Goal: Task Accomplishment & Management: Manage account settings

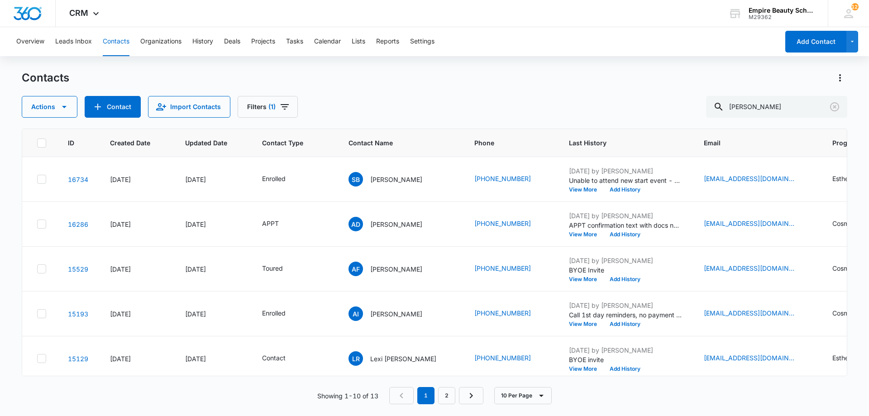
scroll to position [0, 57]
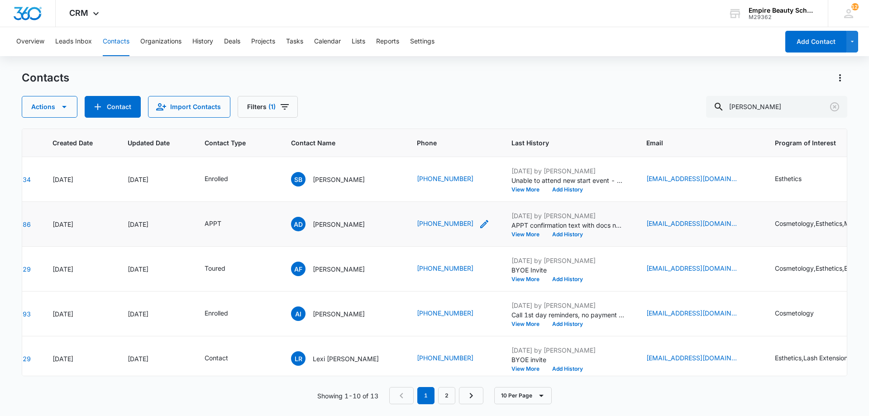
click at [479, 221] on icon "Phone - (603) 820-5314 - Select to Edit Field" at bounding box center [484, 224] width 11 height 11
click at [428, 164] on input "Phone" at bounding box center [440, 166] width 114 height 22
click at [438, 194] on button "Cancel" at bounding box center [447, 194] width 32 height 17
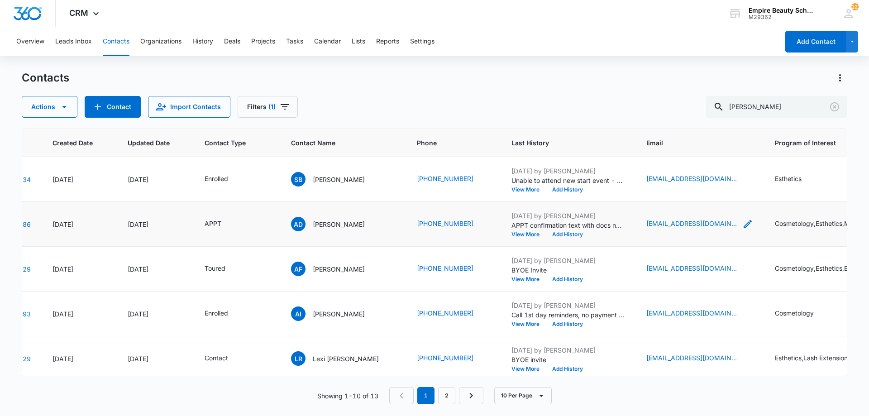
click at [742, 221] on icon "Email - alexispaigedaly@gmail.com - Select to Edit Field" at bounding box center [747, 224] width 11 height 11
click at [673, 164] on input "[EMAIL_ADDRESS][DOMAIN_NAME]" at bounding box center [680, 166] width 114 height 22
click at [549, 108] on div "Actions Contact Import Contacts Filters (1) [PERSON_NAME]" at bounding box center [435, 107] width 826 height 22
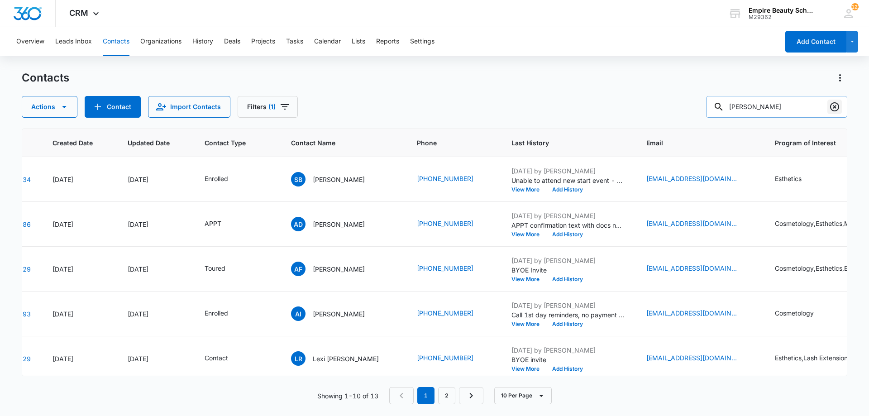
click at [834, 102] on icon "Clear" at bounding box center [834, 106] width 11 height 11
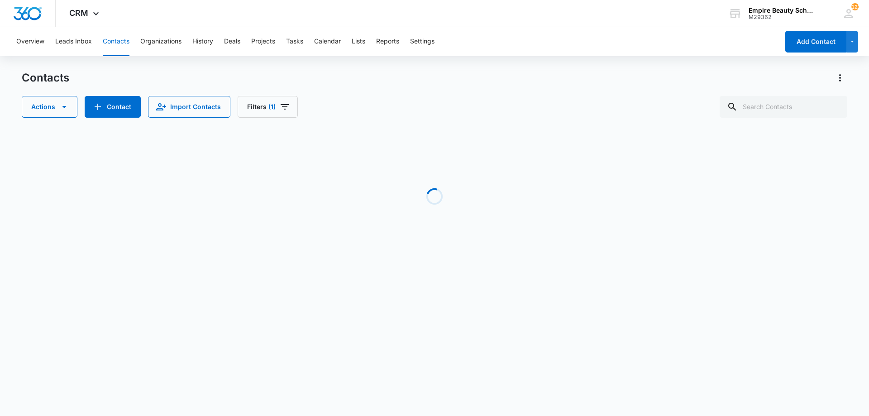
click at [527, 92] on div "Contacts Actions Contact Import Contacts Filters (1)" at bounding box center [435, 94] width 826 height 47
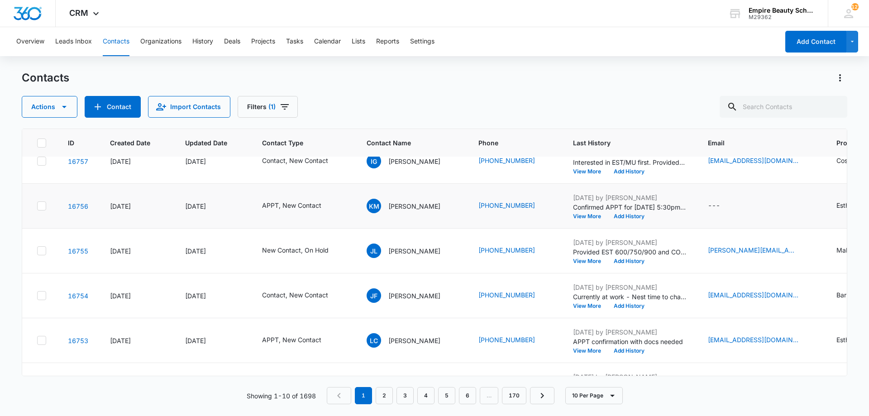
scroll to position [236, 0]
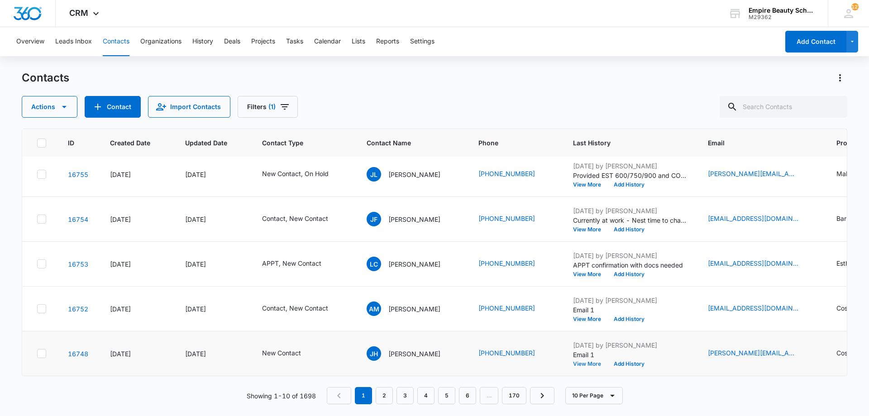
click at [594, 361] on button "View More" at bounding box center [590, 363] width 34 height 5
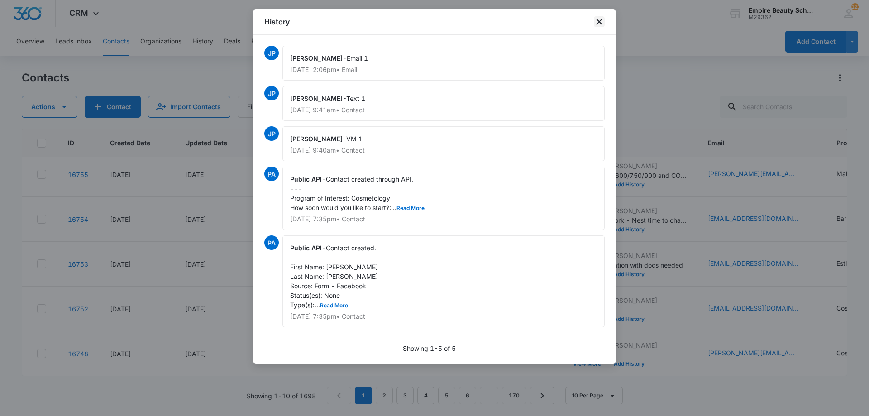
click at [599, 23] on icon "close" at bounding box center [599, 21] width 11 height 11
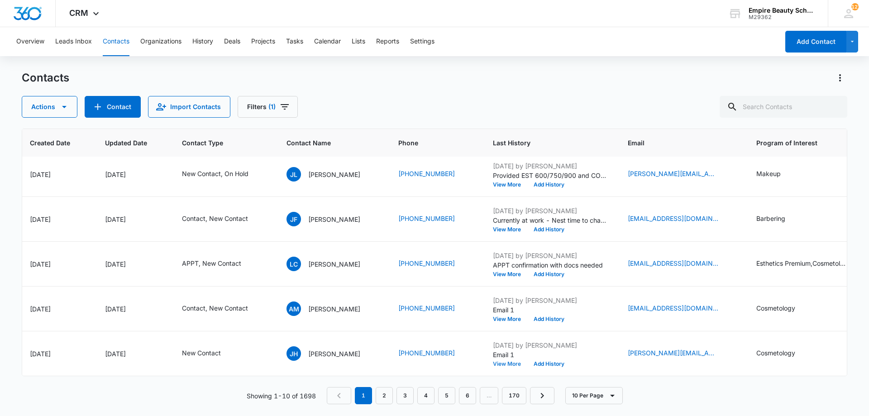
scroll to position [236, 82]
click at [541, 361] on button "Add History" at bounding box center [546, 363] width 43 height 5
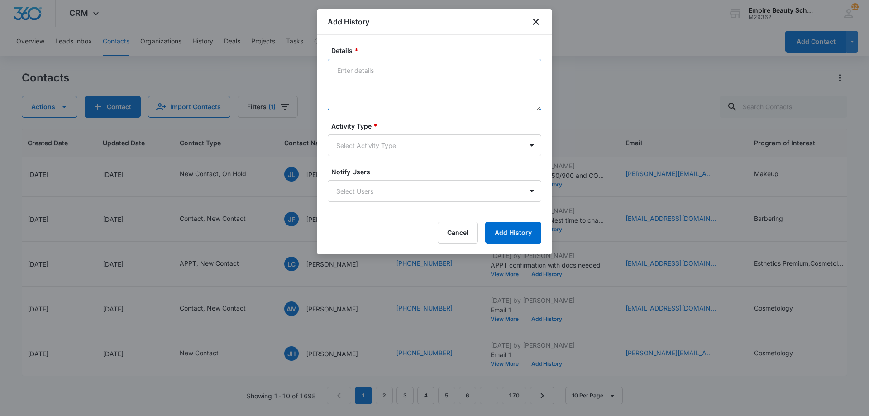
click at [437, 94] on textarea "Details *" at bounding box center [435, 85] width 214 height 52
type textarea "VM 2"
click at [417, 150] on body "CRM Apps Forms CRM Email Shop Payments POS Files Brand Settings Empire Beauty S…" at bounding box center [434, 208] width 869 height 416
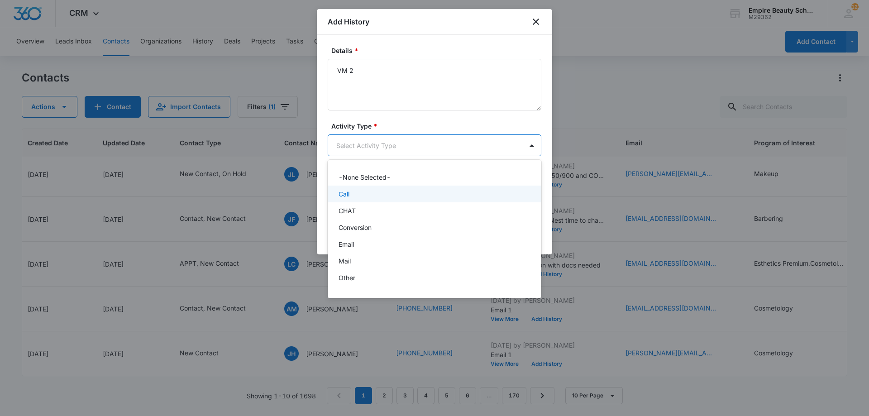
click at [370, 192] on div "Call" at bounding box center [434, 194] width 190 height 10
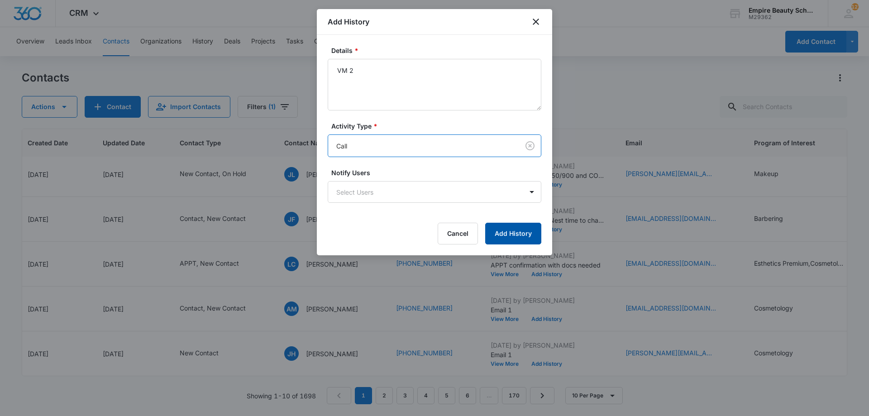
click at [511, 233] on button "Add History" at bounding box center [513, 234] width 56 height 22
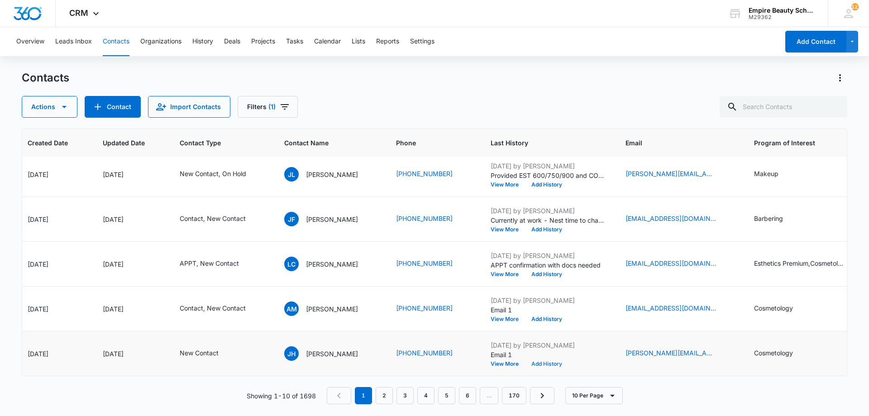
click at [554, 361] on button "Add History" at bounding box center [546, 363] width 43 height 5
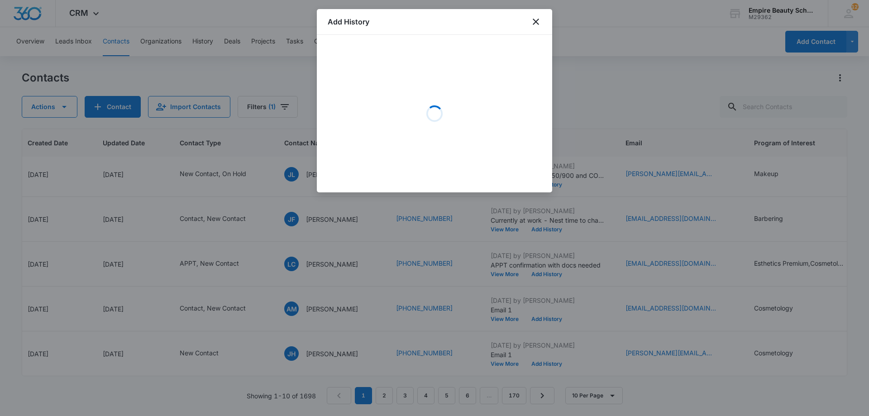
click at [398, 90] on div "Loading" at bounding box center [435, 114] width 214 height 136
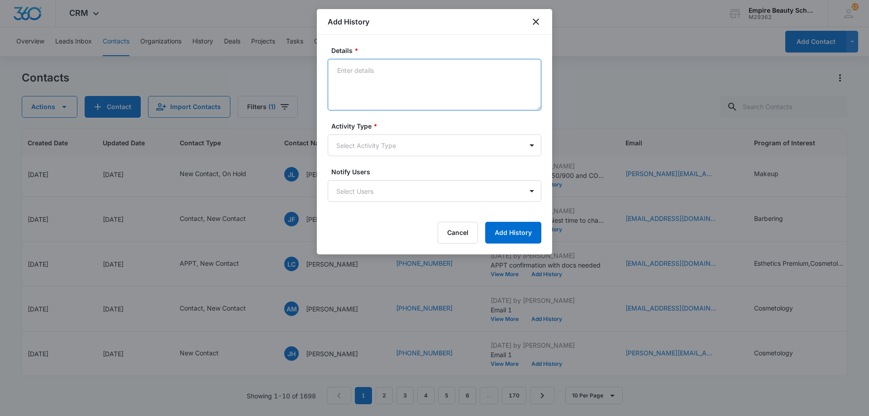
click at [378, 75] on textarea "Details *" at bounding box center [435, 85] width 214 height 52
type textarea "Text 2 - Read my previous message but didn't respond"
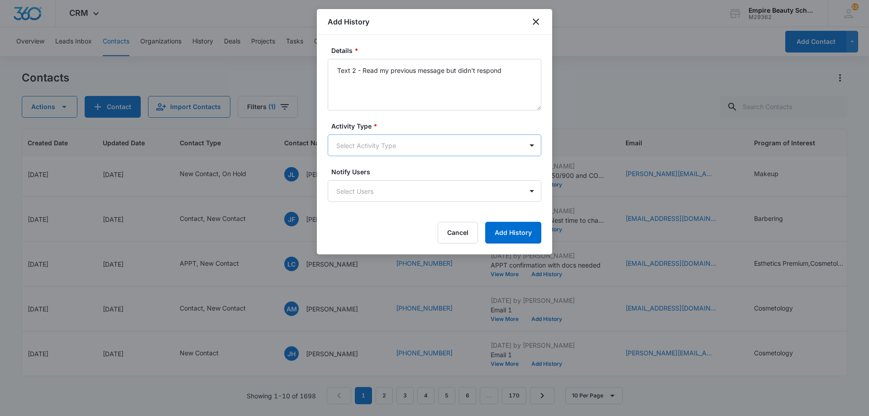
click at [378, 154] on body "CRM Apps Forms CRM Email Shop Payments POS Files Brand Settings Empire Beauty S…" at bounding box center [434, 208] width 869 height 416
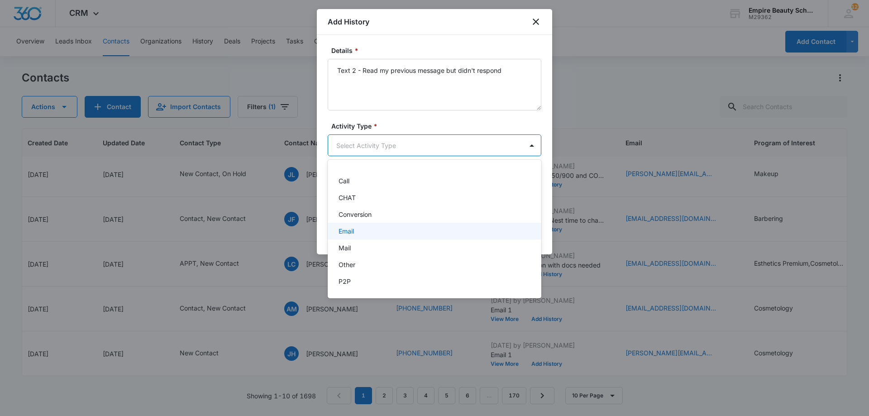
scroll to position [47, 0]
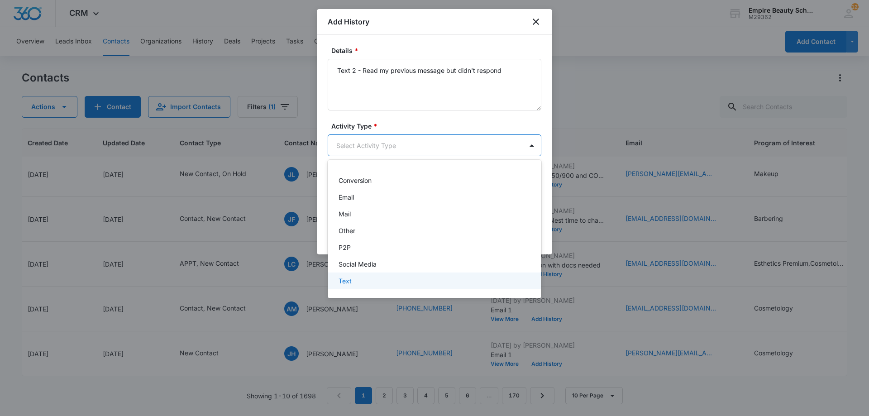
click at [345, 283] on p "Text" at bounding box center [345, 281] width 13 height 10
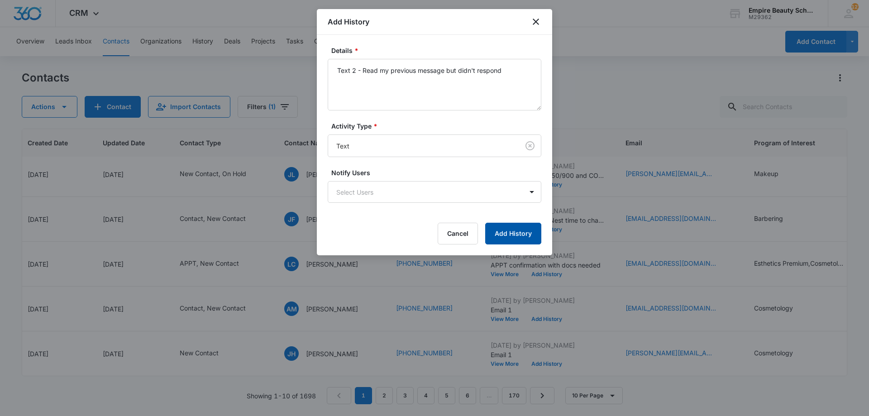
click at [518, 234] on button "Add History" at bounding box center [513, 234] width 56 height 22
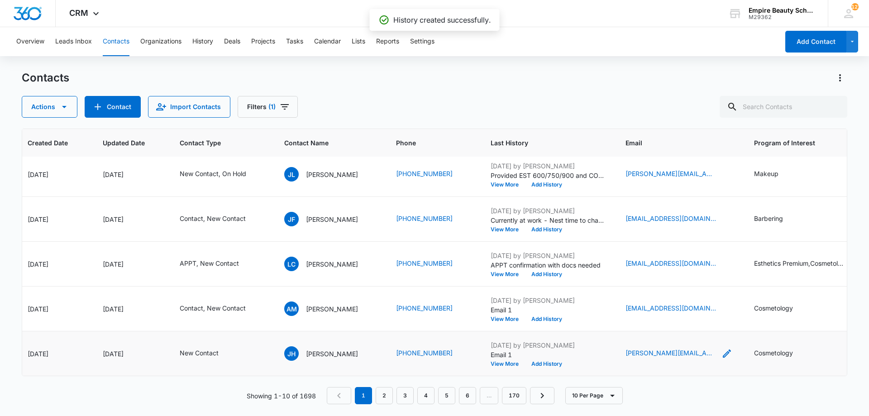
click at [722, 348] on icon "Email - bourassa.jami@gmail.com - Select to Edit Field" at bounding box center [727, 353] width 11 height 11
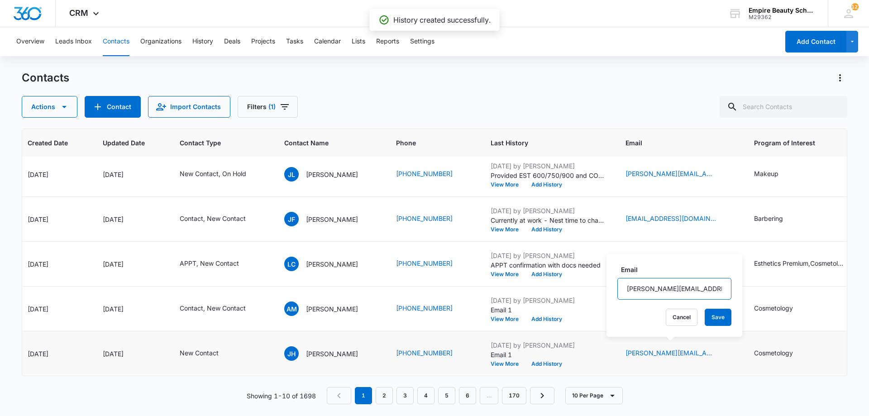
click at [657, 283] on input "[PERSON_NAME][EMAIL_ADDRESS][PERSON_NAME][DOMAIN_NAME]" at bounding box center [675, 289] width 114 height 22
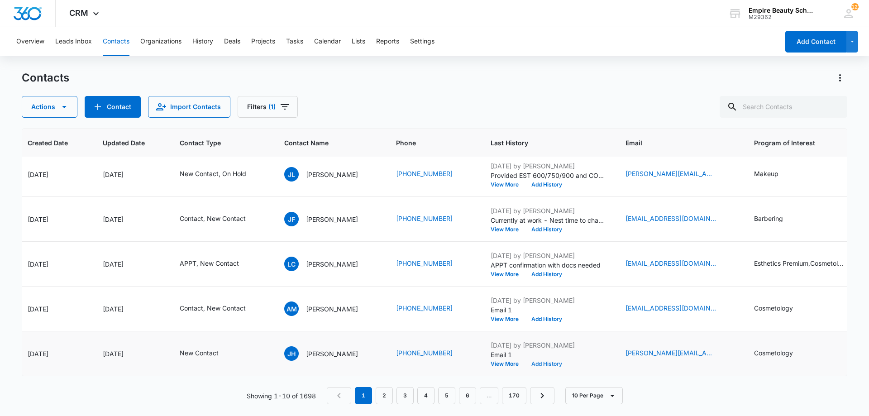
click at [551, 361] on button "Add History" at bounding box center [546, 363] width 43 height 5
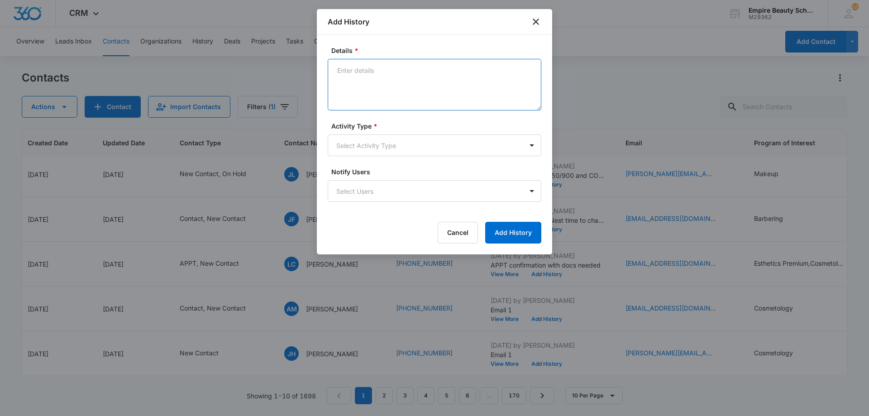
click at [388, 78] on textarea "Details *" at bounding box center [435, 85] width 214 height 52
type textarea "Email 2"
click at [366, 173] on label "Notify Users" at bounding box center [438, 172] width 214 height 10
click at [363, 141] on body "CRM Apps Forms CRM Email Shop Payments POS Files Brand Settings Empire Beauty S…" at bounding box center [434, 208] width 869 height 416
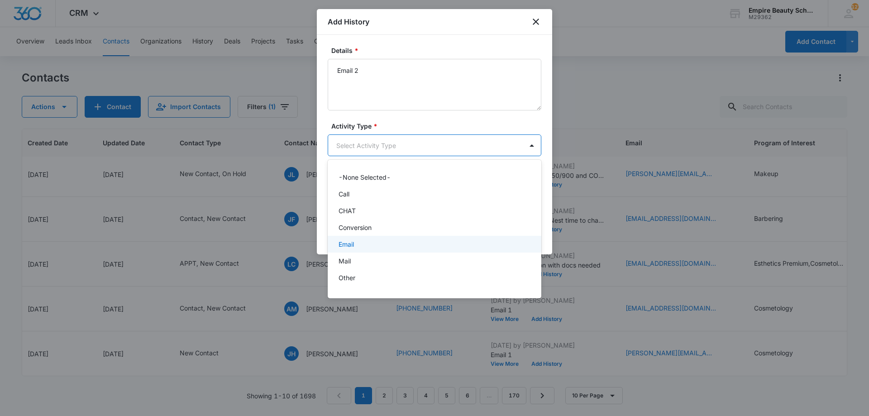
click at [354, 237] on div "Email" at bounding box center [435, 244] width 214 height 17
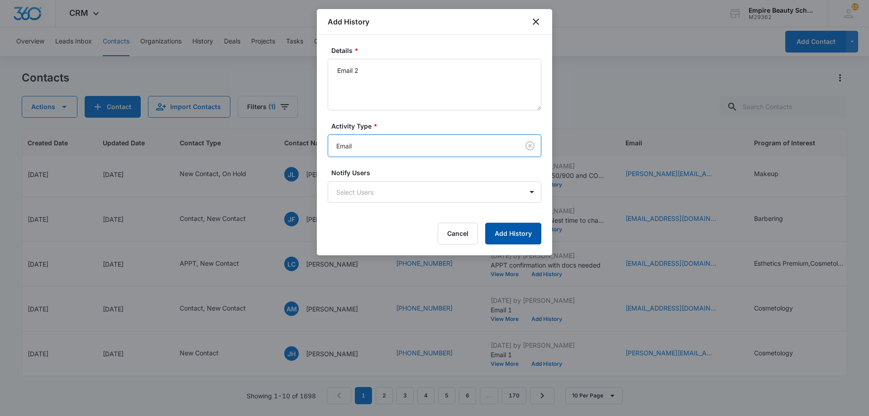
click at [493, 231] on button "Add History" at bounding box center [513, 234] width 56 height 22
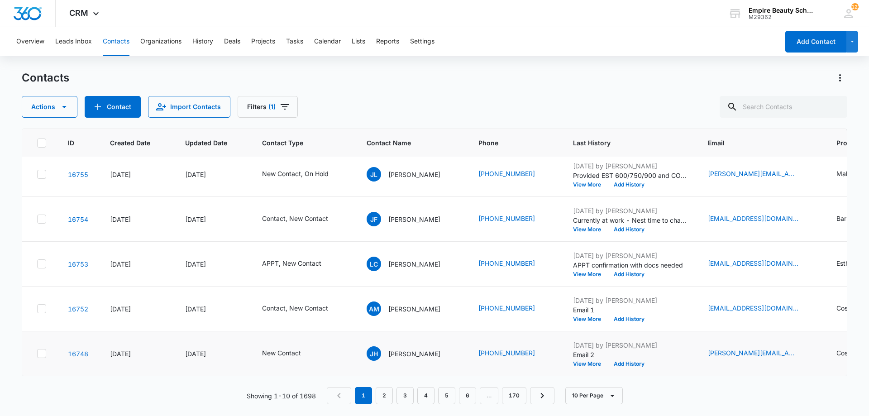
scroll to position [236, 0]
click at [382, 397] on link "2" at bounding box center [384, 395] width 17 height 17
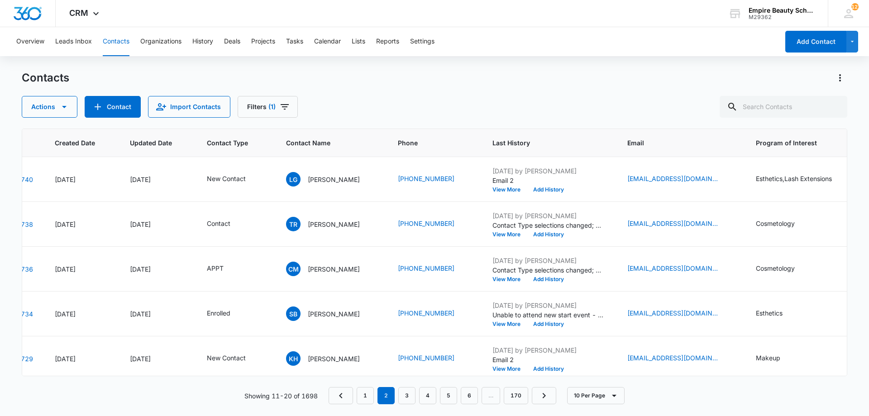
scroll to position [0, 65]
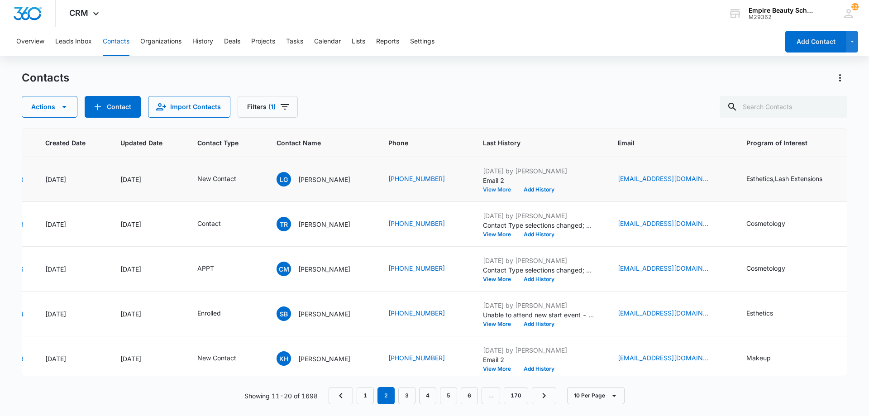
click at [495, 190] on button "View More" at bounding box center [500, 189] width 34 height 5
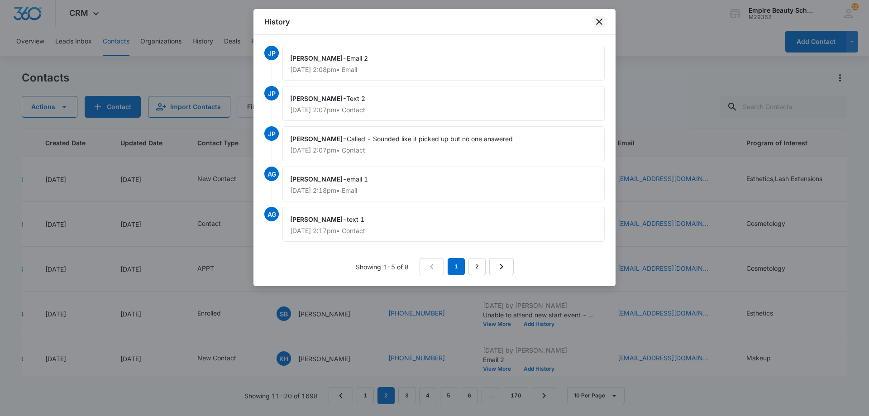
click at [603, 20] on icon "close" at bounding box center [599, 21] width 11 height 11
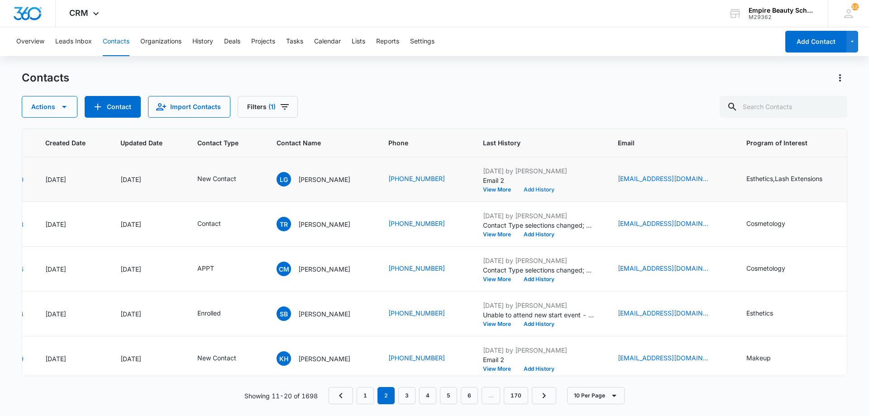
click at [528, 190] on button "Add History" at bounding box center [538, 189] width 43 height 5
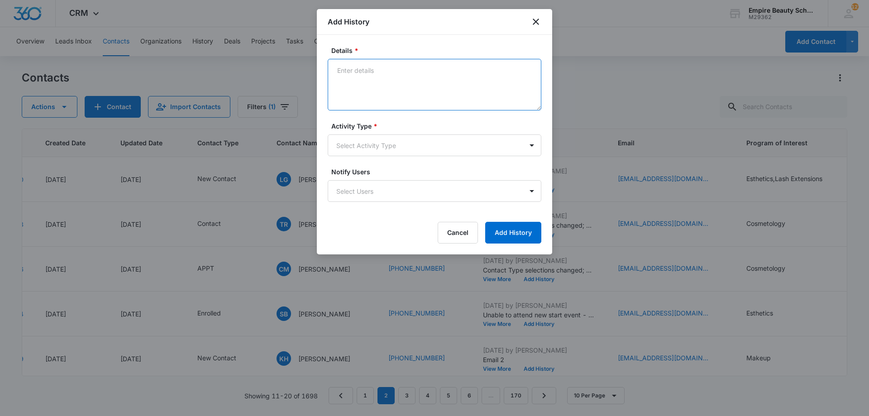
click at [364, 72] on textarea "Details *" at bounding box center [435, 85] width 214 height 52
type textarea "VM 3"
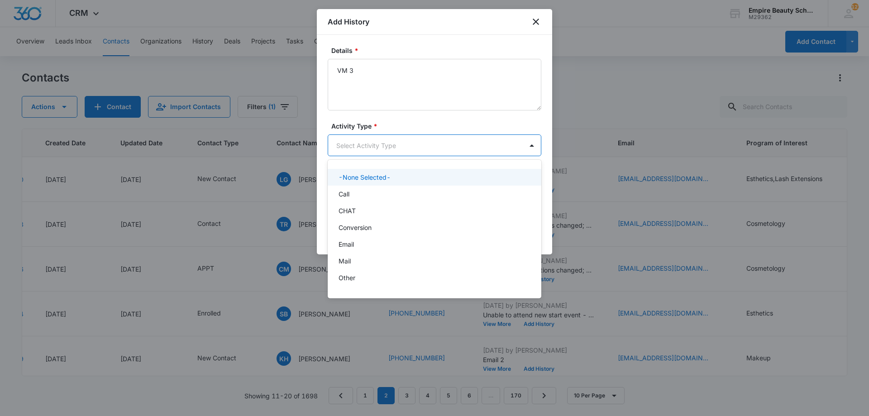
click at [361, 150] on body "CRM Apps Forms CRM Email Shop Payments POS Files Brand Settings Empire Beauty S…" at bounding box center [434, 208] width 869 height 416
click at [355, 192] on div "Call" at bounding box center [434, 194] width 190 height 10
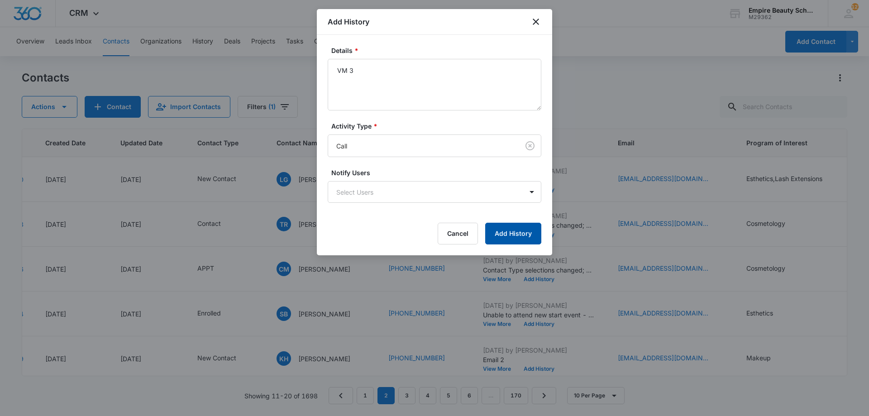
click at [524, 236] on button "Add History" at bounding box center [513, 234] width 56 height 22
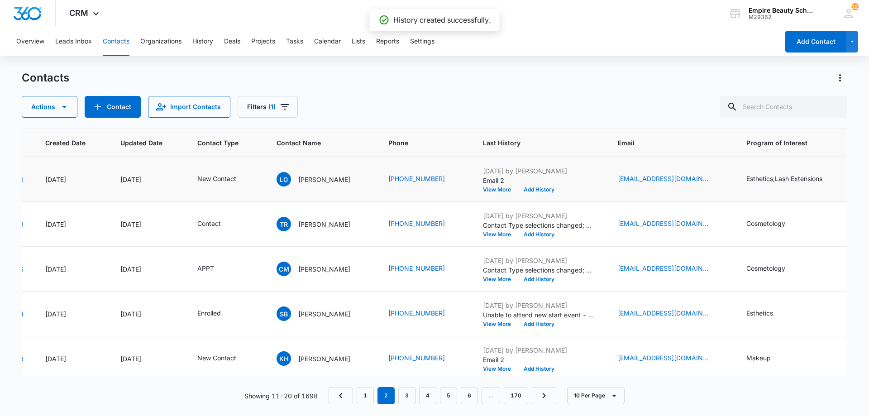
click at [537, 184] on p "Email 2" at bounding box center [539, 181] width 113 height 10
click at [537, 186] on div "Sep 3, 2025 by Jess Peltonovich Email 2 View More Add History" at bounding box center [539, 179] width 113 height 26
click at [537, 188] on button "Add History" at bounding box center [538, 189] width 43 height 5
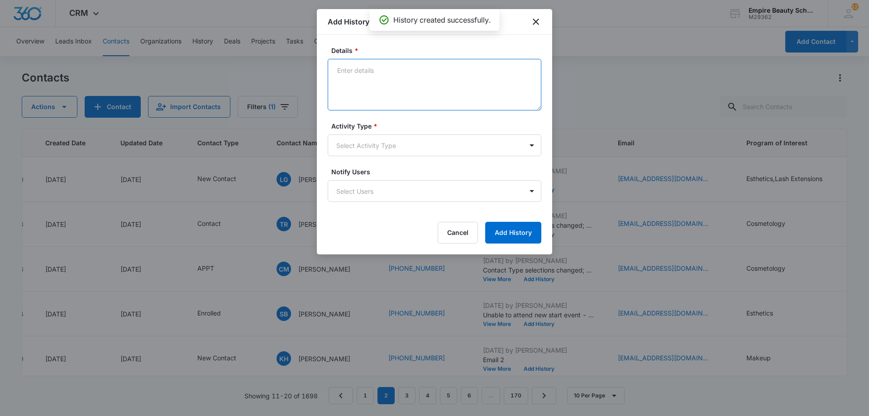
click at [371, 75] on textarea "Details *" at bounding box center [435, 85] width 214 height 52
type textarea "Text 3"
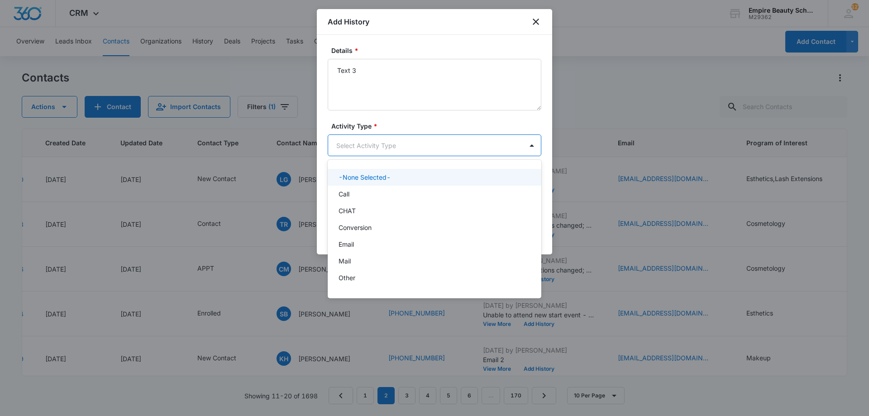
drag, startPoint x: 351, startPoint y: 136, endPoint x: 355, endPoint y: 148, distance: 11.9
click at [351, 138] on body "CRM Apps Forms CRM Email Shop Payments POS Files Brand Settings Empire Beauty S…" at bounding box center [434, 208] width 869 height 416
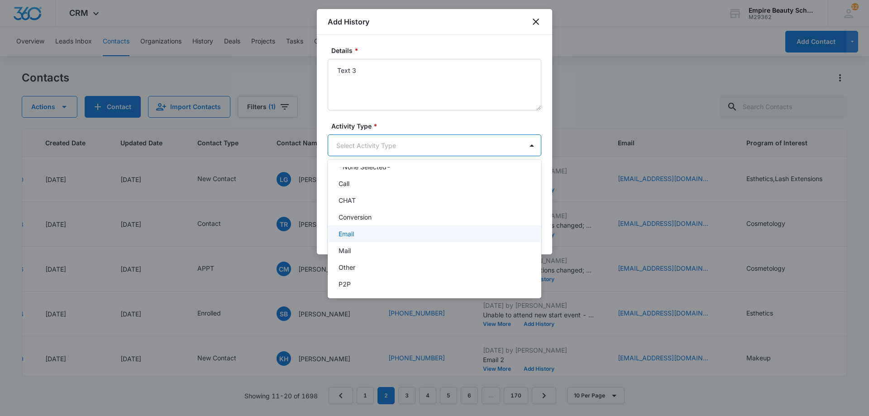
scroll to position [47, 0]
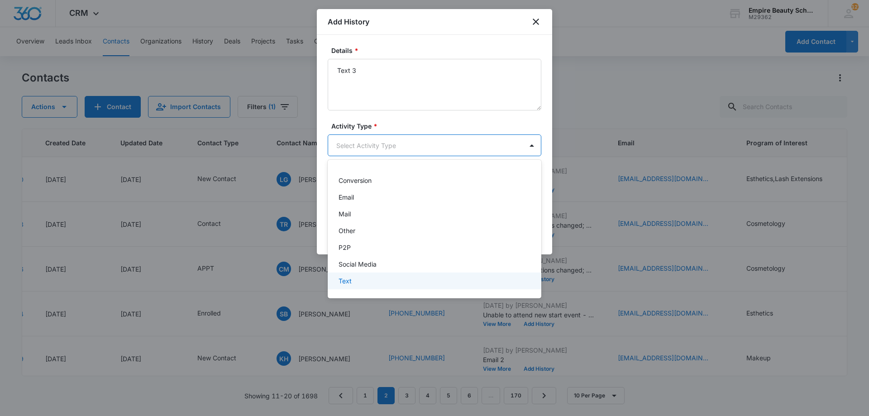
click at [360, 277] on div "Text" at bounding box center [434, 281] width 190 height 10
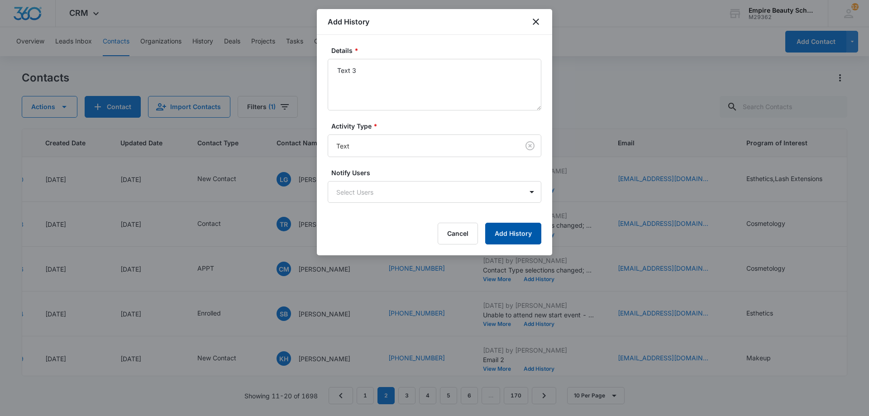
click at [506, 236] on button "Add History" at bounding box center [513, 234] width 56 height 22
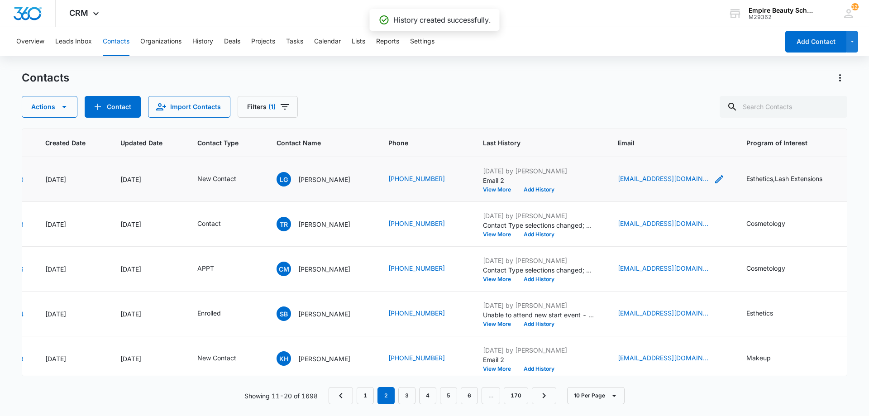
click at [715, 178] on icon "Email - lgianotis@gmail.com - Select to Edit Field" at bounding box center [719, 179] width 8 height 8
click at [646, 118] on input "lgianotis@gmail.com" at bounding box center [655, 121] width 114 height 22
click at [652, 151] on button "Cancel" at bounding box center [662, 149] width 32 height 17
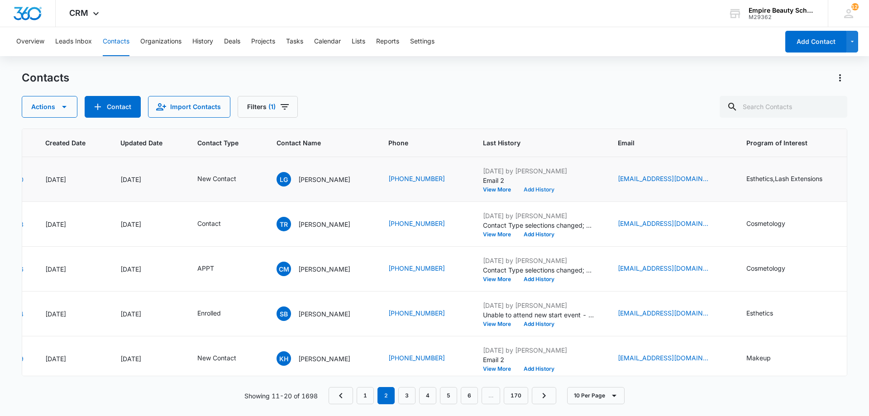
click at [535, 187] on button "Add History" at bounding box center [538, 189] width 43 height 5
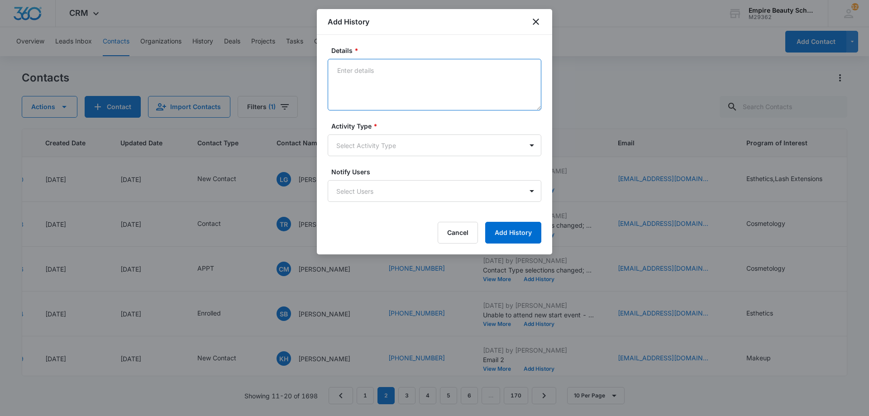
click at [430, 78] on textarea "Details *" at bounding box center [435, 85] width 214 height 52
type textarea "Email 3"
click at [410, 153] on body "CRM Apps Forms CRM Email Shop Payments POS Files Brand Settings Empire Beauty S…" at bounding box center [434, 208] width 869 height 416
drag, startPoint x: 369, startPoint y: 160, endPoint x: 363, endPoint y: 140, distance: 21.2
click at [369, 159] on form "Details * Email 3 Activity Type * Select Activity Type Notify Users Select User…" at bounding box center [435, 145] width 214 height 198
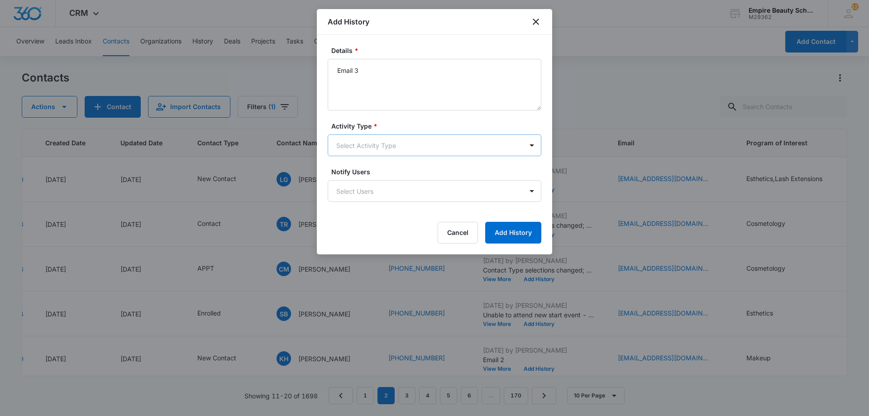
click at [363, 140] on body "CRM Apps Forms CRM Email Shop Payments POS Files Brand Settings Empire Beauty S…" at bounding box center [434, 208] width 869 height 416
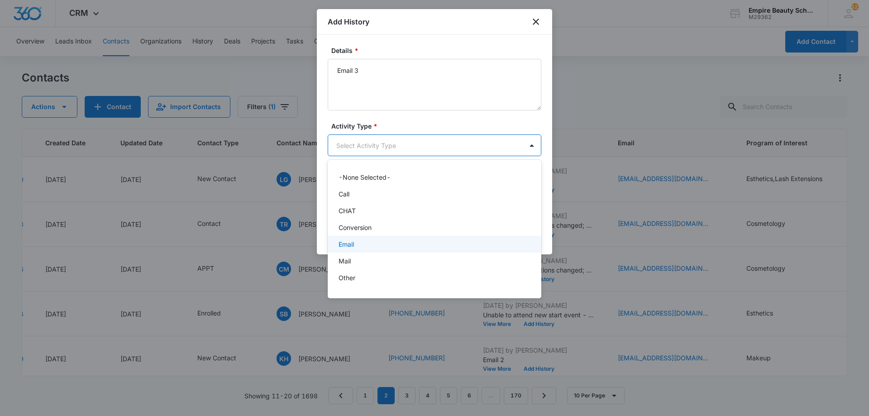
click at [351, 248] on p "Email" at bounding box center [346, 244] width 15 height 10
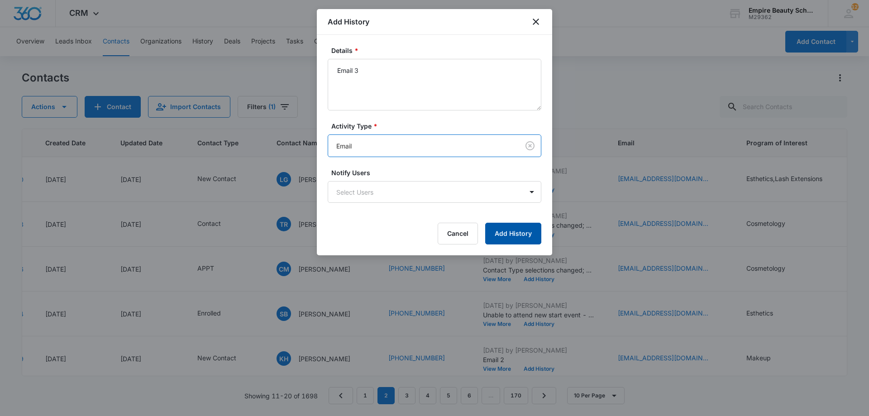
click at [530, 235] on button "Add History" at bounding box center [513, 234] width 56 height 22
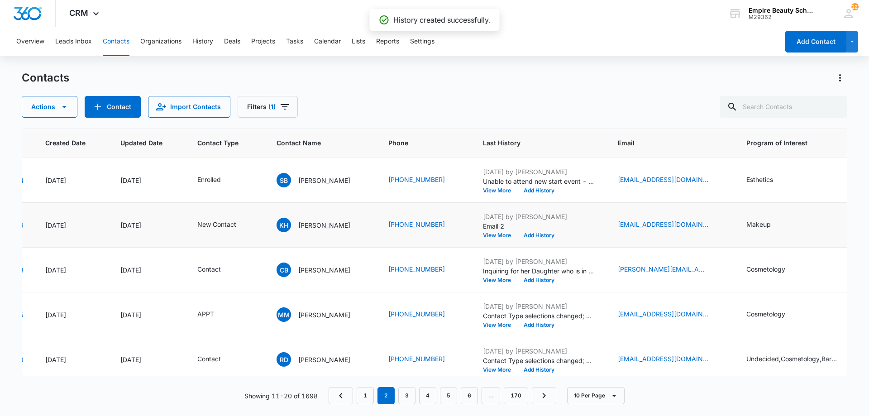
scroll to position [135, 65]
click at [487, 234] on button "View More" at bounding box center [500, 233] width 34 height 5
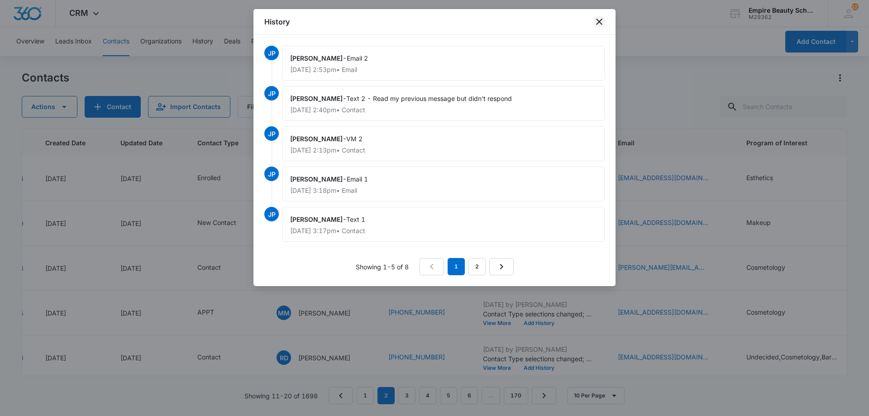
click at [602, 20] on icon "close" at bounding box center [599, 21] width 11 height 11
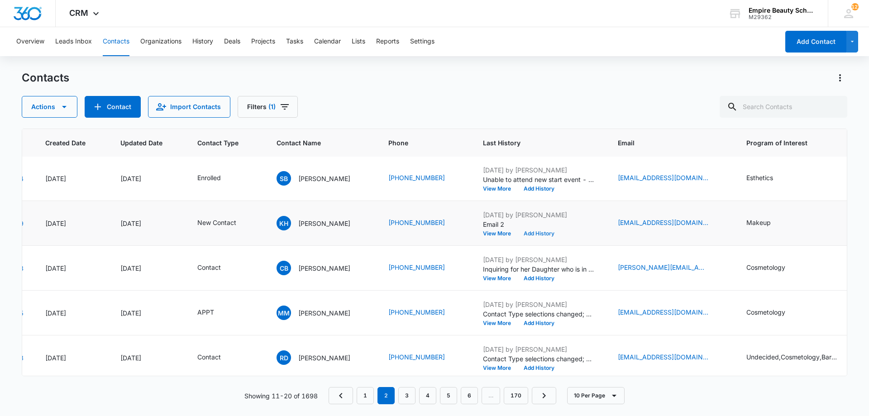
click at [530, 235] on button "Add History" at bounding box center [538, 233] width 43 height 5
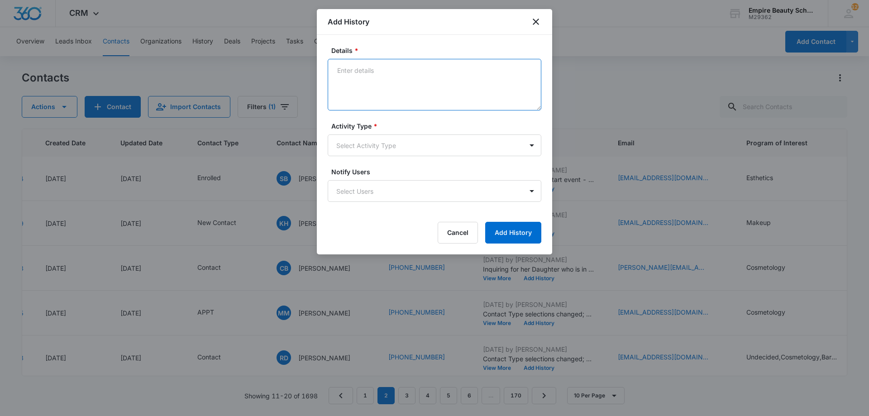
click at [387, 84] on textarea "Details *" at bounding box center [435, 85] width 214 height 52
type textarea "VM 3"
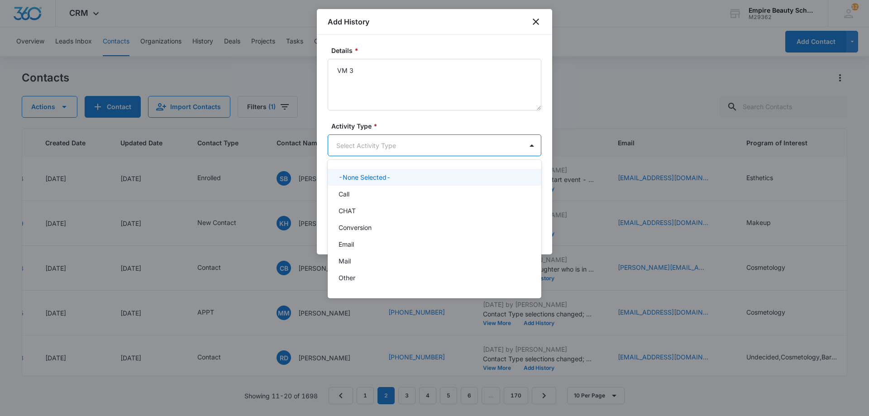
click at [393, 147] on body "CRM Apps Forms CRM Email Shop Payments POS Files Brand Settings Empire Beauty S…" at bounding box center [434, 208] width 869 height 416
click at [373, 193] on div "Call" at bounding box center [434, 194] width 190 height 10
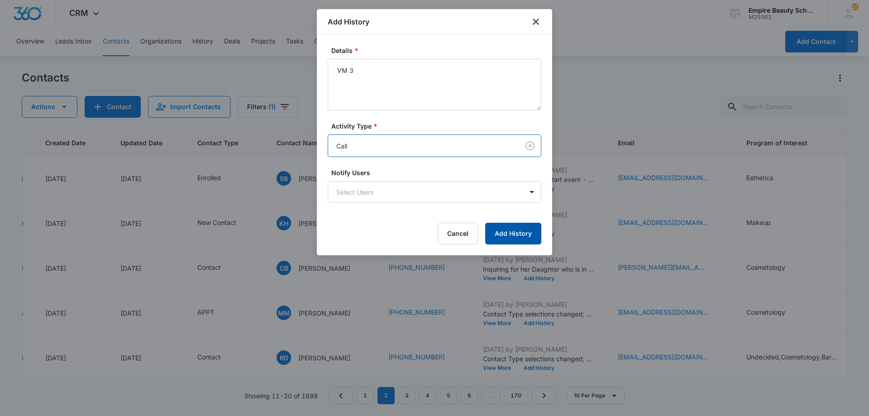
click at [501, 236] on button "Add History" at bounding box center [513, 234] width 56 height 22
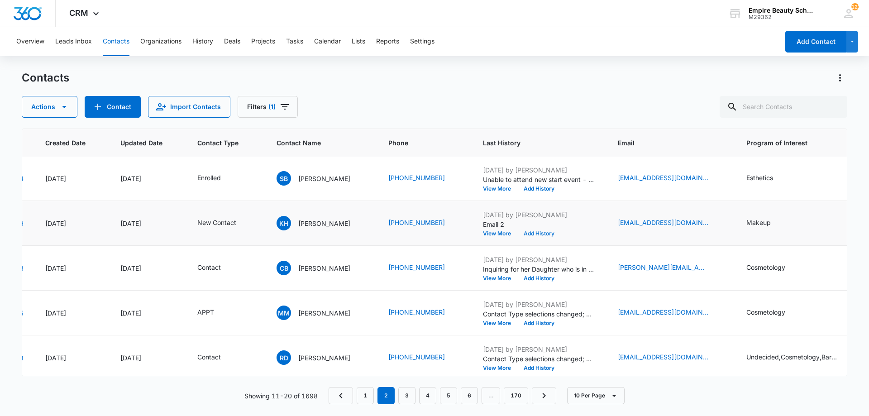
click at [536, 233] on button "Add History" at bounding box center [538, 233] width 43 height 5
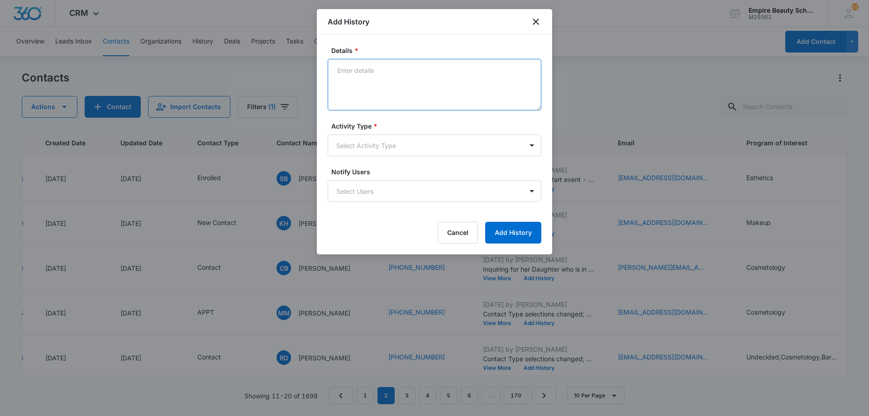
click at [396, 78] on textarea "Details *" at bounding box center [435, 85] width 214 height 52
type textarea "Text 3 - Read my prev message but didn't respond"
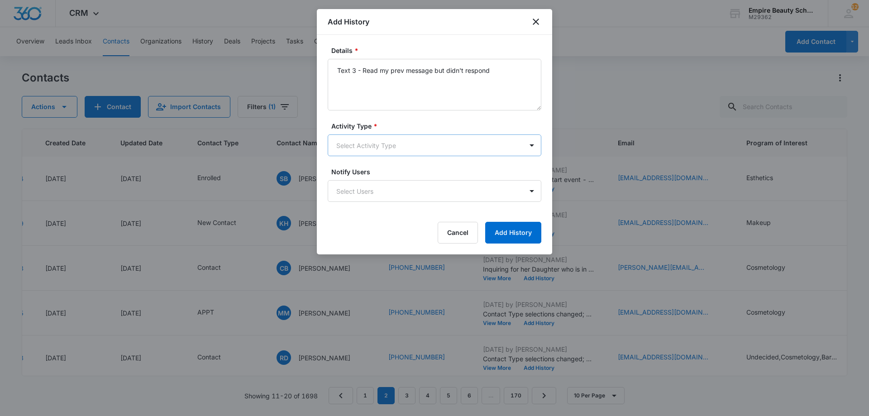
click at [402, 150] on body "CRM Apps Forms CRM Email Shop Payments POS Files Brand Settings Empire Beauty S…" at bounding box center [434, 208] width 869 height 416
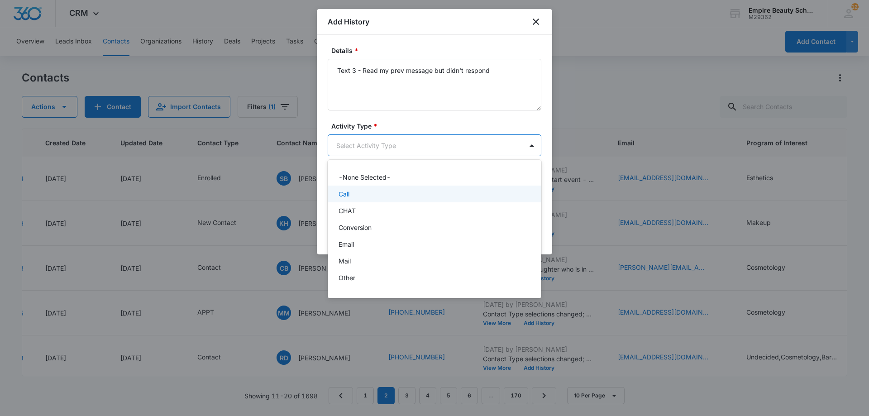
scroll to position [47, 0]
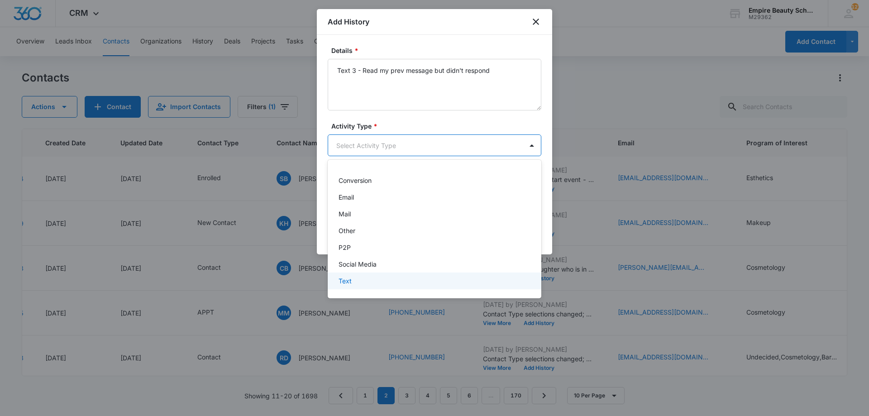
click at [370, 283] on div "Text" at bounding box center [434, 281] width 190 height 10
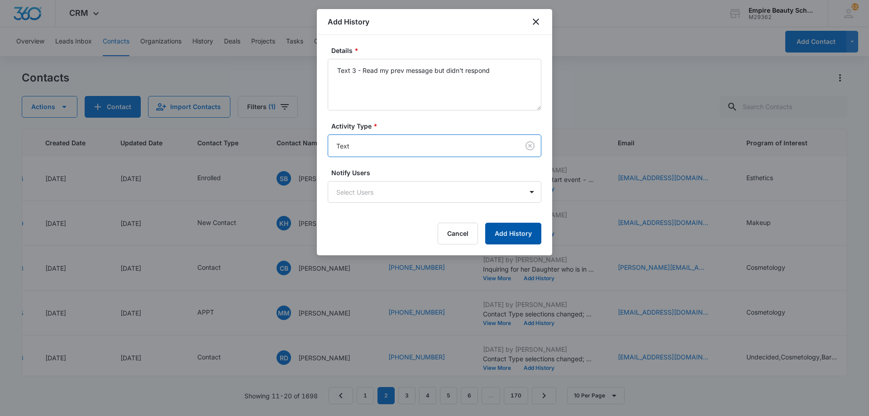
click at [518, 236] on button "Add History" at bounding box center [513, 234] width 56 height 22
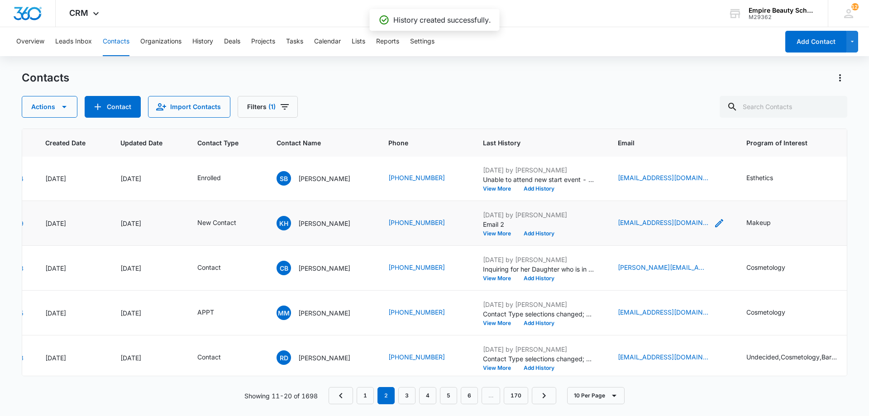
click at [714, 227] on icon "Email - kmhanson1427@gmail.com - Select to Edit Field" at bounding box center [719, 223] width 11 height 11
click at [643, 166] on input "kmhanson1427@gmail.com" at bounding box center [666, 165] width 114 height 22
click at [534, 233] on button "Add History" at bounding box center [538, 233] width 43 height 5
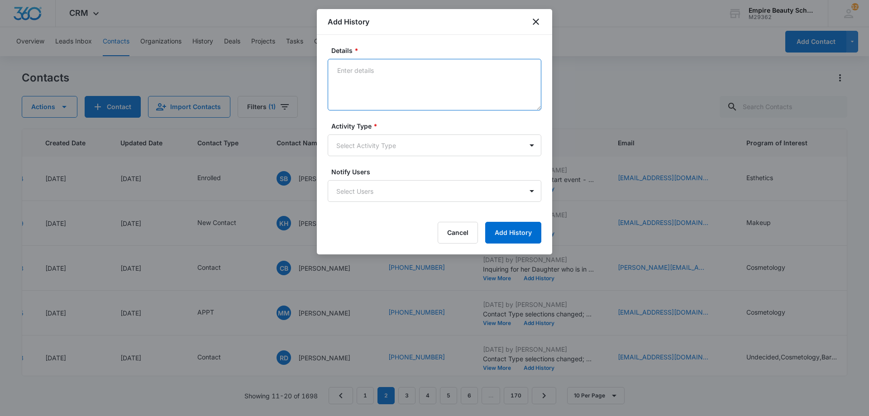
click at [373, 90] on textarea "Details *" at bounding box center [435, 85] width 214 height 52
type textarea "Email 3"
click at [369, 142] on body "CRM Apps Forms CRM Email Shop Payments POS Files Brand Settings Empire Beauty S…" at bounding box center [434, 208] width 869 height 416
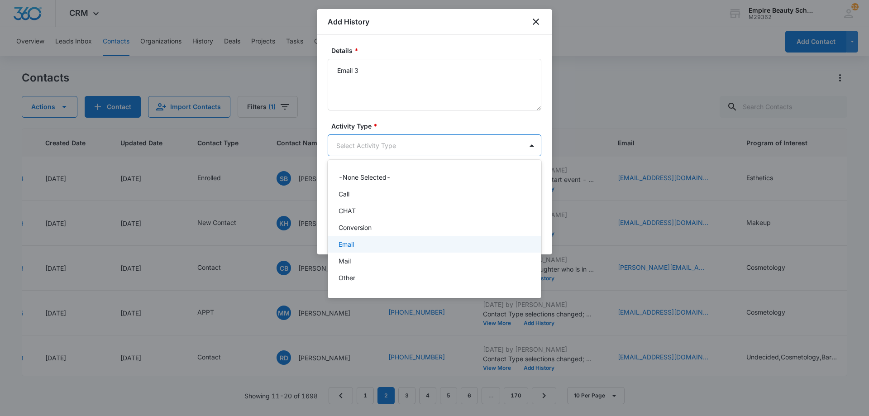
click at [352, 242] on p "Email" at bounding box center [346, 244] width 15 height 10
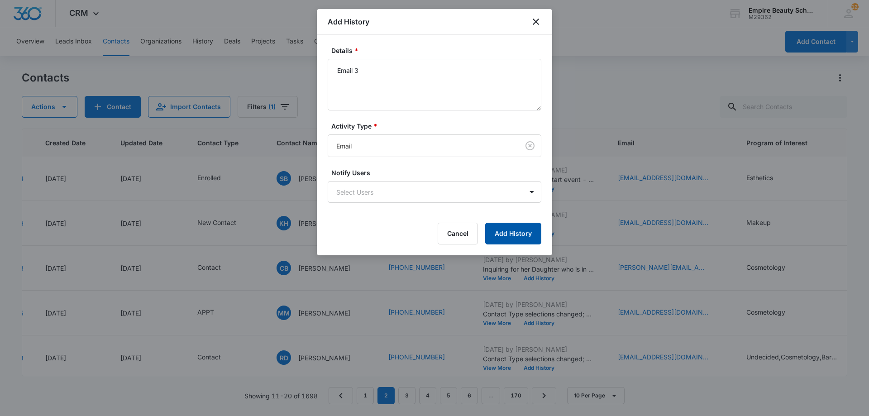
click at [512, 226] on button "Add History" at bounding box center [513, 234] width 56 height 22
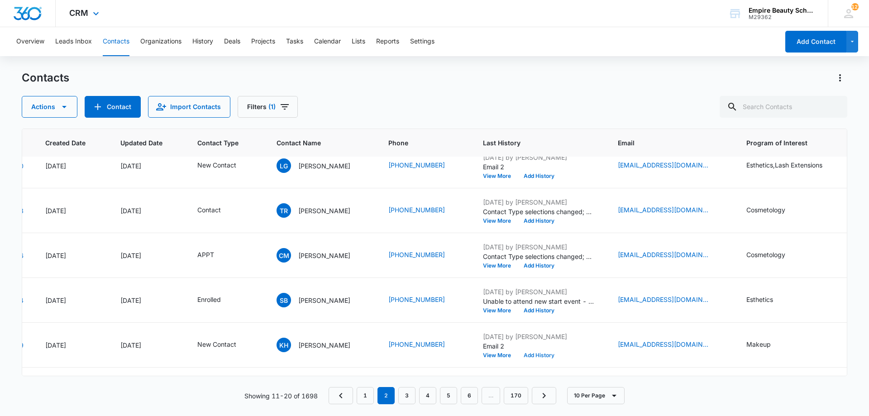
scroll to position [0, 65]
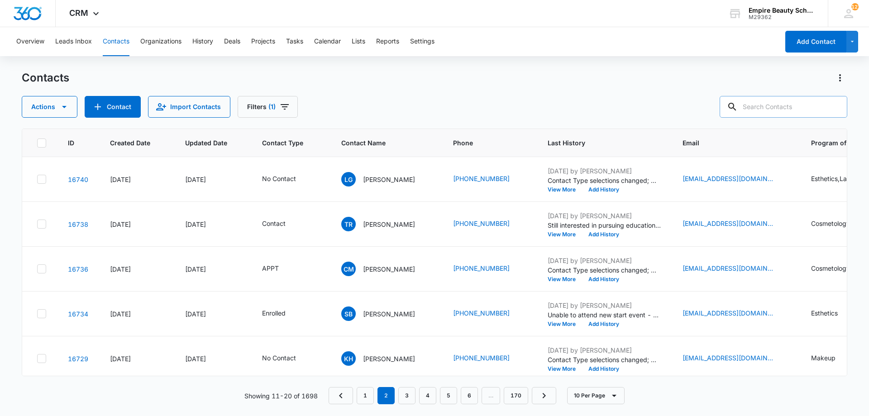
click at [764, 107] on input "text" at bounding box center [784, 107] width 128 height 22
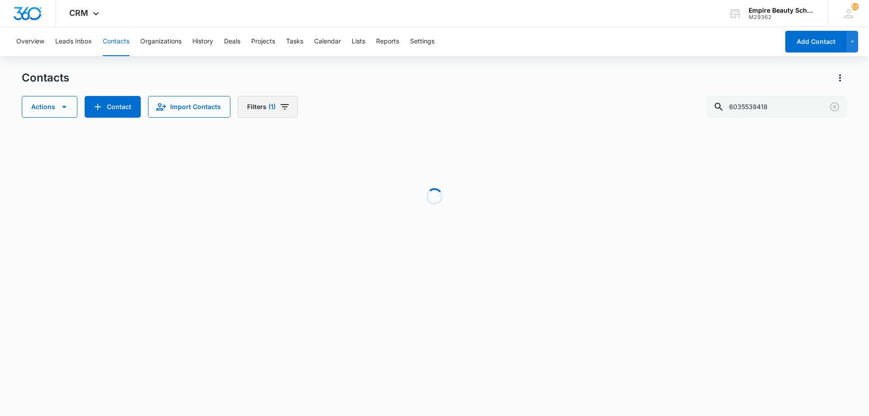
click at [295, 108] on button "Filters (1)" at bounding box center [268, 107] width 60 height 22
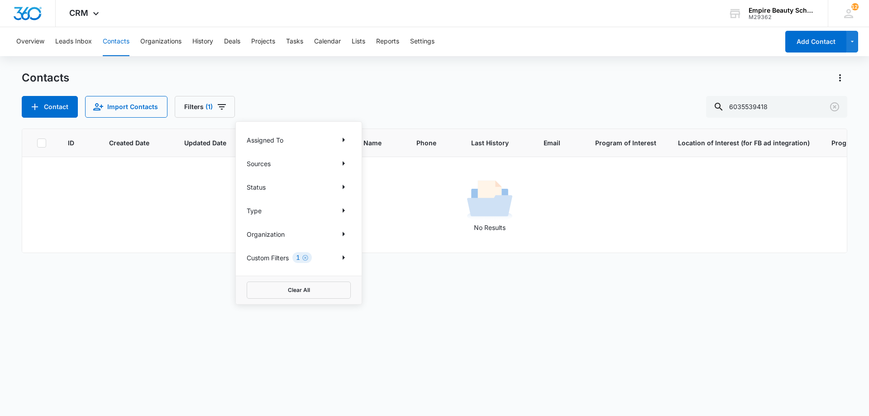
click at [306, 261] on div "1" at bounding box center [301, 257] width 19 height 11
click at [307, 259] on icon "Clear" at bounding box center [305, 258] width 6 height 6
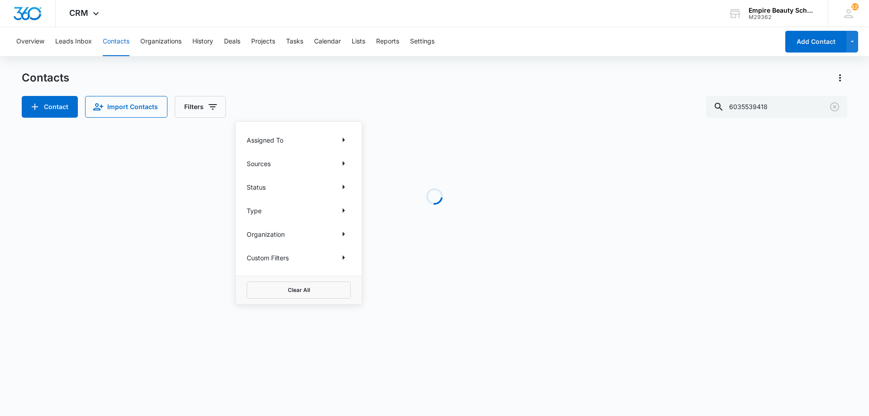
click at [480, 105] on div "Contact Import Contacts Filters Assigned To Sources Status Type Organization Cu…" at bounding box center [435, 107] width 826 height 22
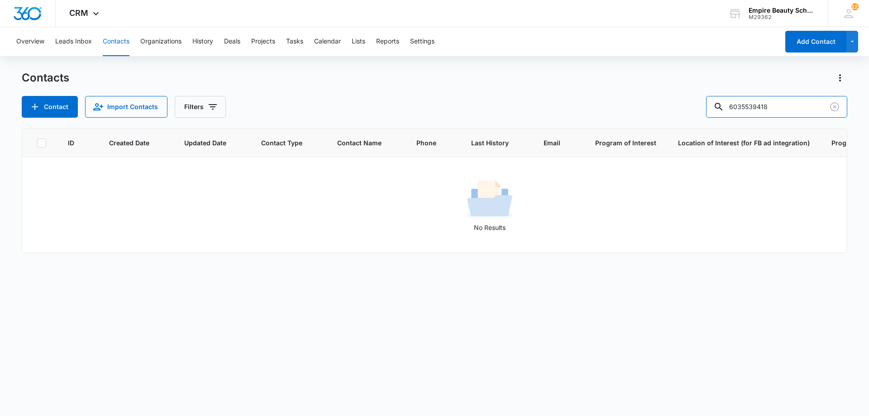
drag, startPoint x: 716, startPoint y: 110, endPoint x: 627, endPoint y: 92, distance: 90.7
click at [653, 120] on div "Contacts Contact Import Contacts Filters 6035539418 ID Created Date Updated Dat…" at bounding box center [435, 243] width 826 height 345
type input "9418"
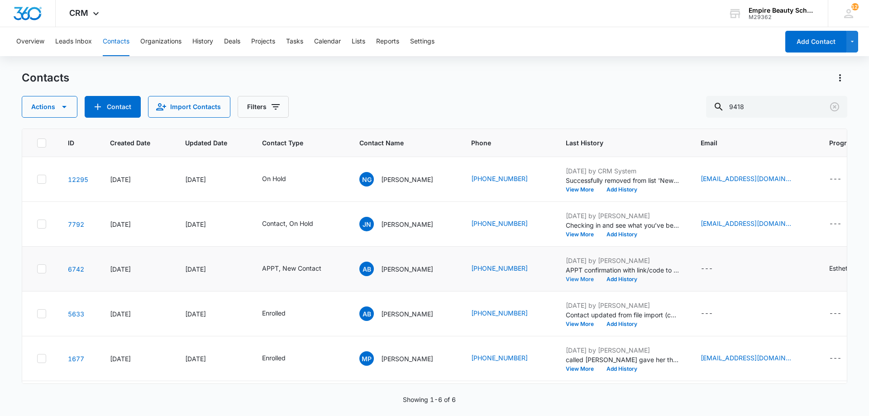
click at [587, 282] on button "View More" at bounding box center [583, 279] width 34 height 5
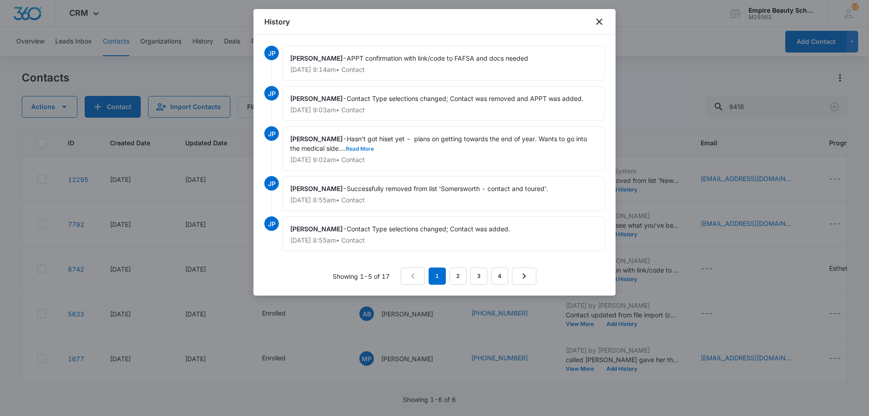
click at [372, 147] on button "Read More" at bounding box center [360, 148] width 28 height 5
drag, startPoint x: 596, startPoint y: 22, endPoint x: 591, endPoint y: 27, distance: 7.4
click at [597, 22] on icon "close" at bounding box center [599, 21] width 11 height 11
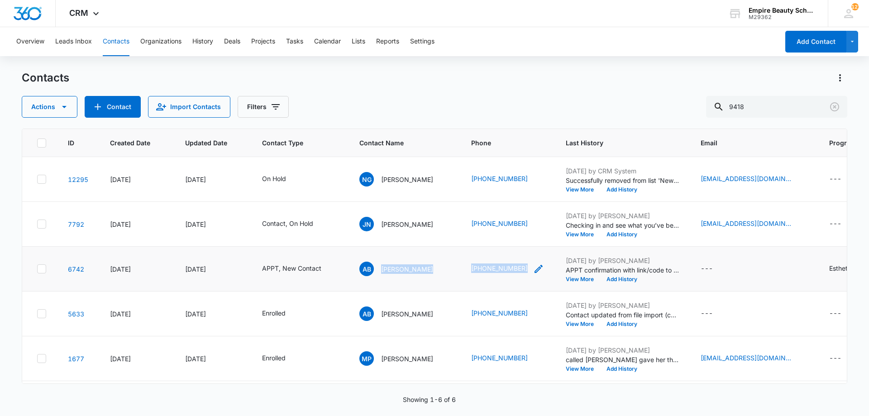
drag, startPoint x: 380, startPoint y: 268, endPoint x: 527, endPoint y: 272, distance: 147.2
click at [527, 272] on tr "6742 Jan 27, 2022 Sep 3, 2025 APPT, New Contact AB Alison Burnett (603) 553-941…" at bounding box center [620, 269] width 1197 height 45
copy tr "Alison Burnett (603) 553-9418"
click at [575, 281] on button "View More" at bounding box center [583, 279] width 34 height 5
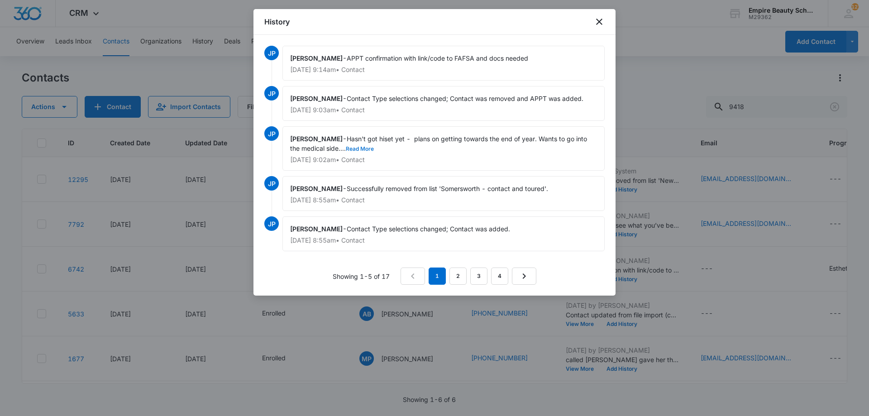
click at [357, 146] on button "Read More" at bounding box center [360, 148] width 28 height 5
click at [602, 20] on icon "close" at bounding box center [599, 21] width 11 height 11
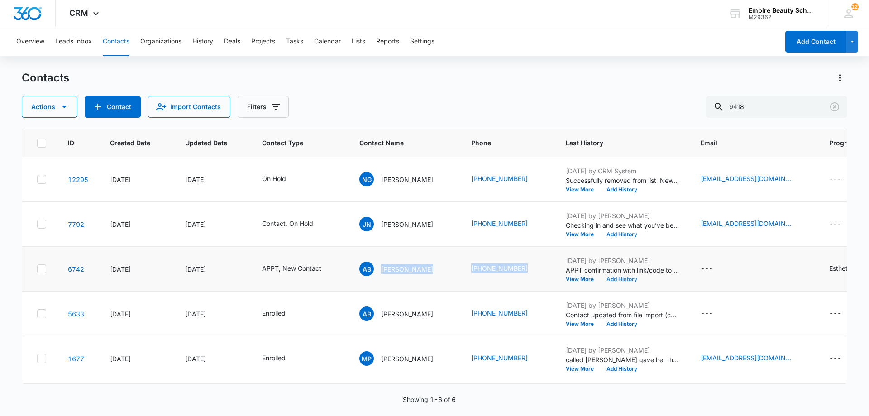
click at [627, 280] on button "Add History" at bounding box center [621, 279] width 43 height 5
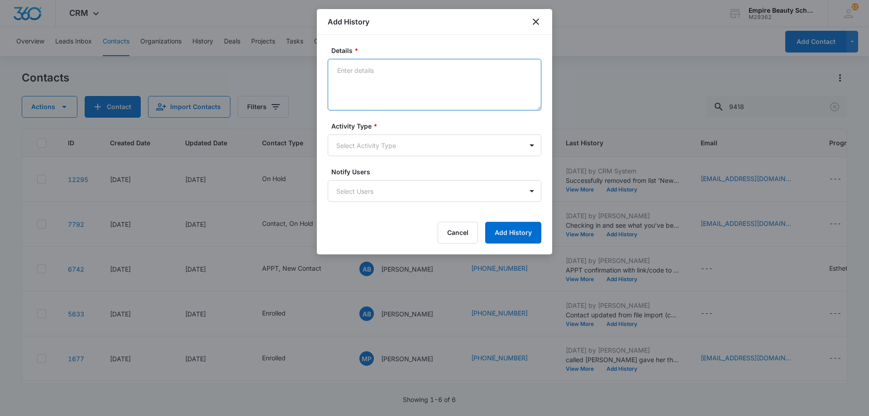
click at [382, 75] on textarea "Details *" at bounding box center [435, 85] width 214 height 52
type textarea "So excited to meet with you!"
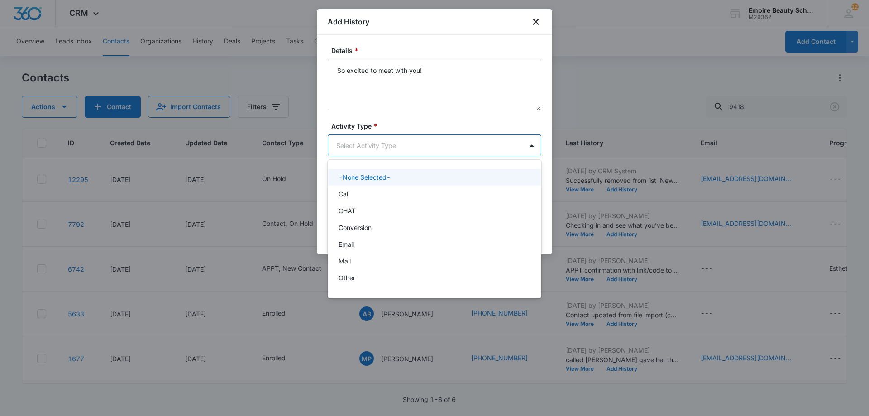
click at [376, 142] on body "CRM Apps Forms CRM Email Shop Payments POS Files Brand Settings Empire Beauty S…" at bounding box center [434, 208] width 869 height 416
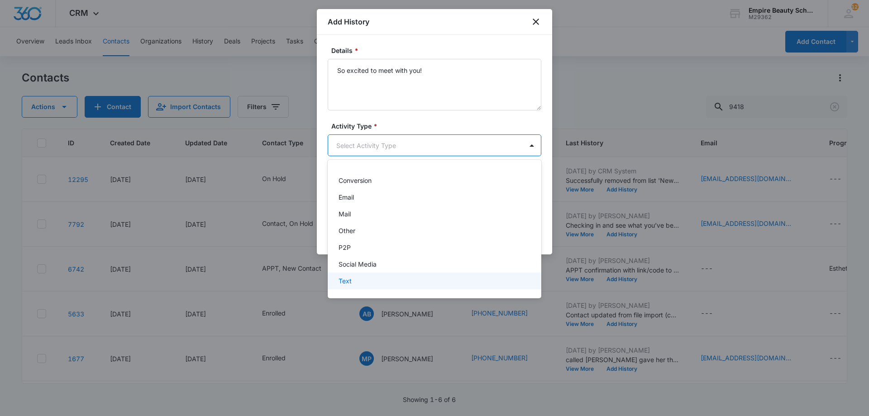
click at [365, 283] on div "Text" at bounding box center [434, 281] width 190 height 10
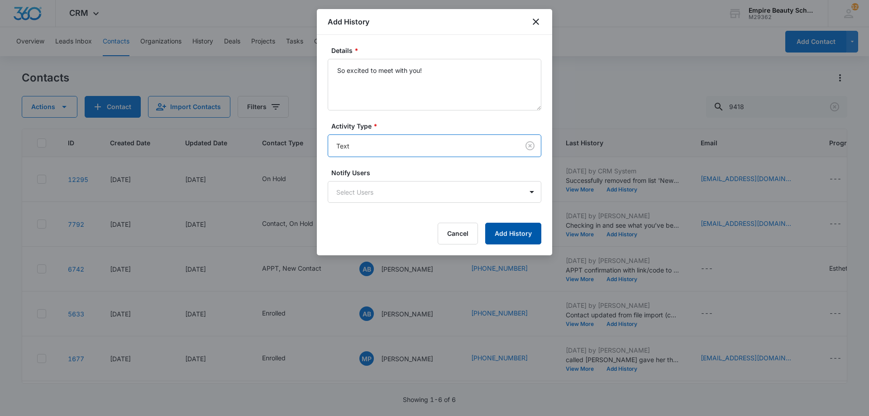
click at [501, 240] on button "Add History" at bounding box center [513, 234] width 56 height 22
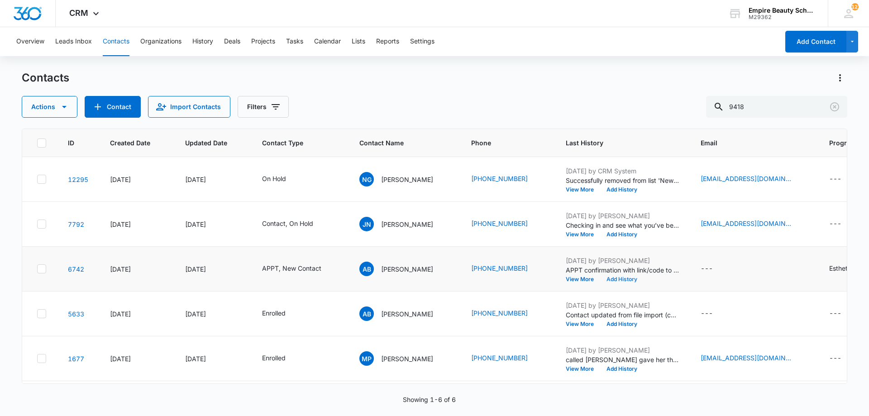
click at [614, 278] on button "Add History" at bounding box center [621, 279] width 43 height 5
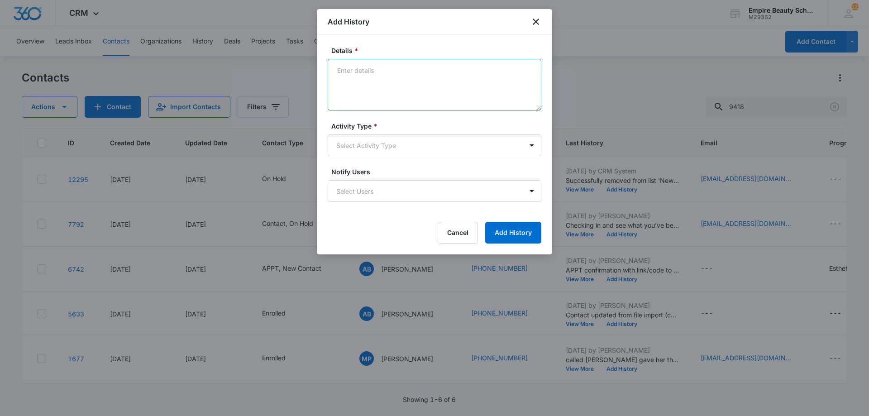
click at [429, 69] on textarea "Details *" at bounding box center [435, 85] width 214 height 52
click at [382, 79] on textarea "Details *" at bounding box center [435, 85] width 214 height 52
click at [382, 79] on textarea "Moving APPT for 10:30 today" at bounding box center [435, 85] width 214 height 52
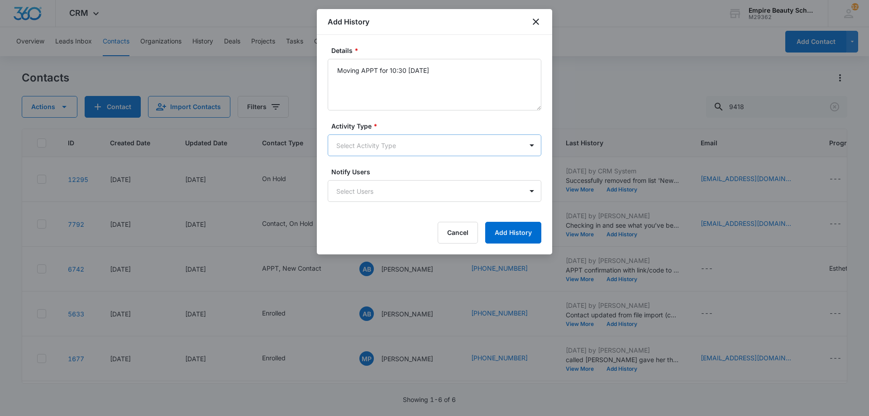
click at [365, 154] on body "CRM Apps Forms CRM Email Shop Payments POS Files Brand Settings Empire Beauty S…" at bounding box center [434, 208] width 869 height 416
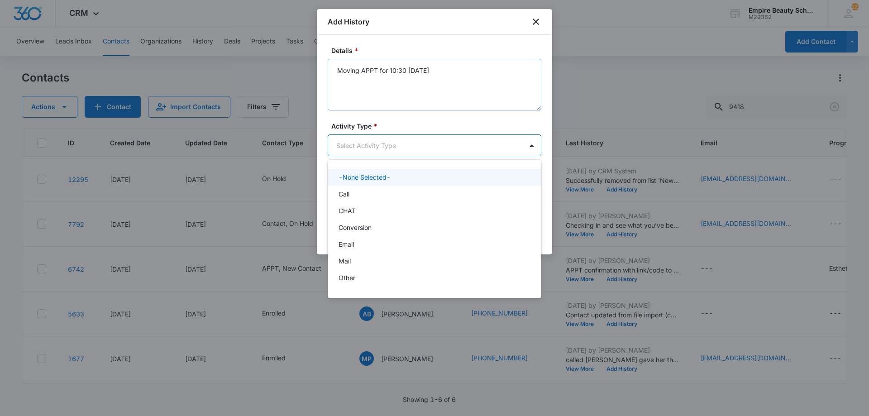
drag, startPoint x: 488, startPoint y: 50, endPoint x: 478, endPoint y: 72, distance: 23.7
click at [489, 51] on div at bounding box center [434, 208] width 869 height 416
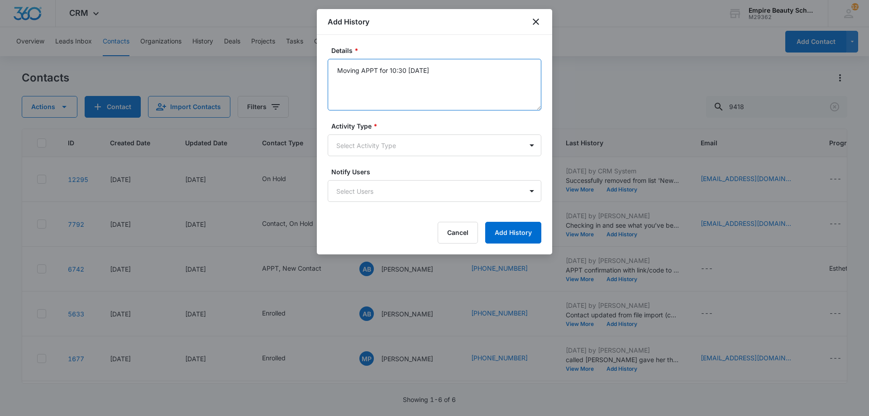
click at [465, 81] on textarea "Moving APPT for 10:30 today" at bounding box center [435, 85] width 214 height 52
type textarea "Moving APPT for 10:30 today with Amelia"
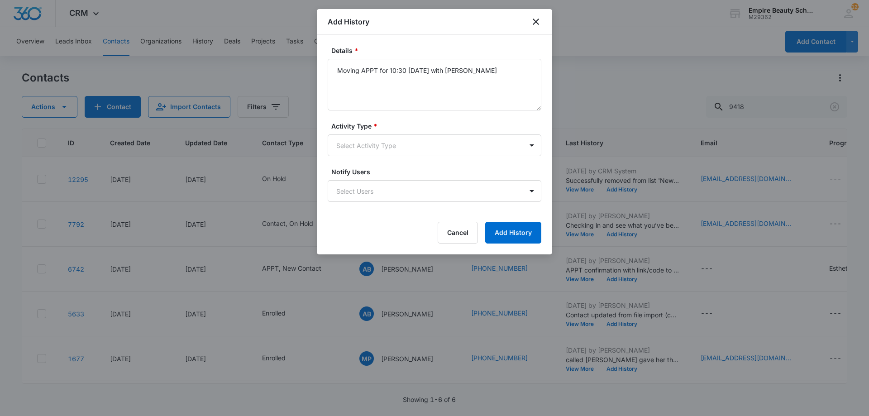
click at [405, 134] on div "Activity Type * Select Activity Type" at bounding box center [435, 138] width 214 height 35
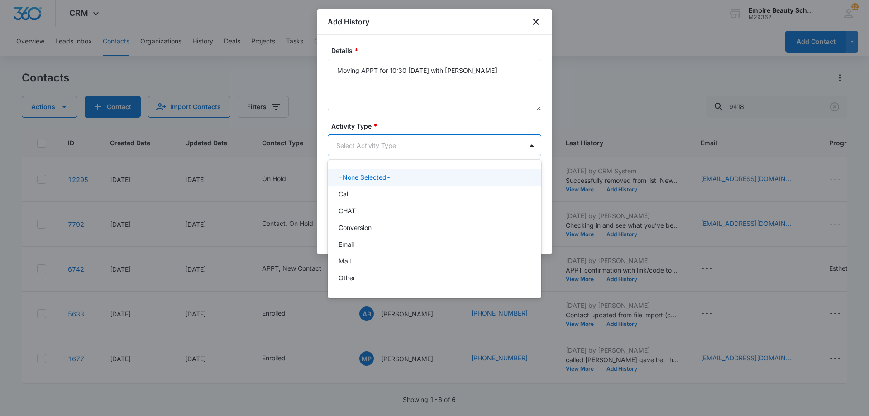
click at [393, 144] on body "CRM Apps Forms CRM Email Shop Payments POS Files Brand Settings Empire Beauty S…" at bounding box center [434, 208] width 869 height 416
click at [380, 195] on div "Call" at bounding box center [434, 194] width 190 height 10
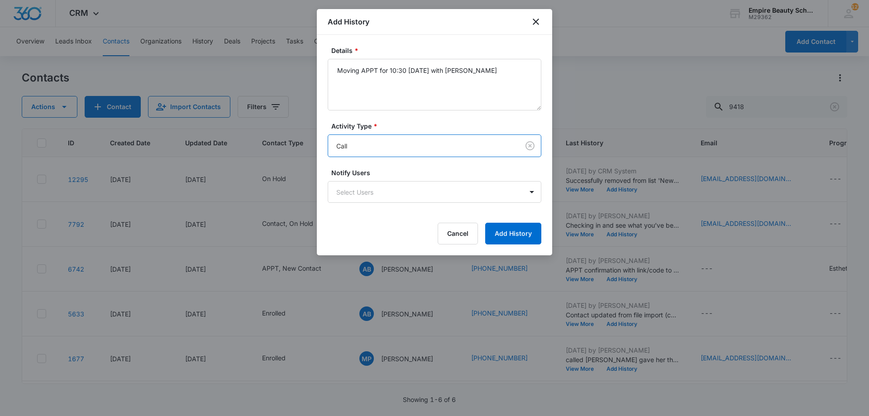
click at [449, 148] on body "CRM Apps Forms CRM Email Shop Payments POS Files Brand Settings Empire Beauty S…" at bounding box center [434, 208] width 869 height 416
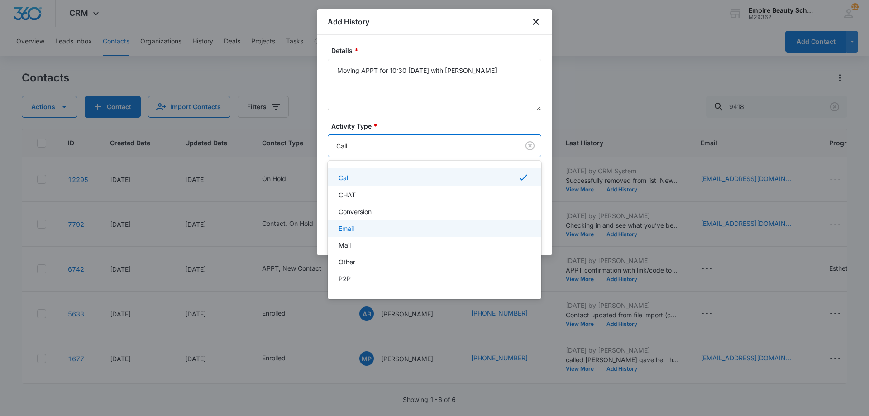
scroll to position [48, 0]
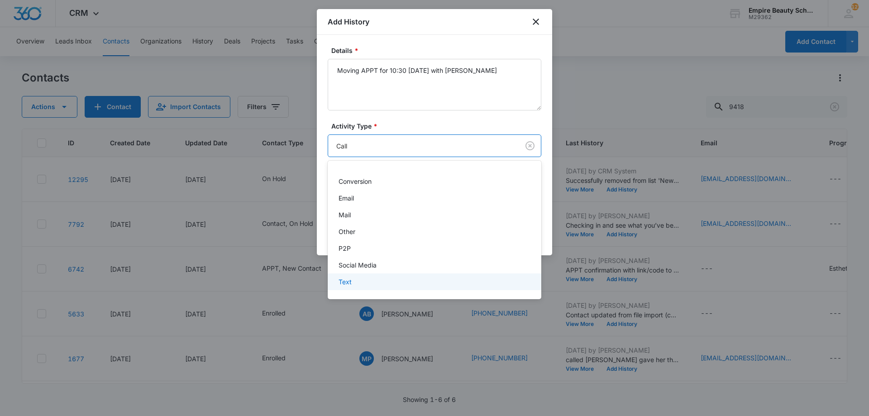
click at [377, 282] on div "Text" at bounding box center [434, 282] width 190 height 10
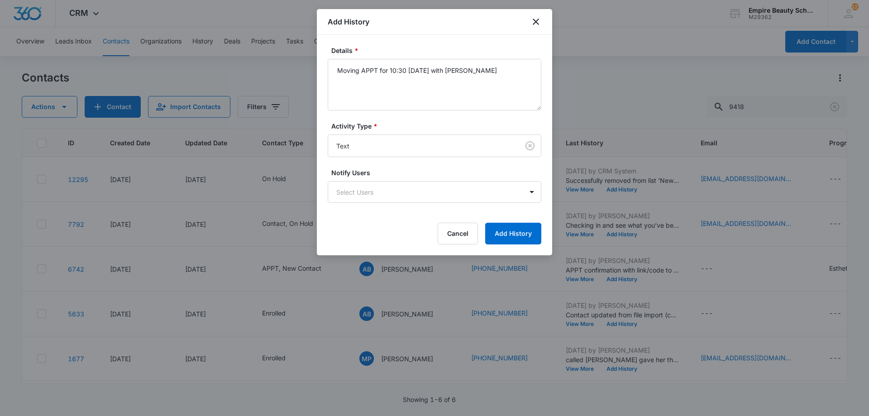
click at [513, 246] on div "Details * Moving APPT for 10:30 today with Amelia Activity Type * Text Notify U…" at bounding box center [434, 145] width 235 height 220
click at [514, 237] on button "Add History" at bounding box center [513, 234] width 56 height 22
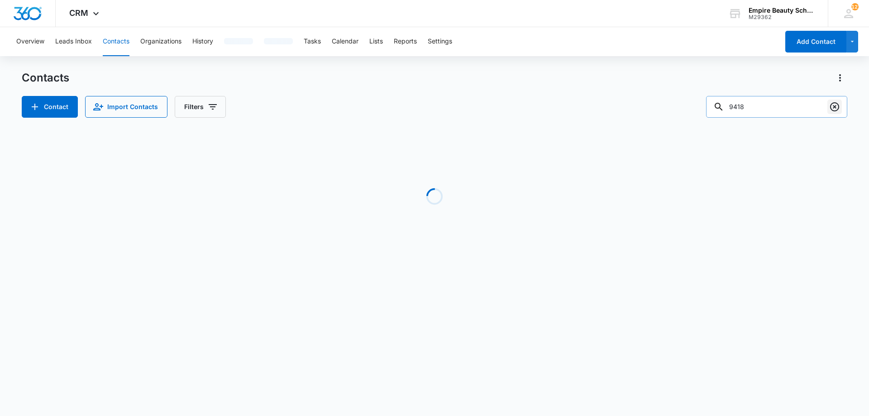
click at [835, 109] on icon "Clear" at bounding box center [834, 106] width 11 height 11
click at [507, 155] on div "Loading" at bounding box center [435, 197] width 826 height 136
click at [365, 151] on div "Loading" at bounding box center [435, 197] width 826 height 136
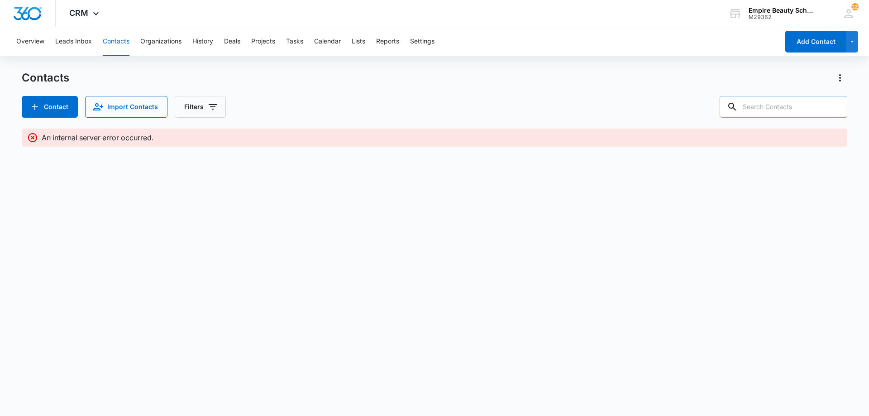
click at [761, 108] on input "text" at bounding box center [784, 107] width 128 height 22
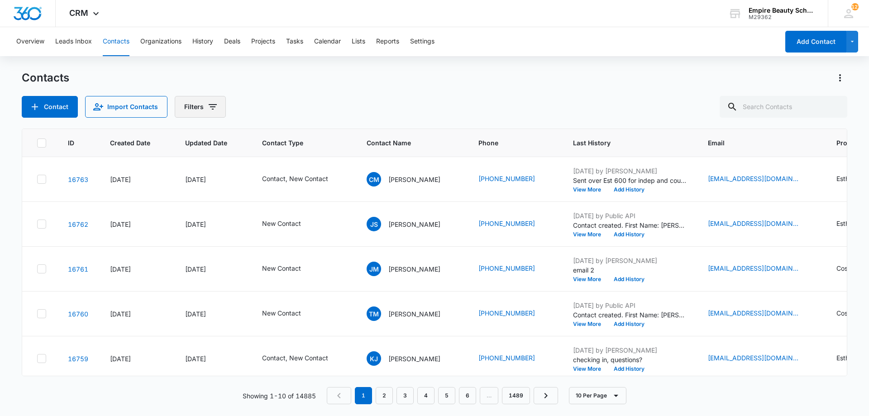
click at [219, 111] on button "Filters" at bounding box center [200, 107] width 51 height 22
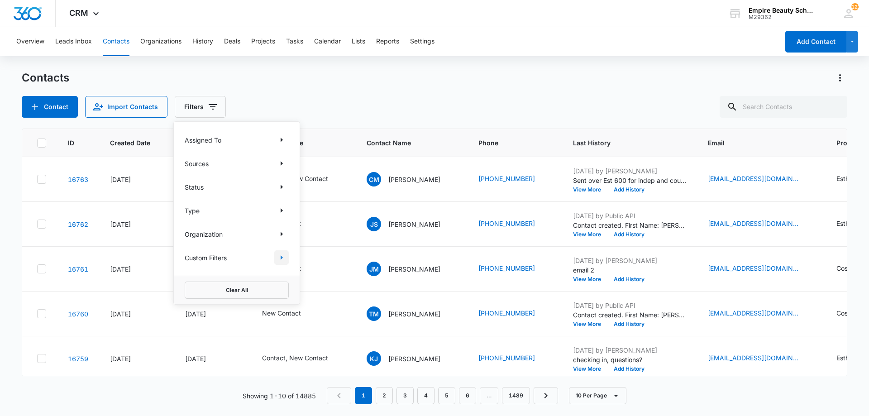
click at [284, 257] on icon "Show Custom Filters filters" at bounding box center [281, 257] width 11 height 11
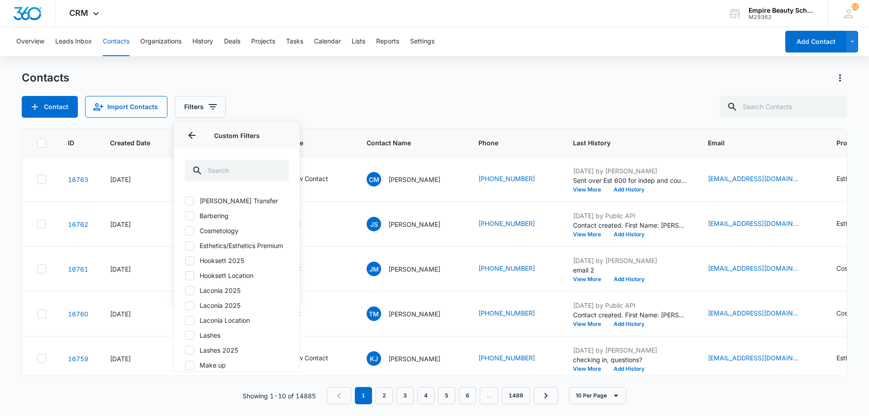
click at [217, 264] on div "[PERSON_NAME] Transfer Barbering Cosmetology Esthetics/Esthetics Premium Hookse…" at bounding box center [237, 301] width 104 height 211
click at [213, 265] on label "Hooksett 2025" at bounding box center [237, 261] width 104 height 10
click at [185, 261] on input "Hooksett 2025" at bounding box center [185, 260] width 0 height 0
checkbox input "true"
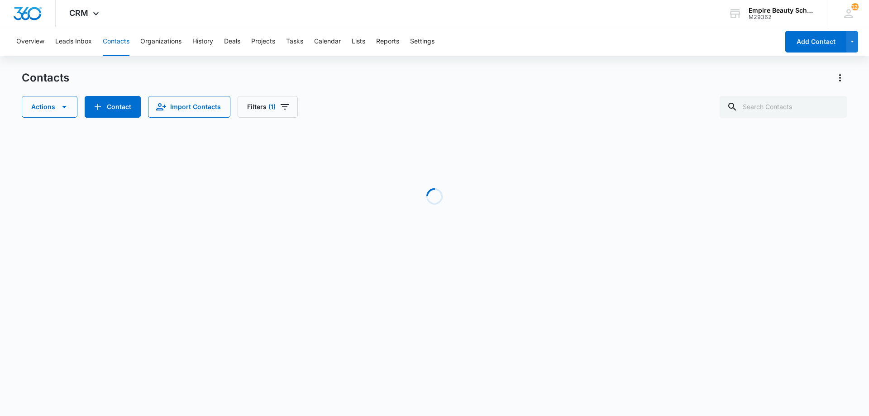
click at [501, 107] on div "Actions Contact Import Contacts Filters (1)" at bounding box center [435, 107] width 826 height 22
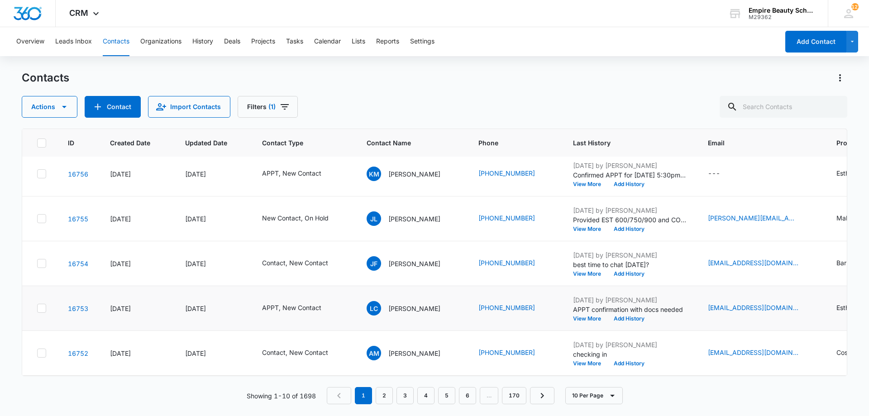
scroll to position [236, 0]
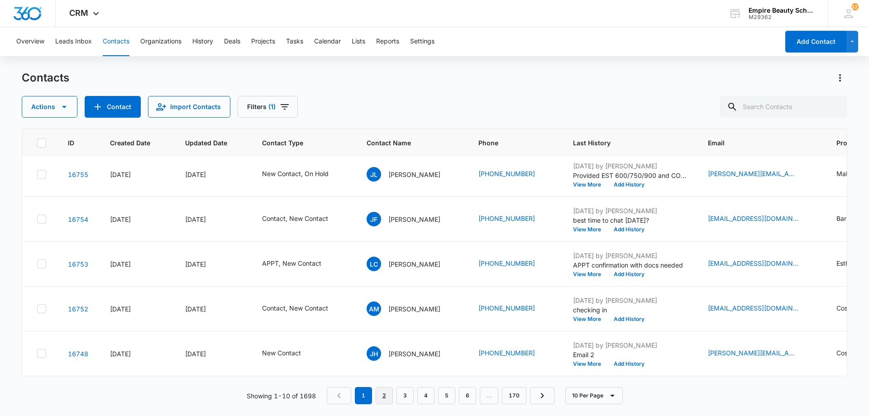
click at [389, 394] on link "2" at bounding box center [384, 395] width 17 height 17
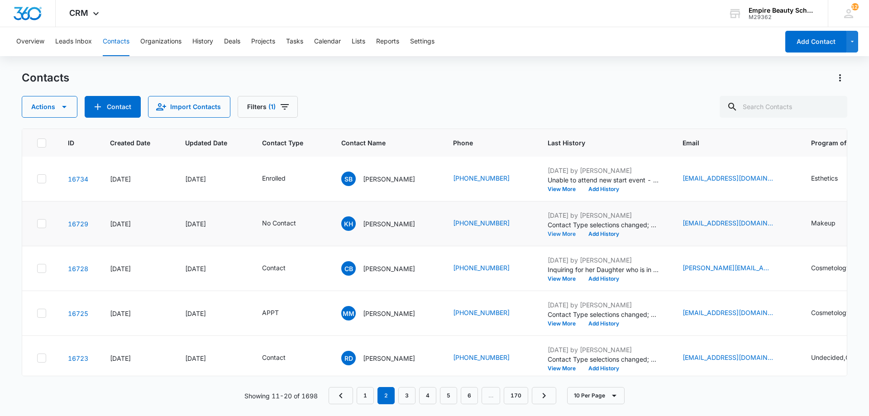
scroll to position [135, 0]
click at [557, 235] on button "View More" at bounding box center [565, 233] width 34 height 5
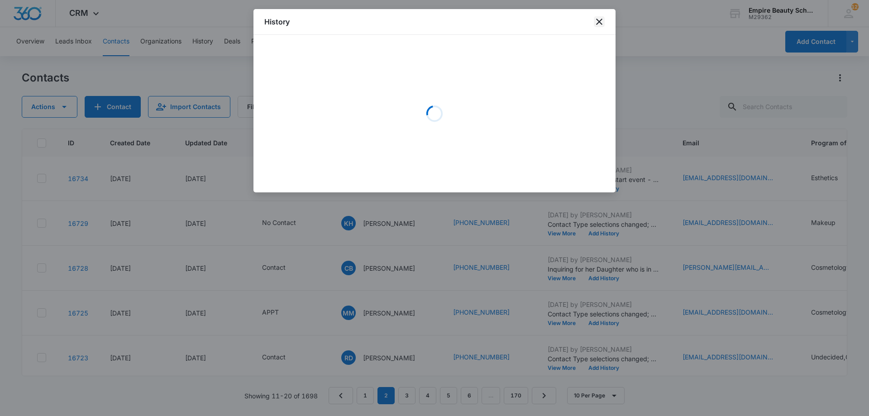
click at [599, 22] on icon "close" at bounding box center [599, 21] width 11 height 11
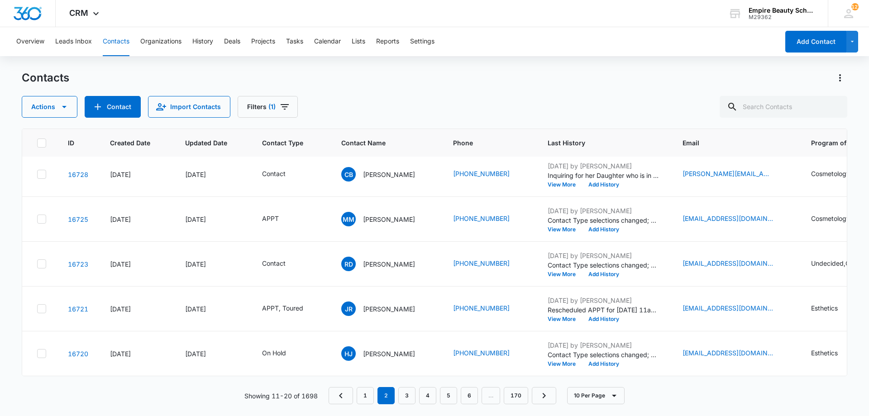
scroll to position [236, 0]
click at [412, 398] on link "3" at bounding box center [406, 395] width 17 height 17
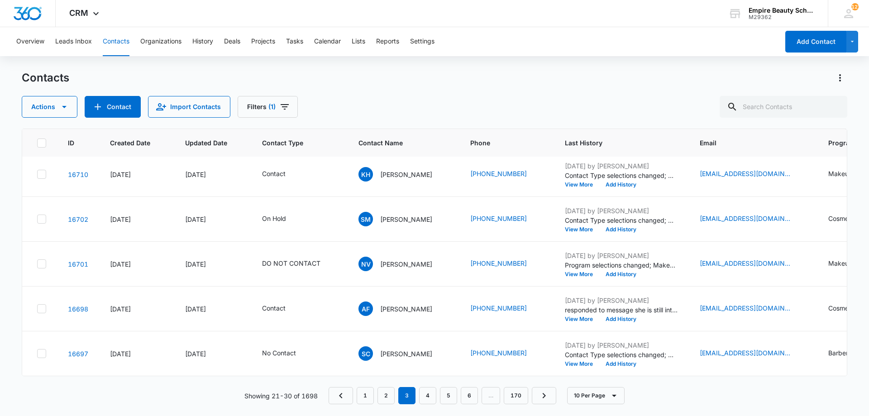
scroll to position [0, 0]
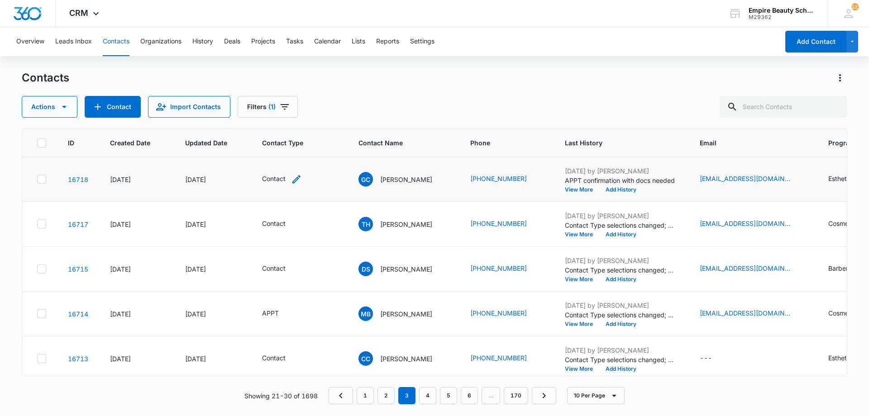
click at [298, 182] on icon "Contact Type - Contact - Select to Edit Field" at bounding box center [296, 179] width 11 height 11
click at [276, 122] on div "Remove Contact" at bounding box center [280, 121] width 8 height 6
click at [279, 121] on div at bounding box center [271, 121] width 40 height 11
click at [281, 223] on div "APPT" at bounding box center [281, 220] width 56 height 10
click at [285, 99] on label "Contact Type" at bounding box center [281, 101] width 70 height 10
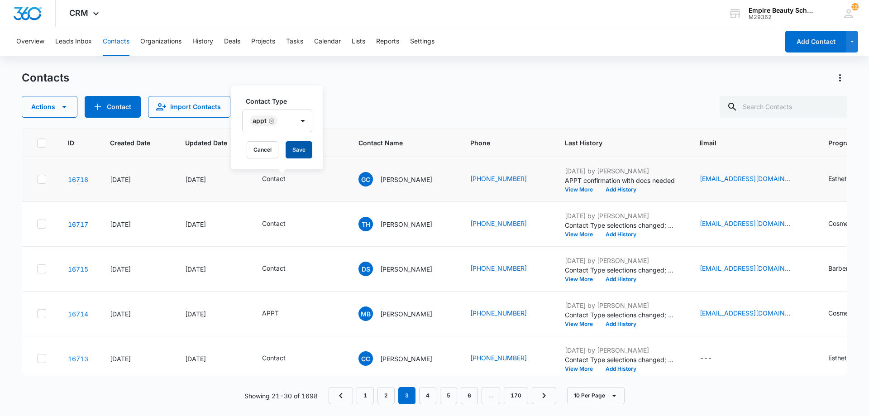
click at [311, 152] on button "Save" at bounding box center [299, 149] width 27 height 17
click at [589, 190] on button "View More" at bounding box center [582, 189] width 34 height 5
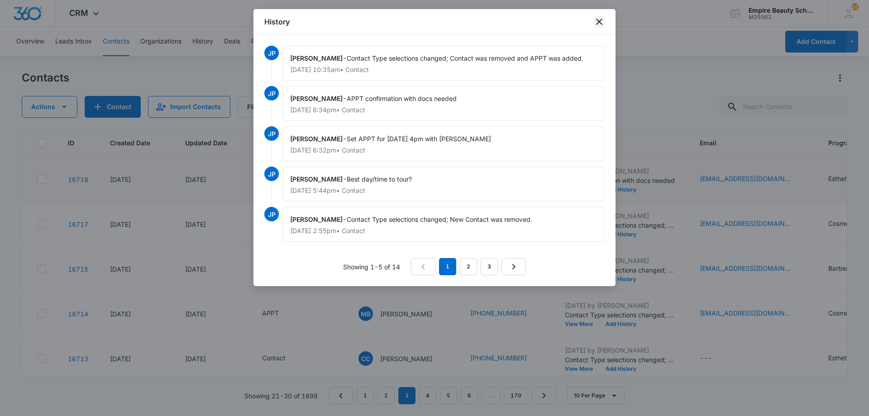
click at [599, 23] on icon "close" at bounding box center [599, 21] width 11 height 11
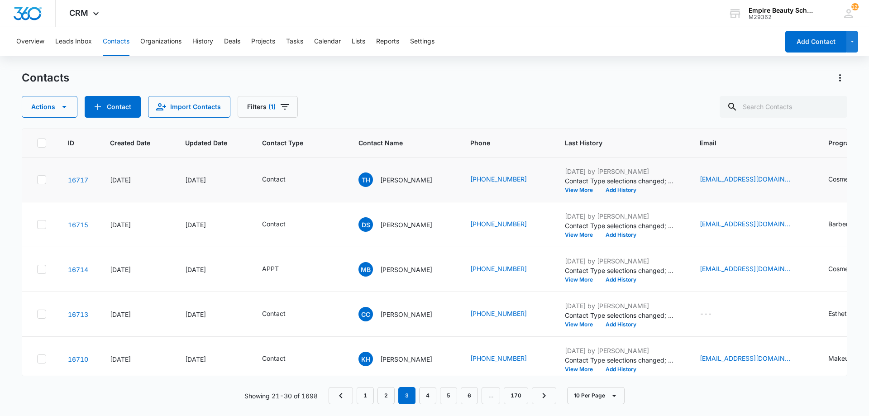
scroll to position [45, 0]
click at [578, 188] on button "View More" at bounding box center [582, 189] width 34 height 5
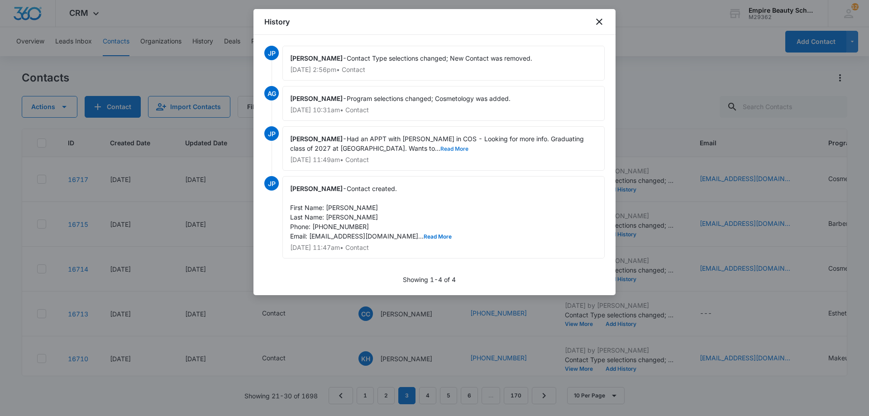
click at [441, 148] on button "Read More" at bounding box center [455, 148] width 28 height 5
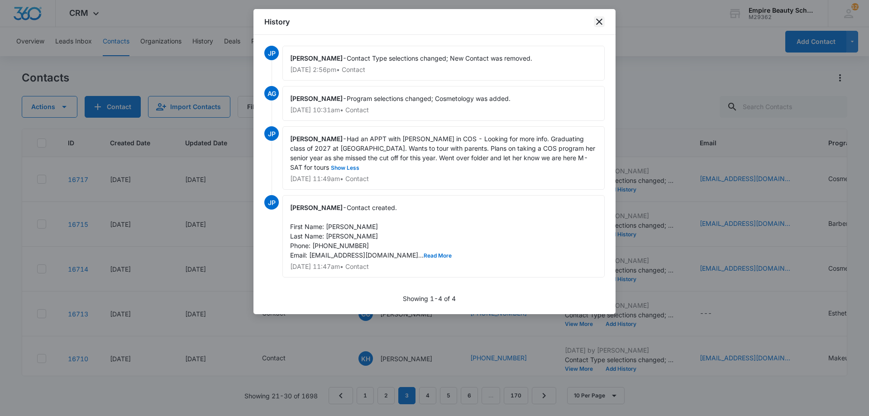
click at [602, 24] on icon "close" at bounding box center [599, 22] width 6 height 6
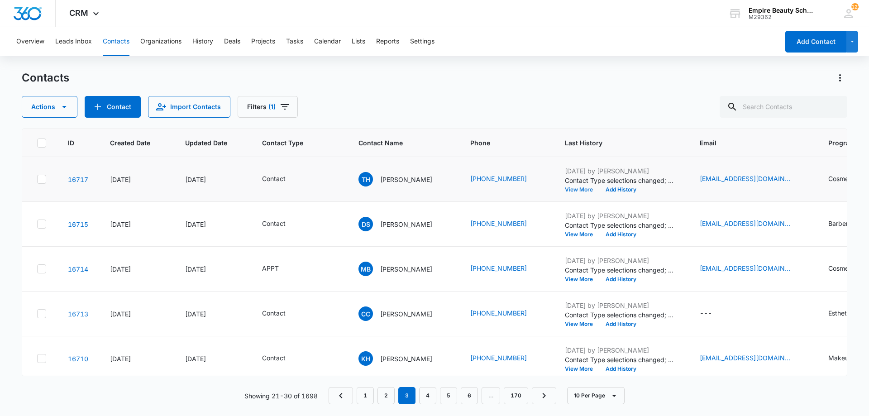
click at [580, 190] on button "View More" at bounding box center [582, 189] width 34 height 5
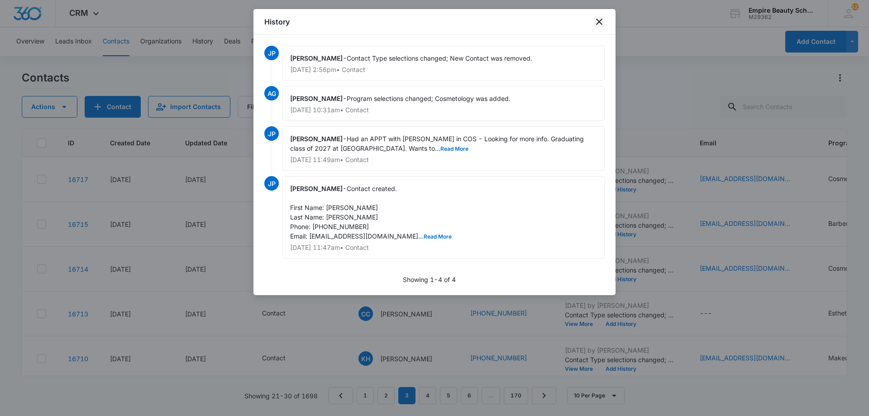
click at [599, 27] on icon "close" at bounding box center [599, 21] width 11 height 11
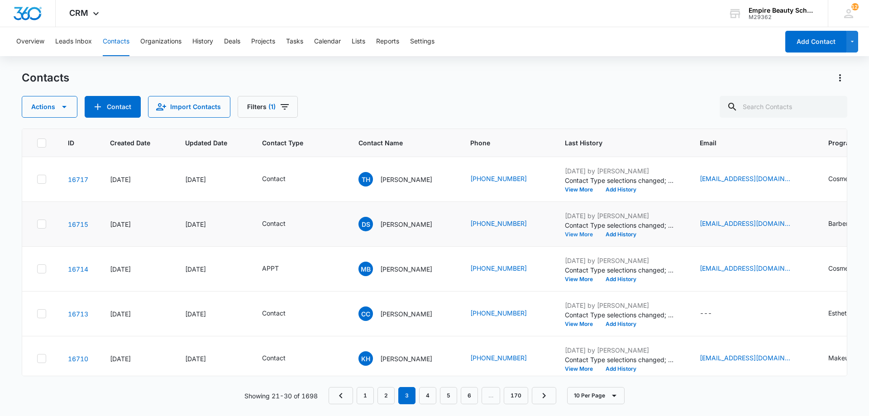
click at [583, 233] on button "View More" at bounding box center [582, 234] width 34 height 5
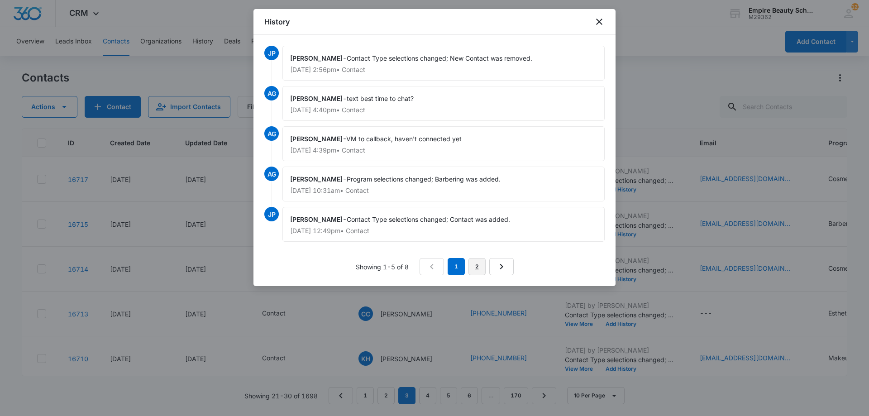
click at [477, 262] on link "2" at bounding box center [477, 266] width 17 height 17
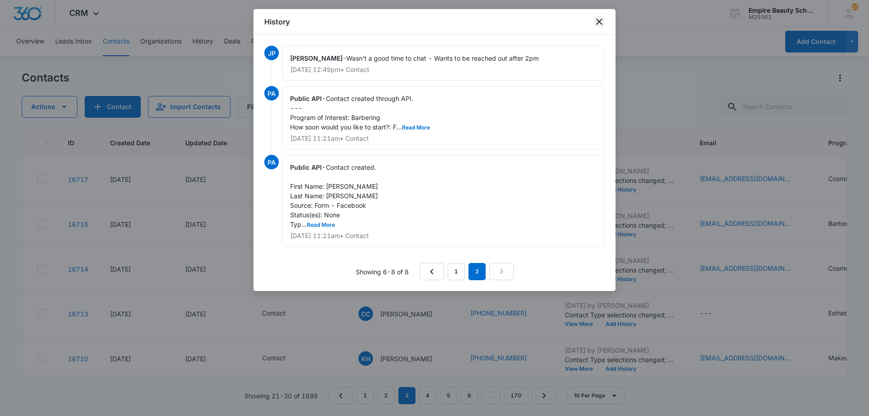
click at [600, 20] on icon "close" at bounding box center [599, 22] width 6 height 6
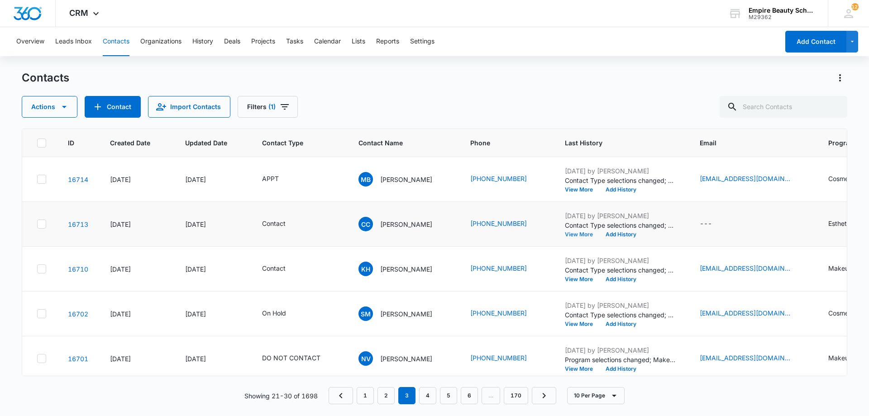
scroll to position [135, 0]
click at [590, 232] on button "View More" at bounding box center [582, 233] width 34 height 5
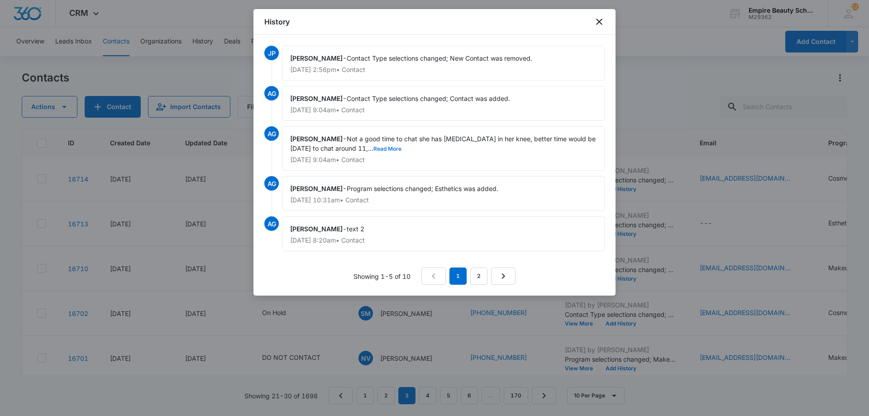
click at [373, 148] on button "Read More" at bounding box center [387, 148] width 28 height 5
click at [599, 23] on icon "close" at bounding box center [599, 22] width 6 height 6
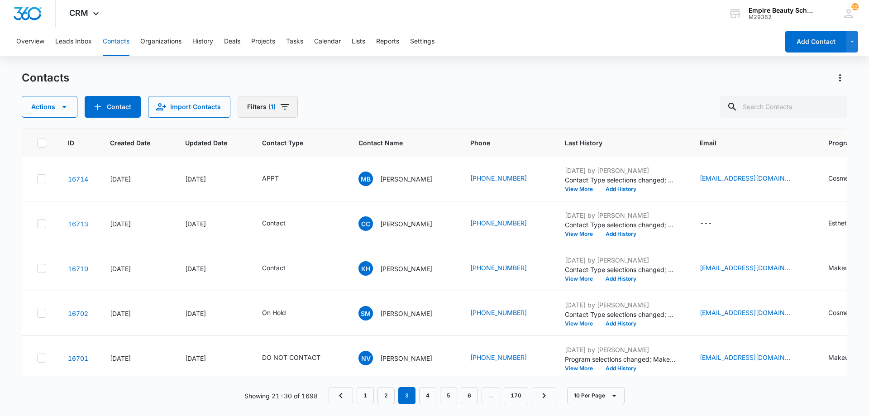
click at [269, 109] on span "(1)" at bounding box center [271, 107] width 7 height 6
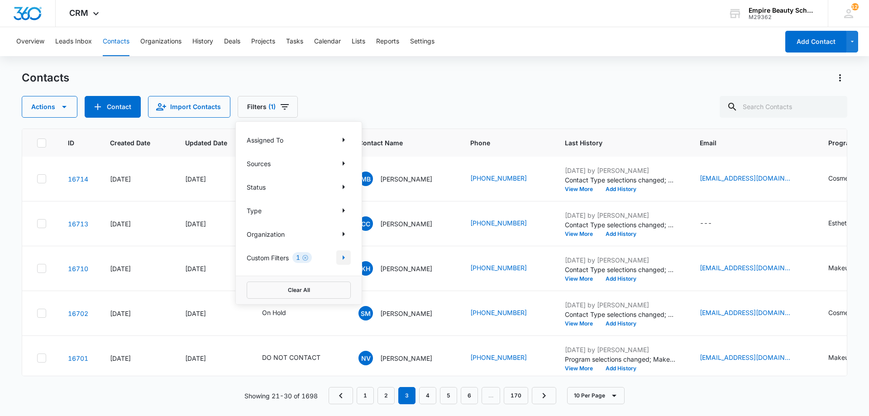
click at [345, 258] on icon "Show Custom Filters filters" at bounding box center [344, 257] width 2 height 5
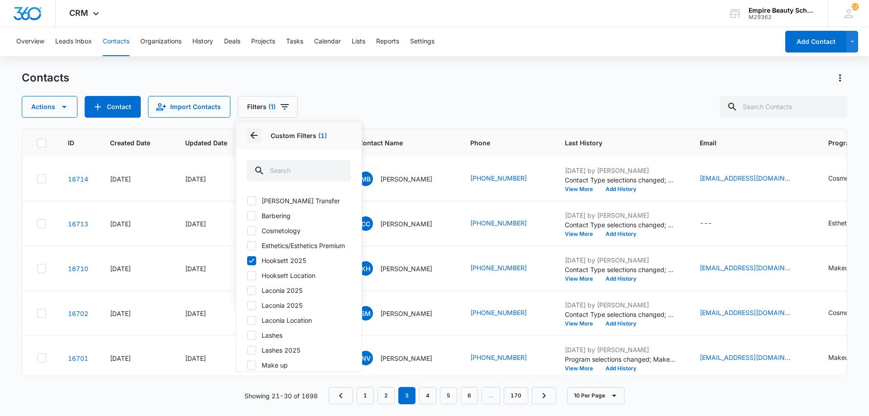
click at [257, 129] on button "Back" at bounding box center [254, 135] width 14 height 14
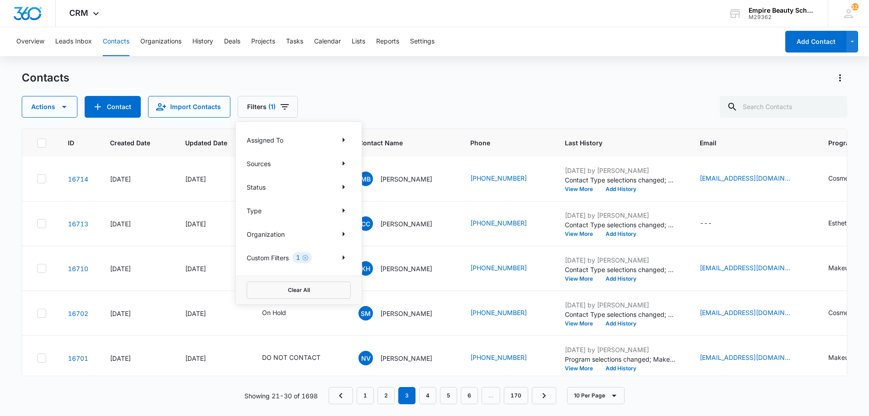
click at [345, 172] on div "Assigned To Sources Status Type Organization Custom Filters 1" at bounding box center [299, 199] width 126 height 154
drag, startPoint x: 343, startPoint y: 164, endPoint x: 300, endPoint y: 234, distance: 82.3
click at [300, 234] on div "Assigned To Sources Status Type Organization Custom Filters 1" at bounding box center [299, 199] width 126 height 154
click at [346, 215] on icon "Show Type filters" at bounding box center [343, 210] width 11 height 11
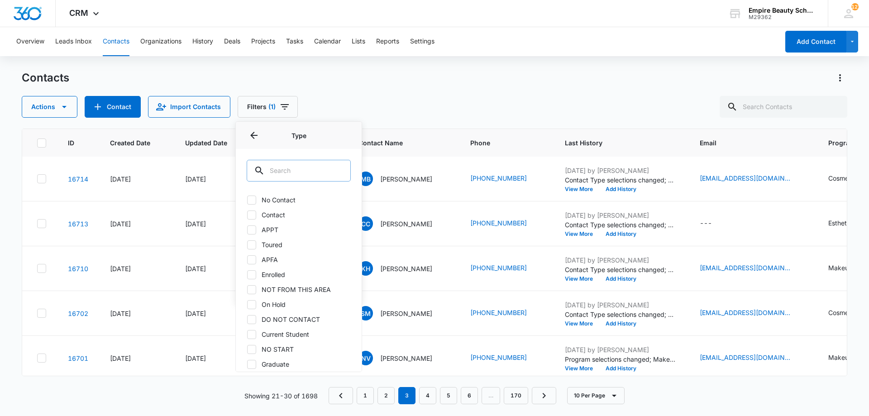
scroll to position [0, 0]
click at [259, 129] on button "Back" at bounding box center [254, 135] width 14 height 14
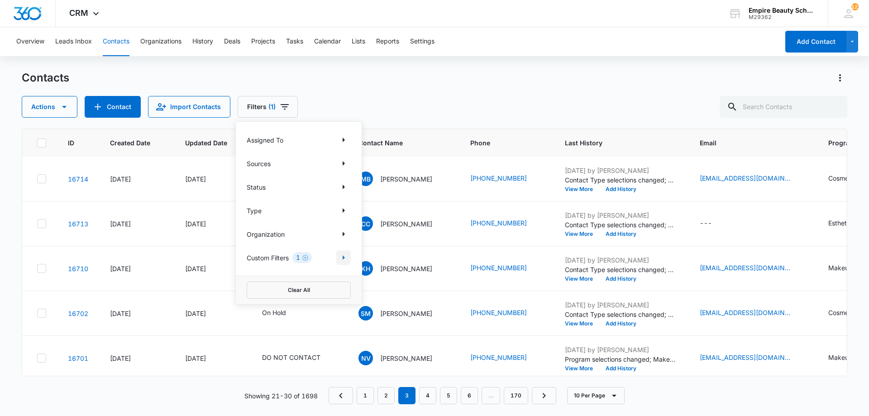
click at [342, 257] on icon "Show Custom Filters filters" at bounding box center [343, 257] width 11 height 11
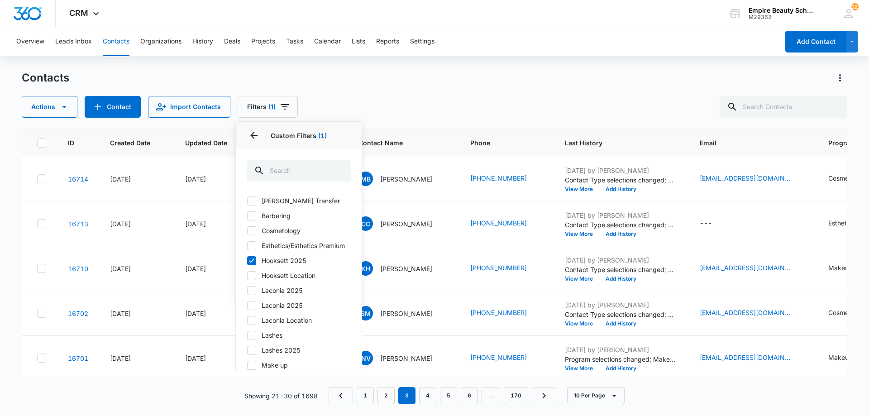
click at [254, 232] on icon at bounding box center [252, 231] width 8 height 8
click at [247, 231] on input "Cosmetology" at bounding box center [247, 230] width 0 height 0
checkbox input "true"
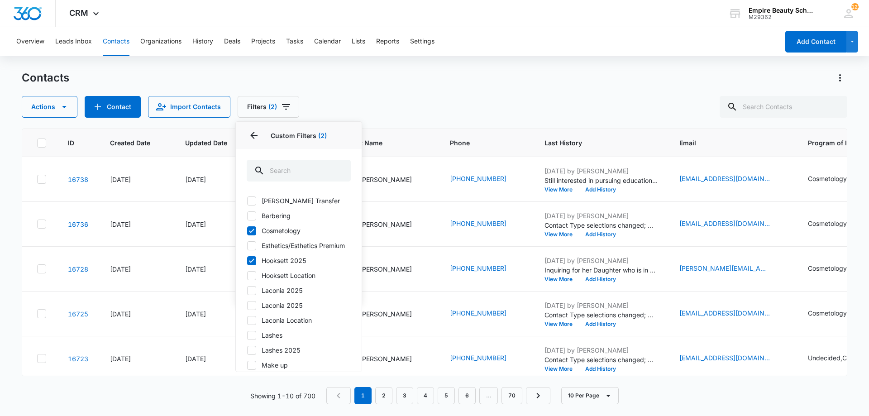
click at [412, 83] on div "Contacts" at bounding box center [435, 78] width 826 height 14
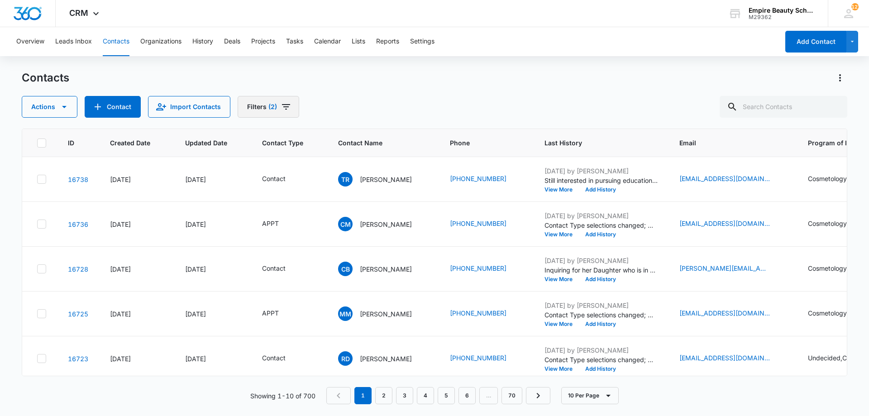
click at [270, 105] on span "(2)" at bounding box center [272, 107] width 9 height 6
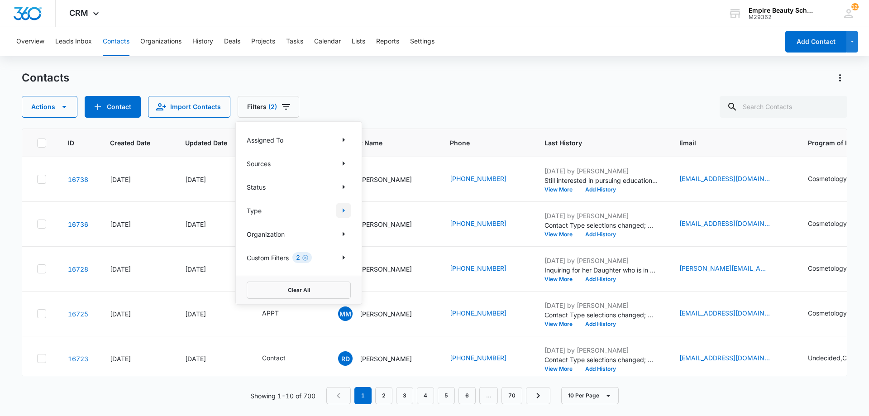
click at [345, 211] on icon "Show Type filters" at bounding box center [343, 210] width 11 height 11
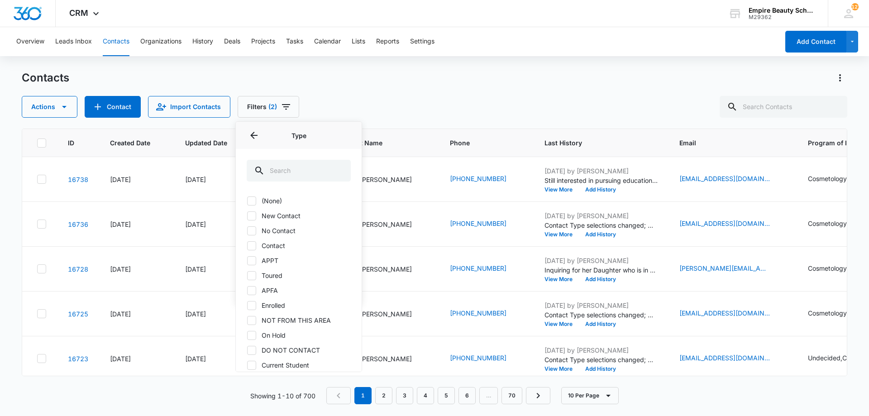
click at [262, 230] on label "No Contact" at bounding box center [299, 231] width 104 height 10
click at [247, 230] on input "No Contact" at bounding box center [247, 230] width 0 height 0
checkbox input "true"
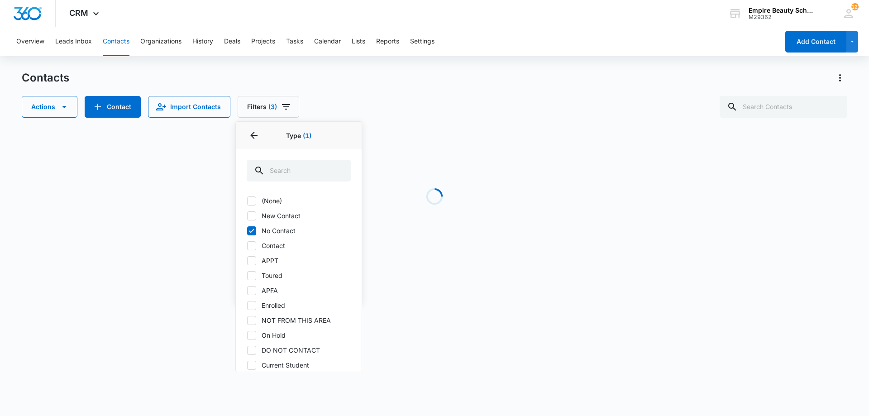
click at [254, 249] on icon at bounding box center [252, 246] width 8 height 8
click at [247, 246] on input "Contact" at bounding box center [247, 245] width 0 height 0
checkbox input "true"
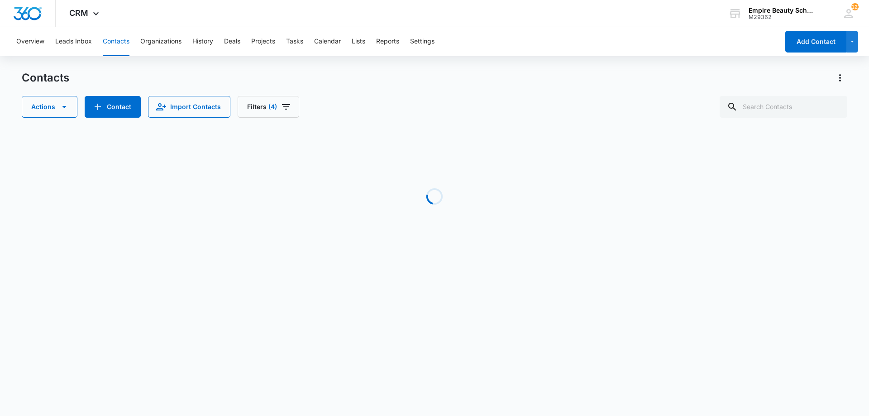
click at [430, 92] on div "Contacts Actions Contact Import Contacts Filters (4)" at bounding box center [435, 94] width 826 height 47
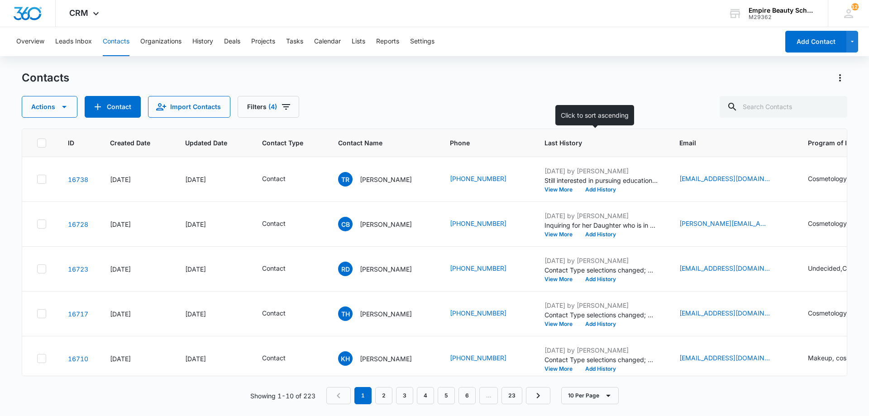
click at [556, 144] on span "Last History" at bounding box center [595, 143] width 100 height 10
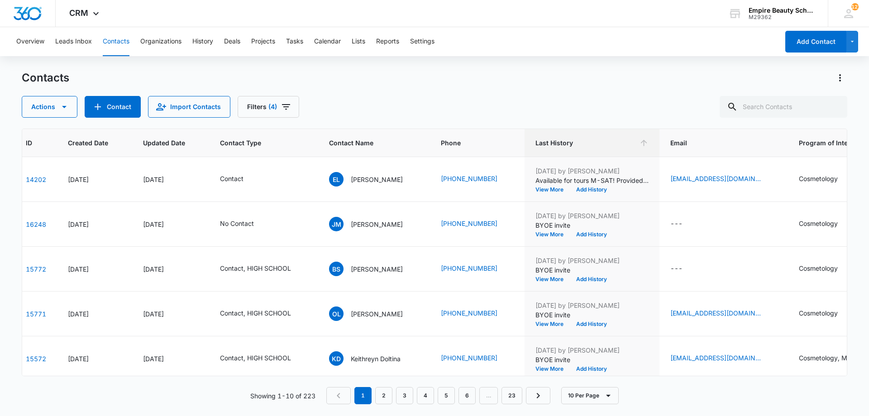
scroll to position [0, 99]
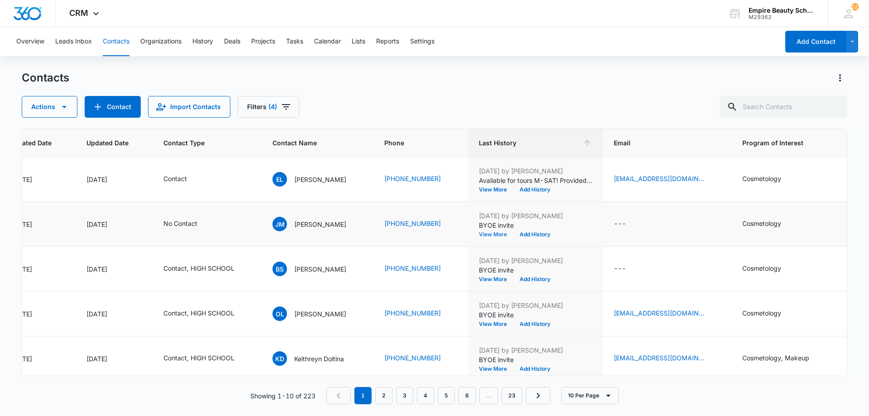
click at [492, 235] on button "View More" at bounding box center [496, 234] width 34 height 5
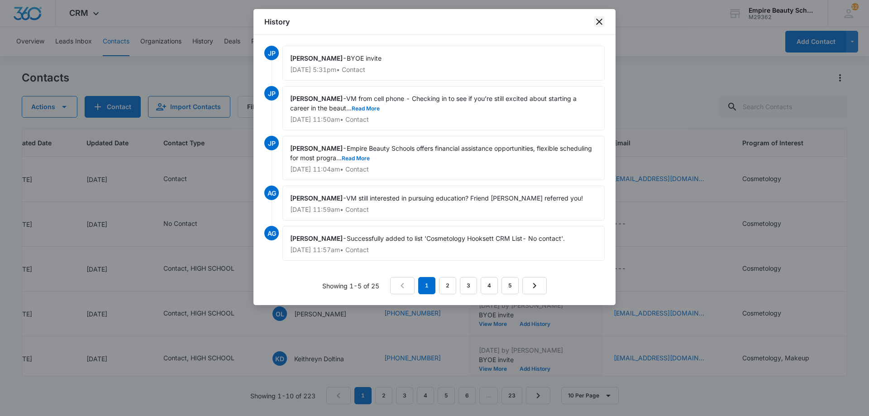
click at [599, 23] on icon "close" at bounding box center [599, 21] width 11 height 11
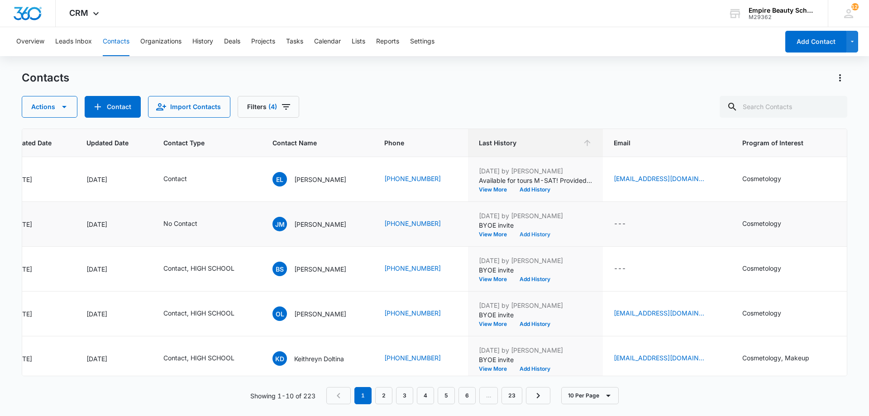
click at [535, 234] on button "Add History" at bounding box center [534, 234] width 43 height 5
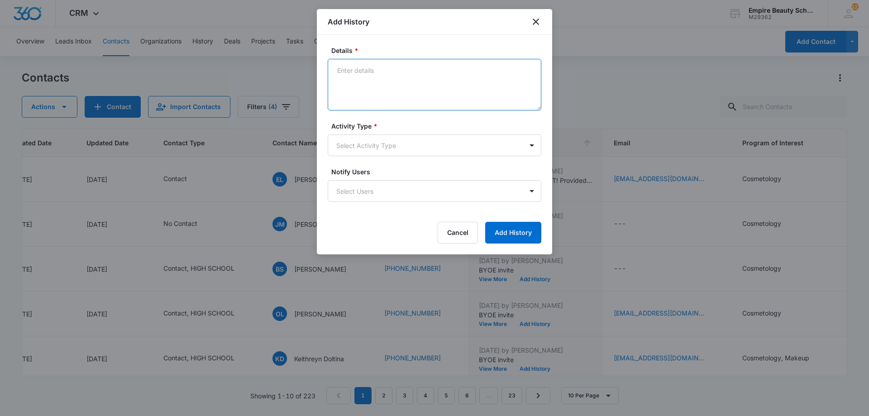
click at [369, 87] on textarea "Details *" at bounding box center [435, 85] width 214 height 52
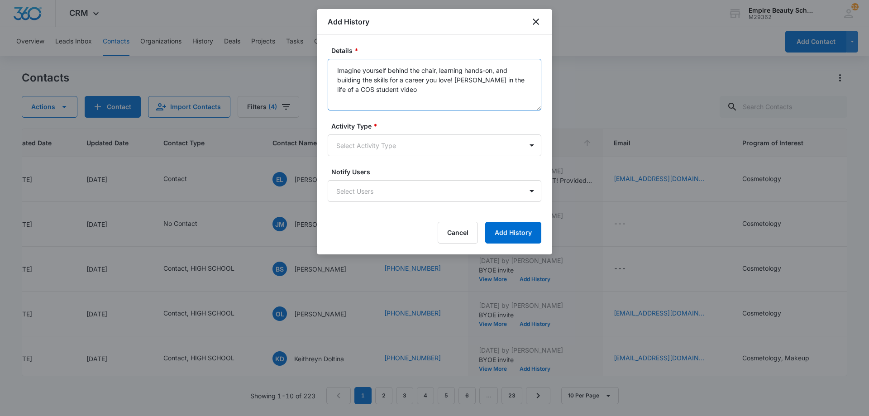
click at [457, 78] on textarea "Imagine yourself behind the chair, learning hands-on, and building the skills f…" at bounding box center [435, 85] width 214 height 52
click at [373, 88] on textarea "Imagine yourself behind the chair, learning hands-on, and building the skills f…" at bounding box center [435, 85] width 214 height 52
click at [376, 86] on textarea "Imagine yourself behind the chair, learning hands-on, and building the skills f…" at bounding box center [435, 85] width 214 height 52
click at [402, 94] on textarea "Imagine yourself behind the chair, learning hands-on, and building the skills f…" at bounding box center [435, 85] width 214 height 52
drag, startPoint x: 401, startPoint y: 99, endPoint x: 330, endPoint y: 60, distance: 80.6
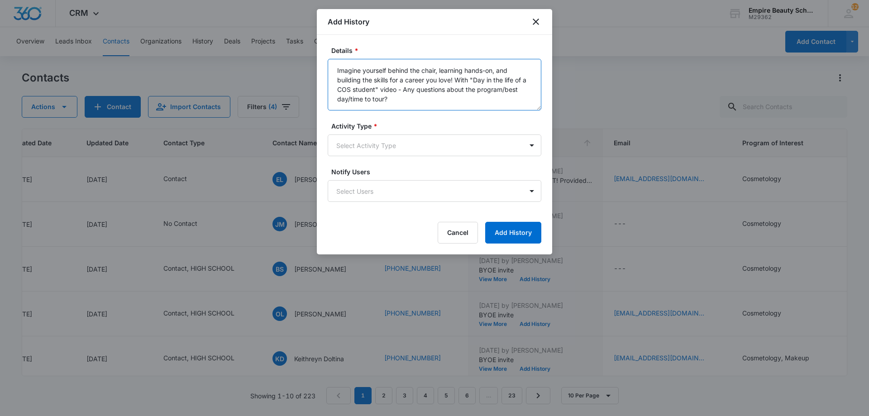
click at [330, 60] on textarea "Imagine yourself behind the chair, learning hands-on, and building the skills f…" at bounding box center [435, 85] width 214 height 52
type textarea "Imagine yourself behind the chair, learning hands-on, and building the skills f…"
click at [374, 149] on body "CRM Apps Forms CRM Email Shop Payments POS Files Brand Settings Empire Beauty S…" at bounding box center [434, 208] width 869 height 416
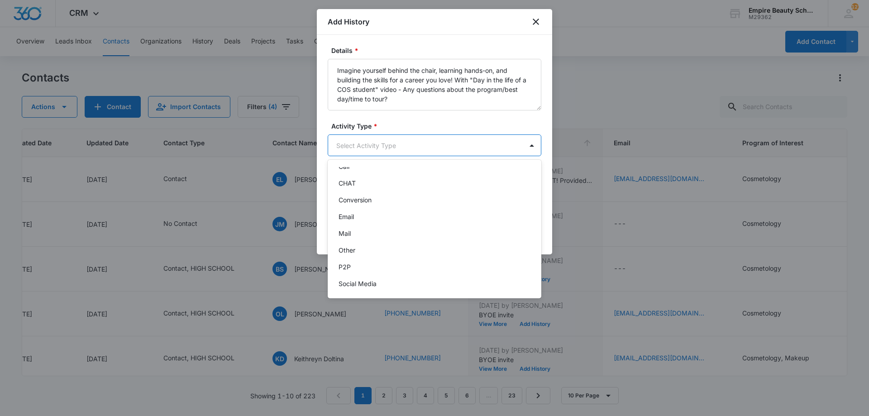
scroll to position [47, 0]
click at [354, 281] on div "Text" at bounding box center [434, 281] width 190 height 10
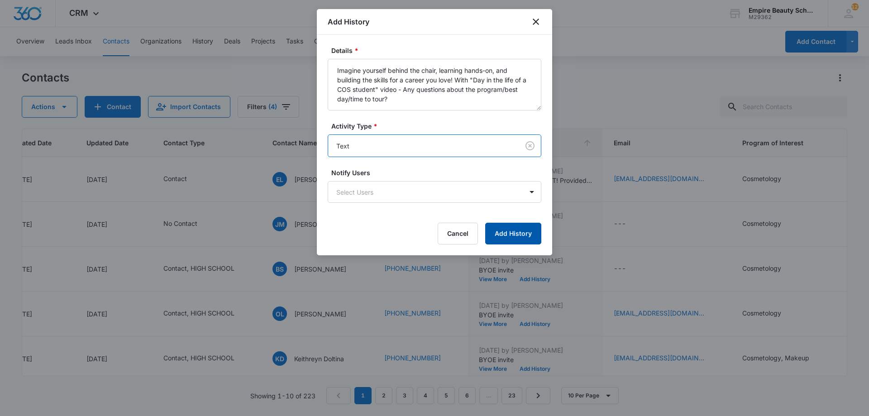
click at [510, 234] on button "Add History" at bounding box center [513, 234] width 56 height 22
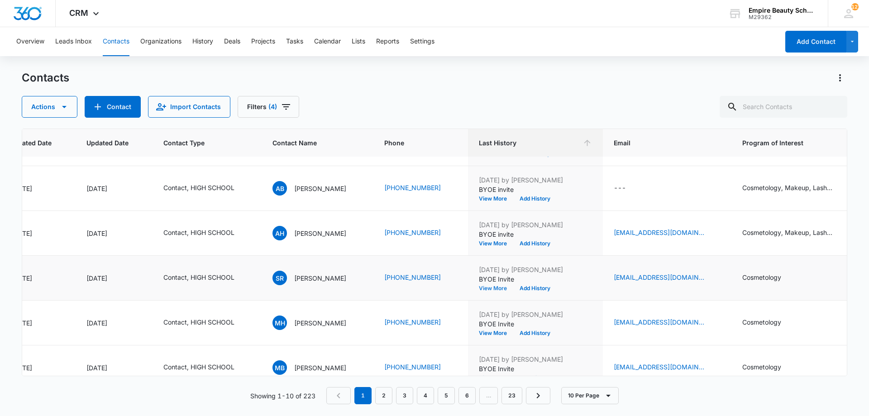
scroll to position [236, 99]
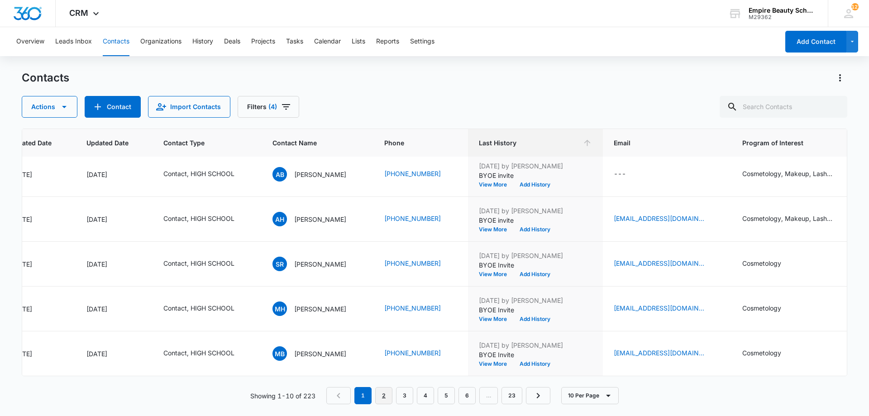
click at [385, 398] on link "2" at bounding box center [383, 395] width 17 height 17
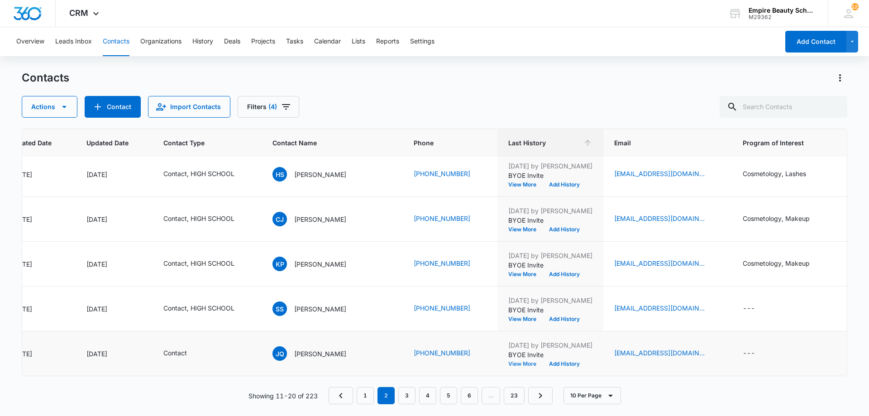
click at [521, 361] on button "View More" at bounding box center [525, 363] width 34 height 5
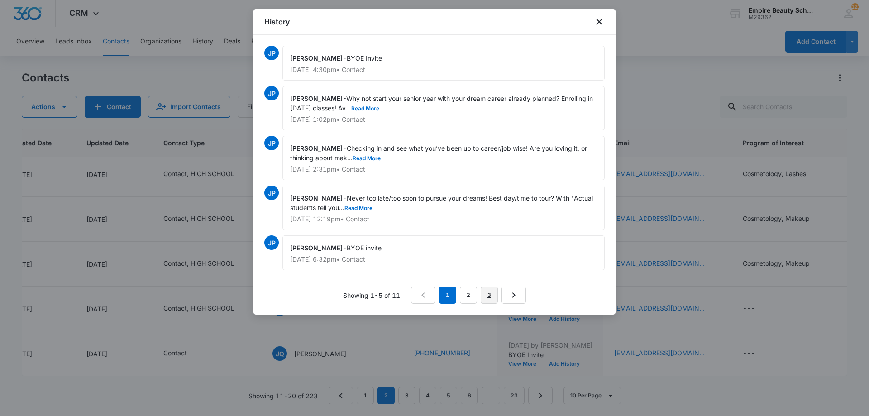
click at [495, 299] on link "3" at bounding box center [489, 295] width 17 height 17
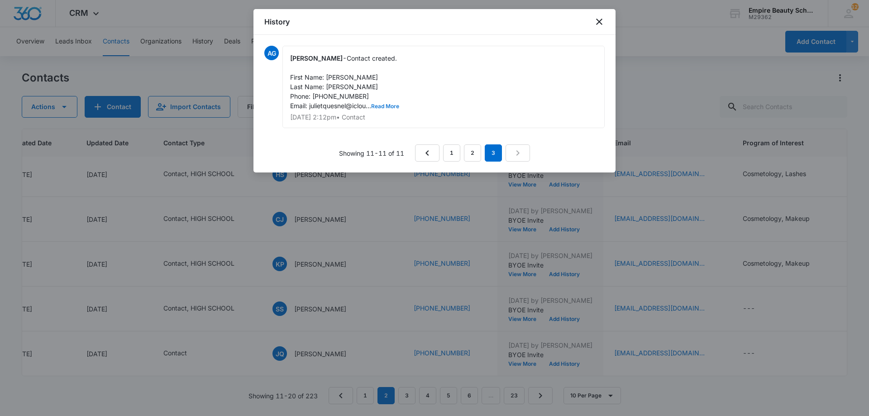
click at [393, 106] on button "Read More" at bounding box center [385, 106] width 28 height 5
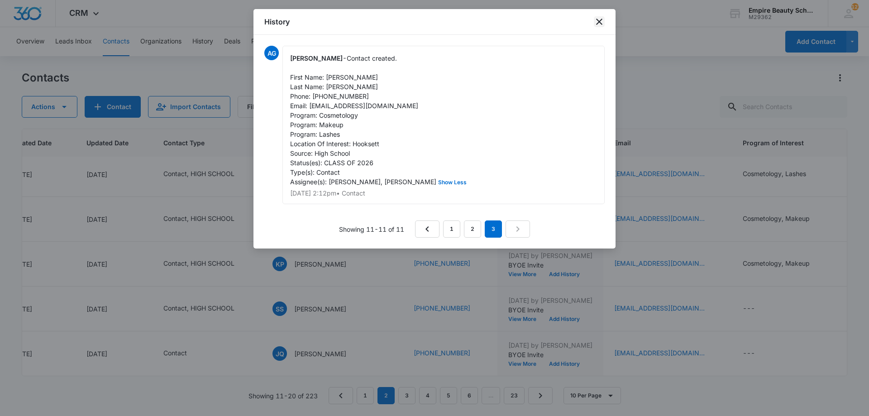
click at [599, 19] on icon "close" at bounding box center [599, 21] width 11 height 11
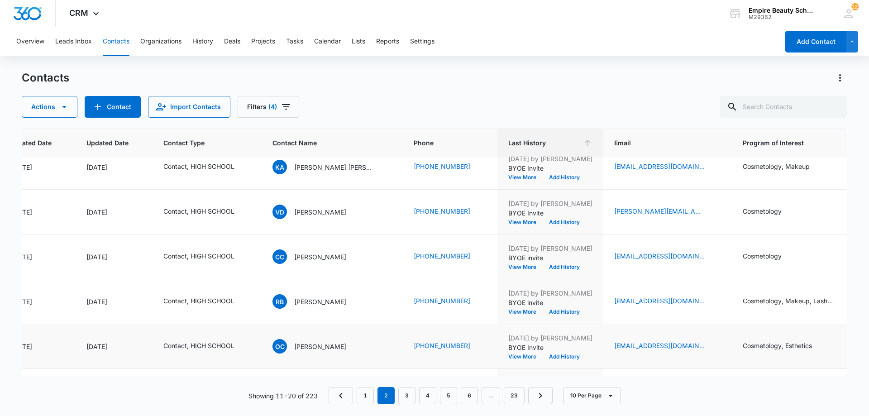
scroll to position [0, 99]
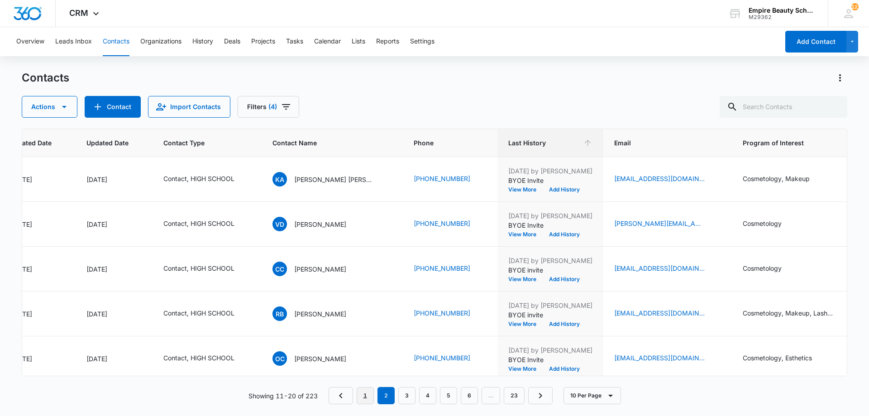
click at [361, 402] on link "1" at bounding box center [365, 395] width 17 height 17
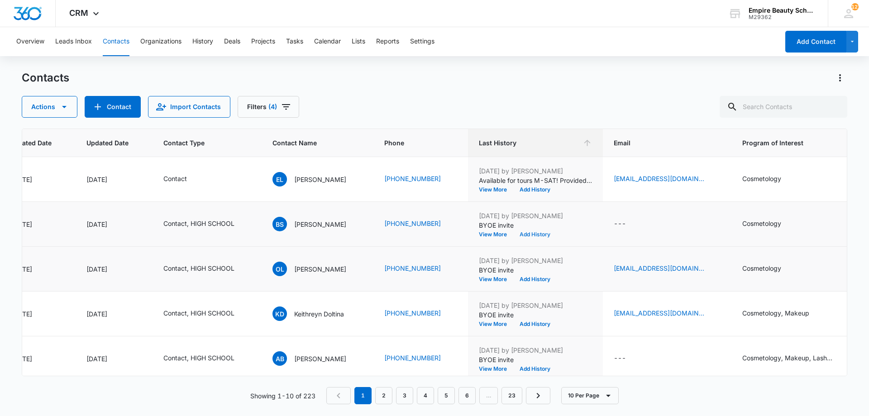
click at [526, 234] on button "Add History" at bounding box center [534, 234] width 43 height 5
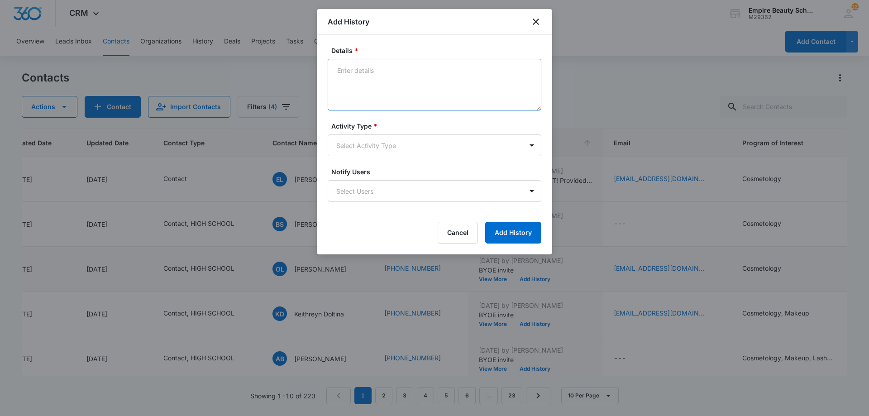
paste textarea "Imagine yourself behind the chair, learning hands-on, and building the skills f…"
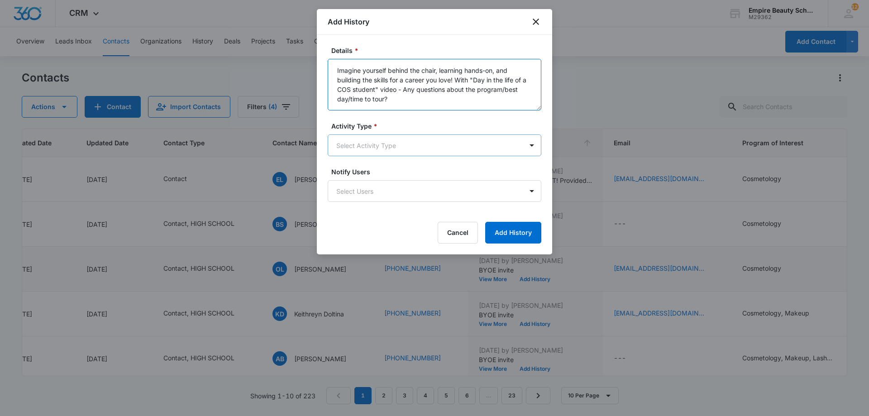
type textarea "Imagine yourself behind the chair, learning hands-on, and building the skills f…"
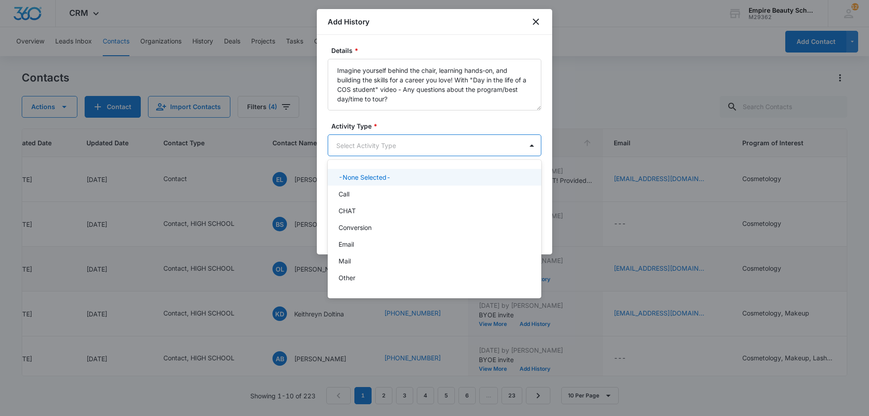
click at [369, 140] on body "CRM Apps Forms CRM Email Shop Payments POS Files Brand Settings Empire Beauty S…" at bounding box center [434, 208] width 869 height 416
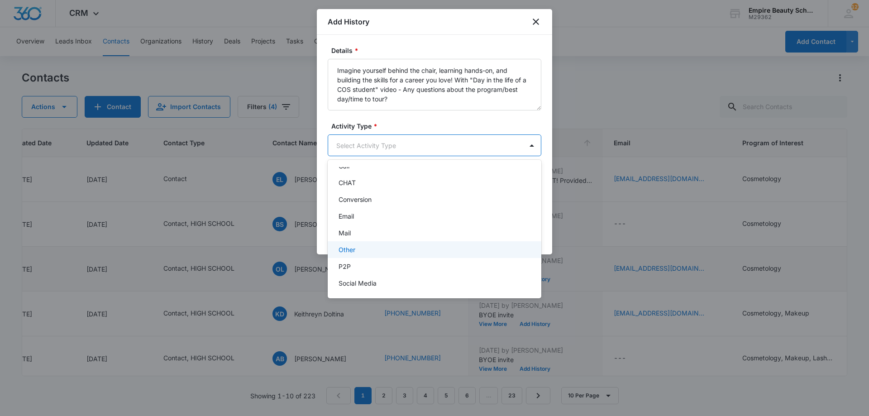
scroll to position [47, 0]
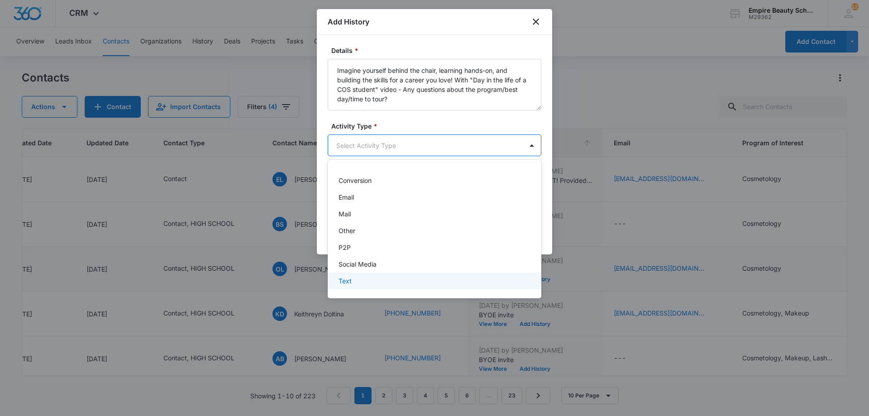
click at [343, 279] on p "Text" at bounding box center [345, 281] width 13 height 10
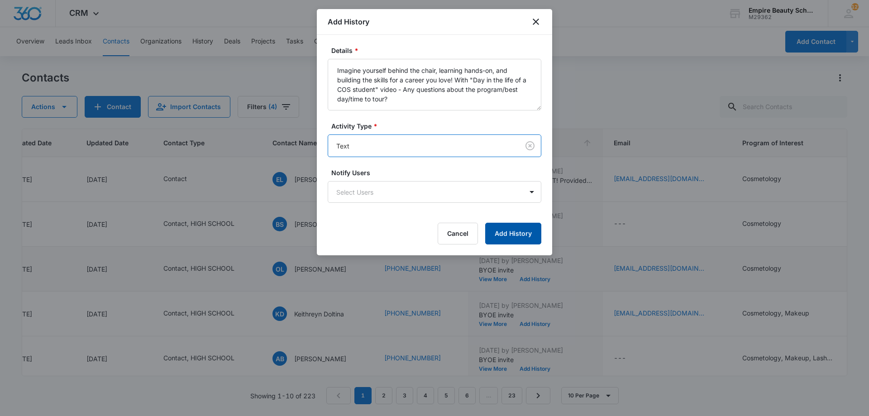
click at [520, 231] on button "Add History" at bounding box center [513, 234] width 56 height 22
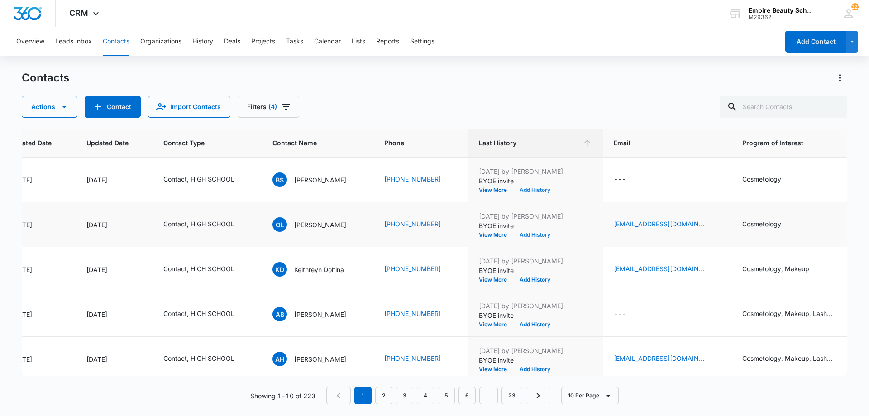
scroll to position [45, 99]
click at [539, 235] on button "Add History" at bounding box center [534, 234] width 43 height 5
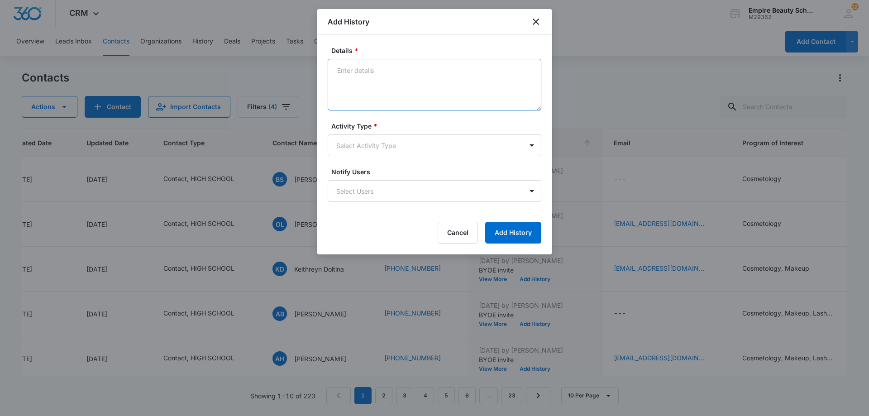
paste textarea "Imagine yourself behind the chair, learning hands-on, and building the skills f…"
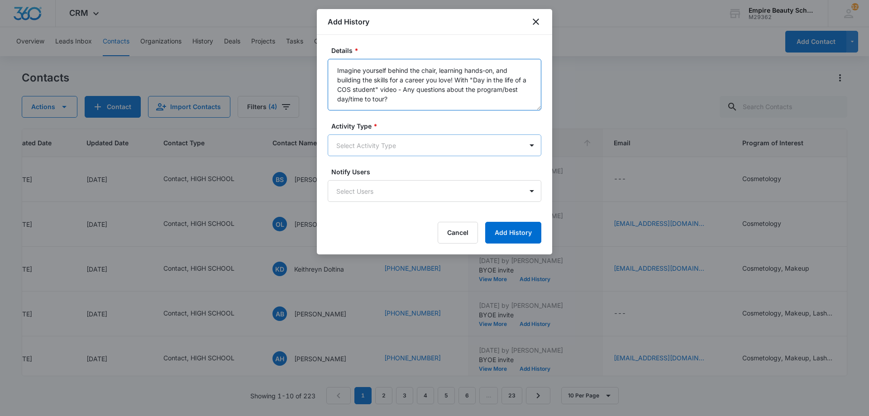
type textarea "Imagine yourself behind the chair, learning hands-on, and building the skills f…"
click at [370, 140] on body "CRM Apps Forms CRM Email Shop Payments POS Files Brand Settings Empire Beauty S…" at bounding box center [434, 208] width 869 height 416
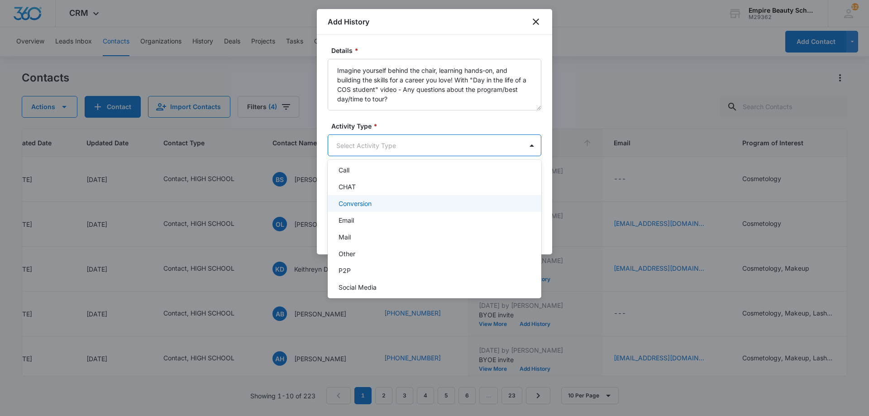
scroll to position [47, 0]
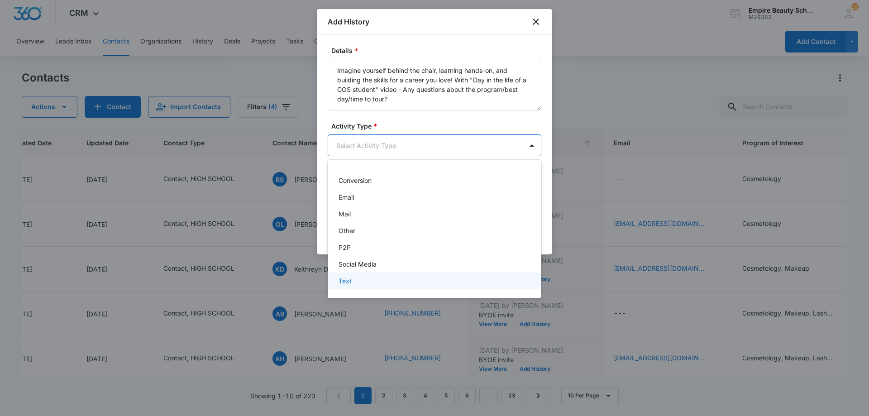
click at [361, 279] on div "Text" at bounding box center [434, 281] width 190 height 10
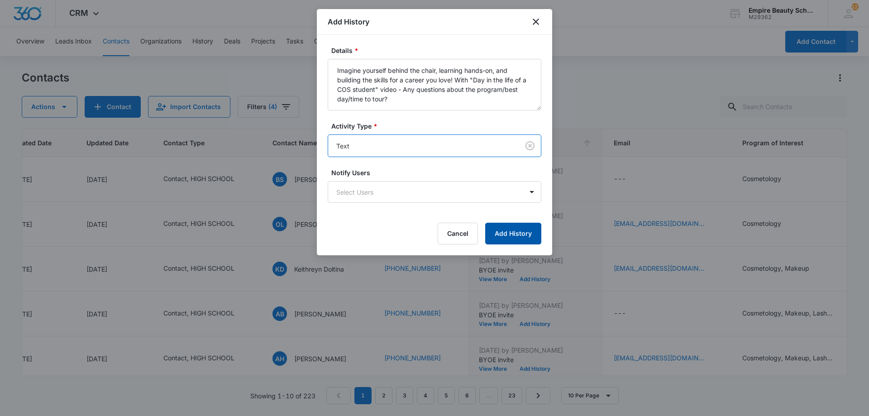
click at [499, 238] on button "Add History" at bounding box center [513, 234] width 56 height 22
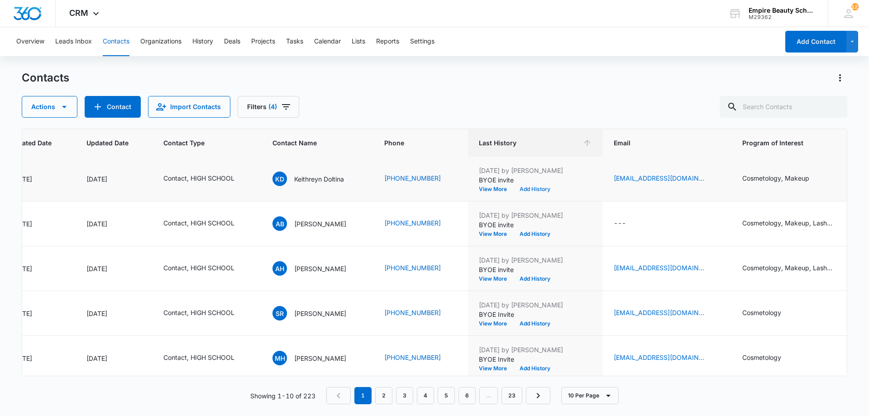
scroll to position [135, 99]
click at [532, 189] on button "Add History" at bounding box center [534, 188] width 43 height 5
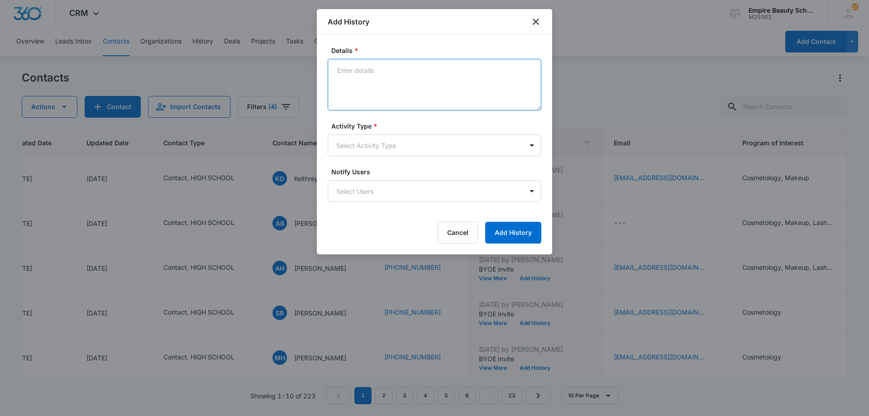
paste textarea "Imagine yourself behind the chair, learning hands-on, and building the skills f…"
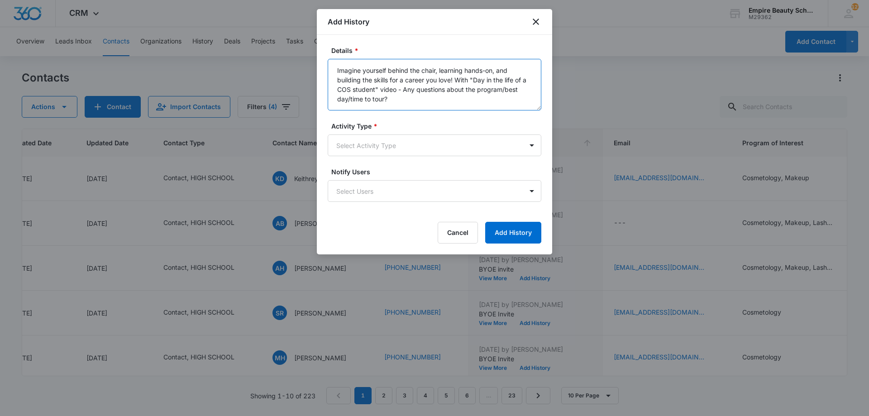
type textarea "Imagine yourself behind the chair, learning hands-on, and building the skills f…"
drag, startPoint x: 392, startPoint y: 166, endPoint x: 386, endPoint y: 152, distance: 15.4
click at [391, 166] on form "Details * Imagine yourself behind the chair, learning hands-on, and building th…" at bounding box center [435, 145] width 214 height 198
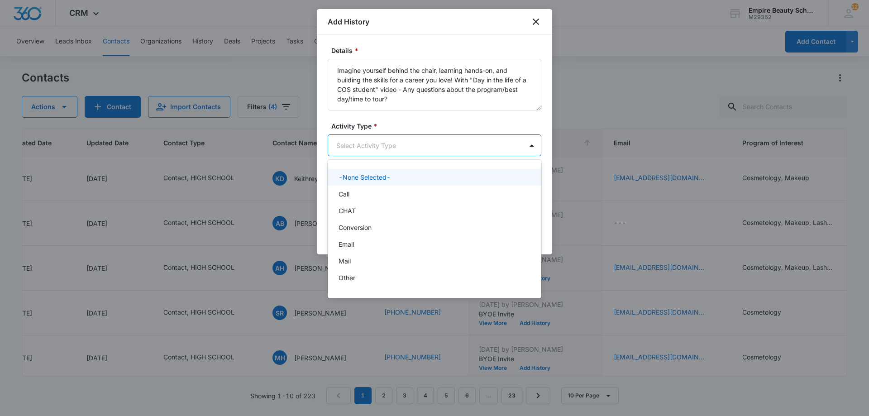
click at [386, 152] on body "CRM Apps Forms CRM Email Shop Payments POS Files Brand Settings Empire Beauty S…" at bounding box center [434, 208] width 869 height 416
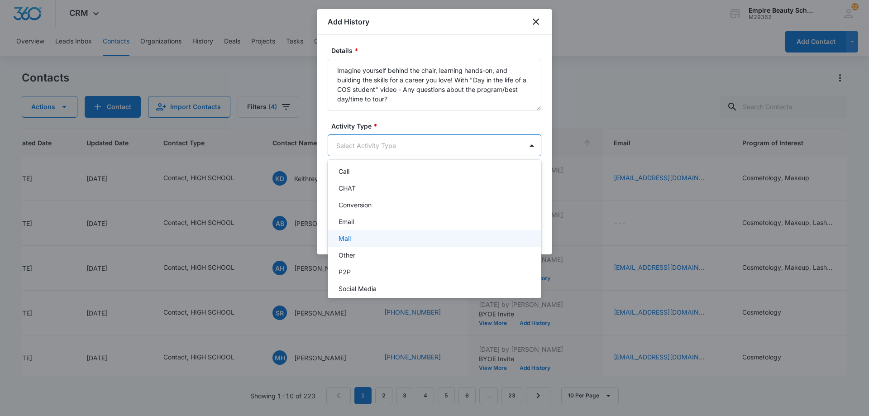
scroll to position [47, 0]
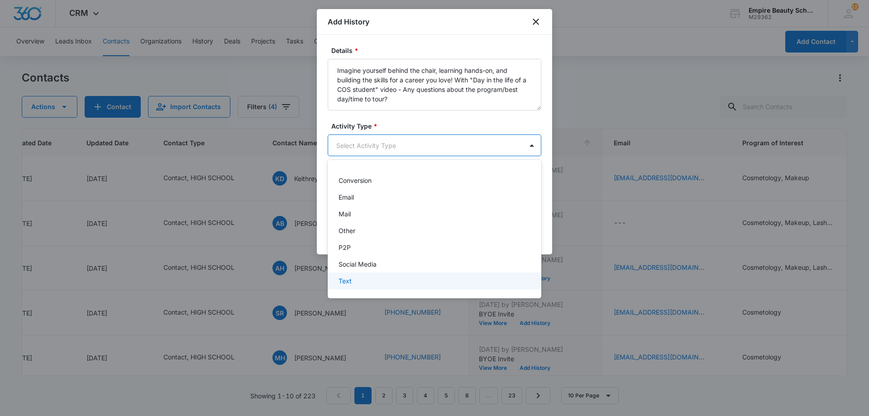
click at [362, 279] on div "Text" at bounding box center [434, 281] width 190 height 10
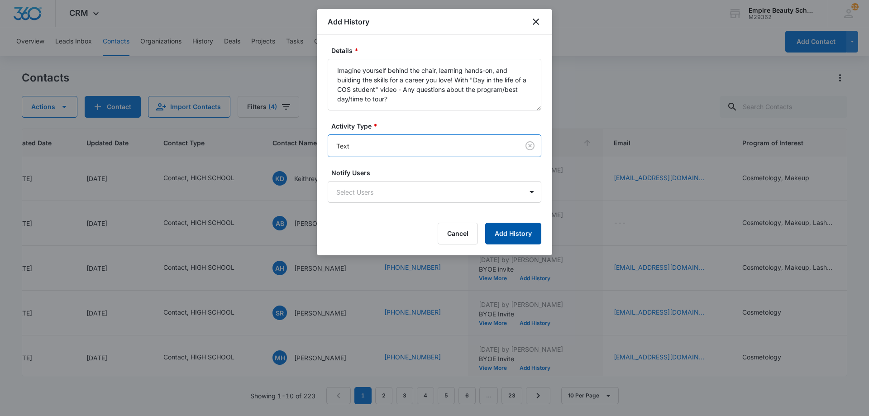
click at [515, 233] on button "Add History" at bounding box center [513, 234] width 56 height 22
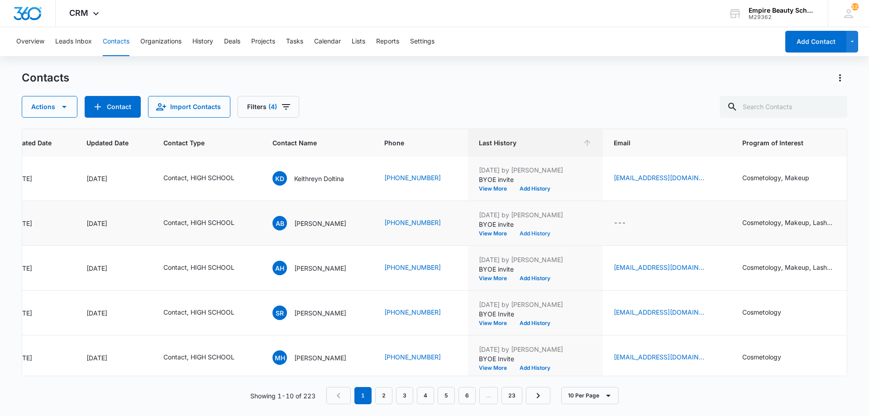
click at [529, 235] on button "Add History" at bounding box center [534, 233] width 43 height 5
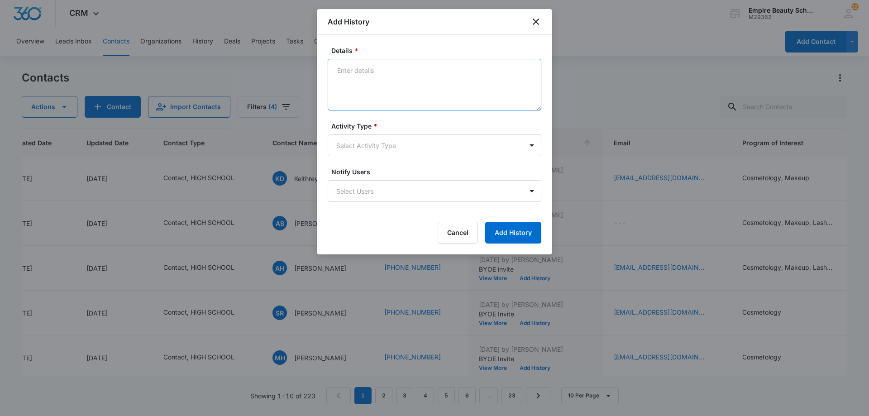
paste textarea "Imagine yourself behind the chair, learning hands-on, and building the skills f…"
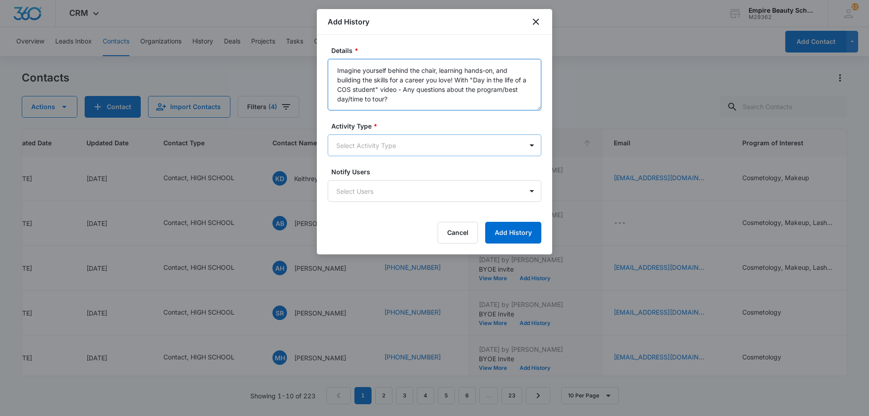
type textarea "Imagine yourself behind the chair, learning hands-on, and building the skills f…"
click at [378, 143] on body "CRM Apps Forms CRM Email Shop Payments POS Files Brand Settings Empire Beauty S…" at bounding box center [434, 208] width 869 height 416
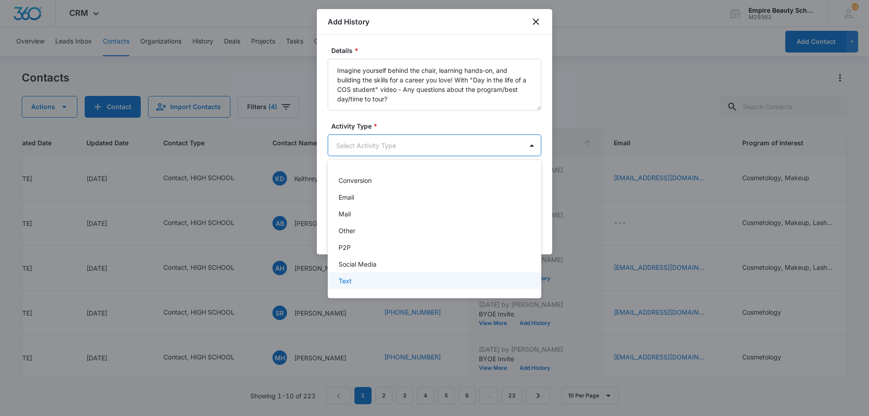
click at [363, 283] on div "Text" at bounding box center [434, 281] width 190 height 10
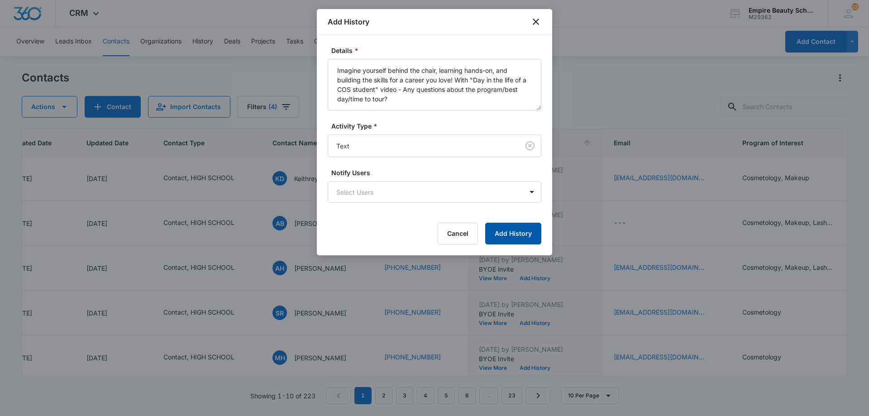
click at [502, 227] on button "Add History" at bounding box center [513, 234] width 56 height 22
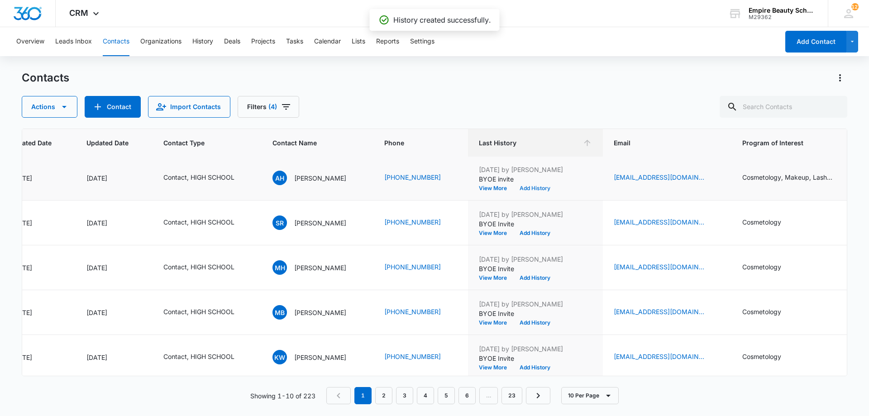
scroll to position [226, 99]
click at [540, 187] on button "Add History" at bounding box center [534, 187] width 43 height 5
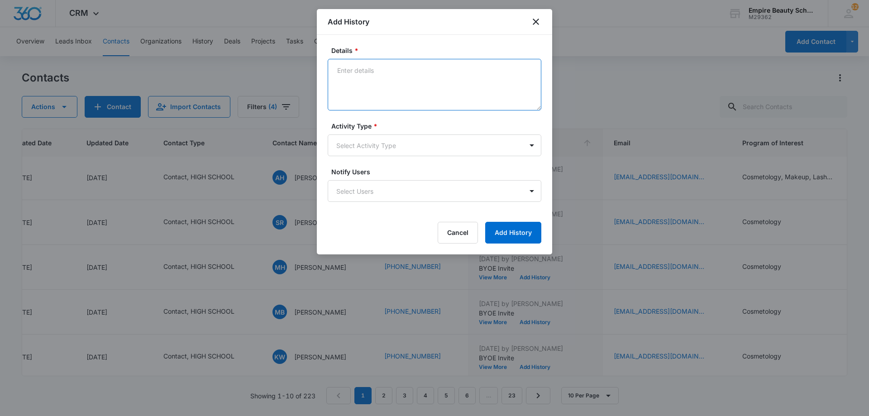
paste textarea "Imagine yourself behind the chair, learning hands-on, and building the skills f…"
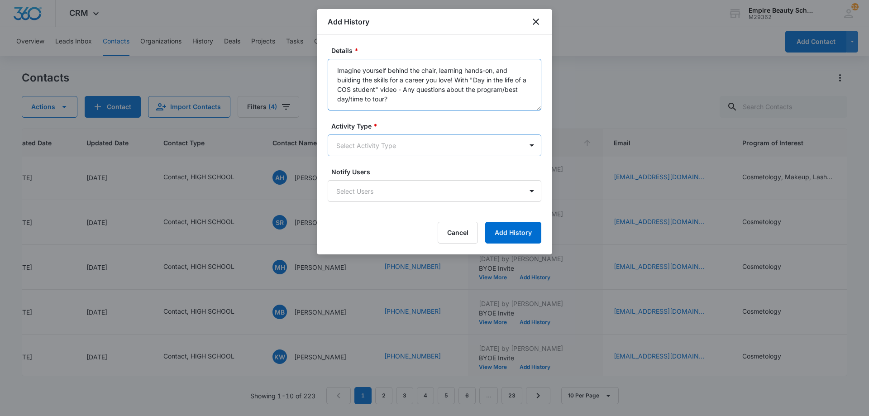
type textarea "Imagine yourself behind the chair, learning hands-on, and building the skills f…"
click at [400, 148] on body "CRM Apps Forms CRM Email Shop Payments POS Files Brand Settings Empire Beauty S…" at bounding box center [434, 208] width 869 height 416
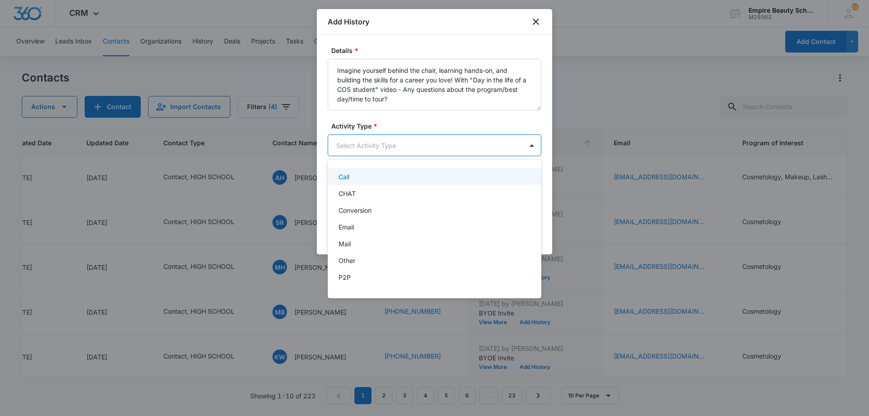
scroll to position [47, 0]
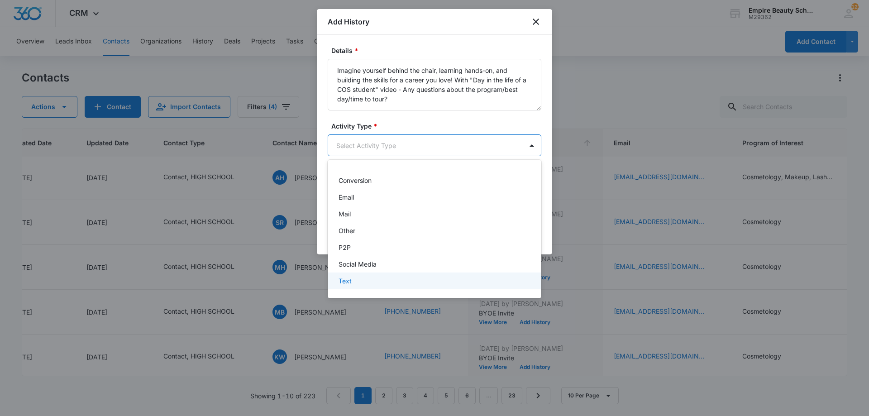
click at [369, 275] on div "Text" at bounding box center [435, 281] width 214 height 17
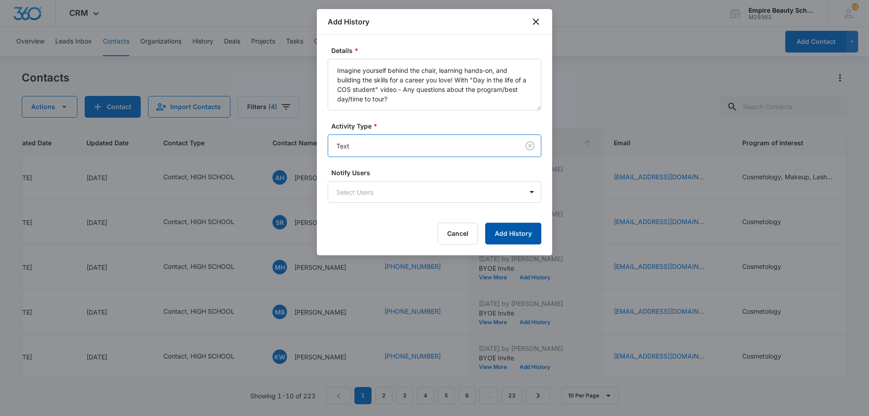
click at [510, 225] on button "Add History" at bounding box center [513, 234] width 56 height 22
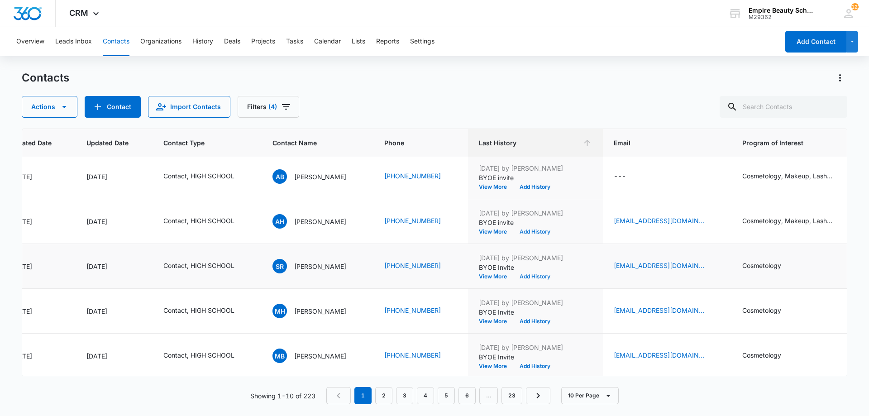
scroll to position [182, 99]
click at [535, 276] on button "Add History" at bounding box center [534, 276] width 43 height 5
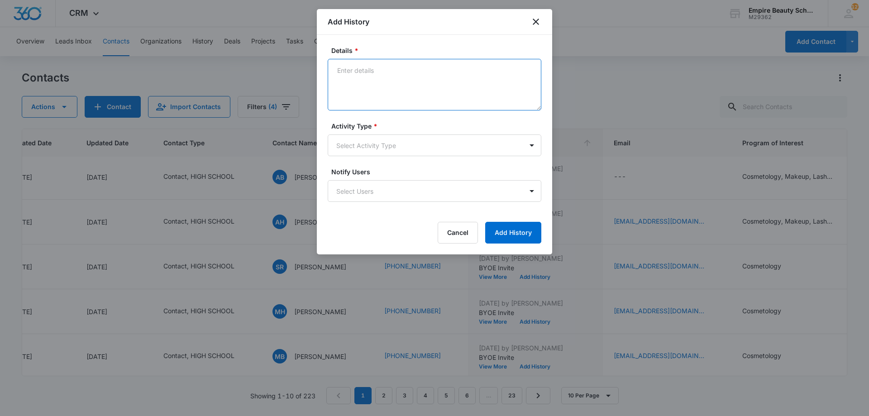
paste textarea "Imagine yourself behind the chair, learning hands-on, and building the skills f…"
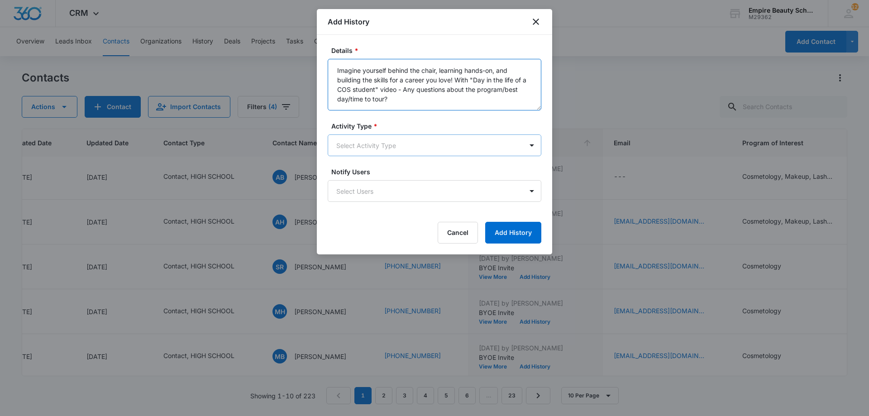
type textarea "Imagine yourself behind the chair, learning hands-on, and building the skills f…"
click at [395, 143] on body "CRM Apps Forms CRM Email Shop Payments POS Files Brand Settings Empire Beauty S…" at bounding box center [434, 208] width 869 height 416
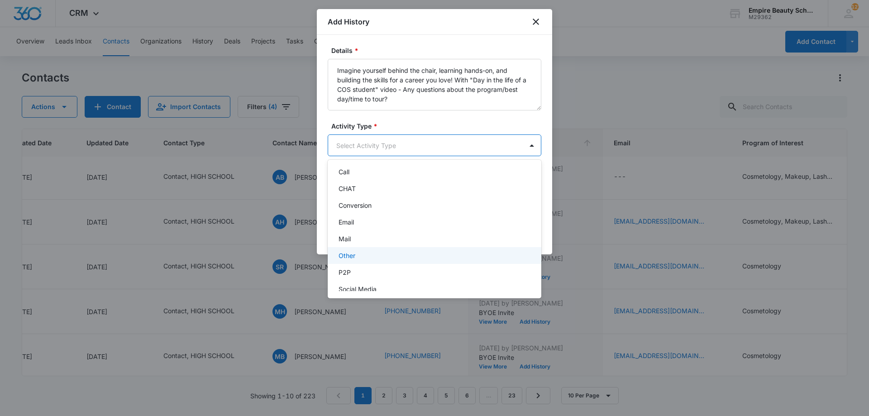
scroll to position [47, 0]
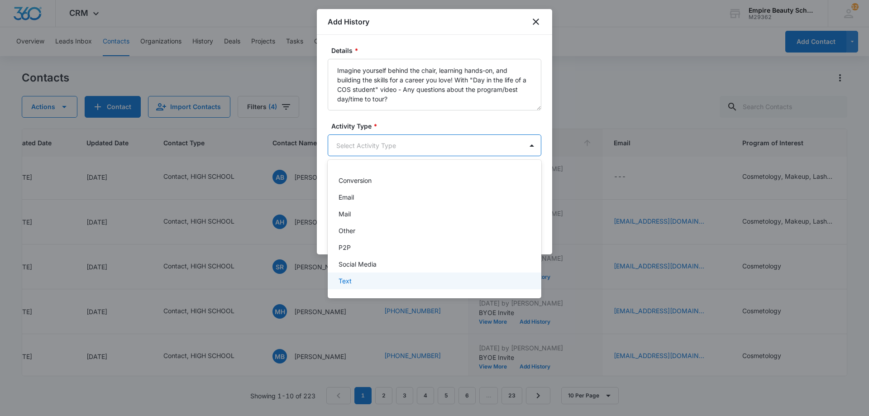
click at [356, 275] on div "Text" at bounding box center [435, 281] width 214 height 17
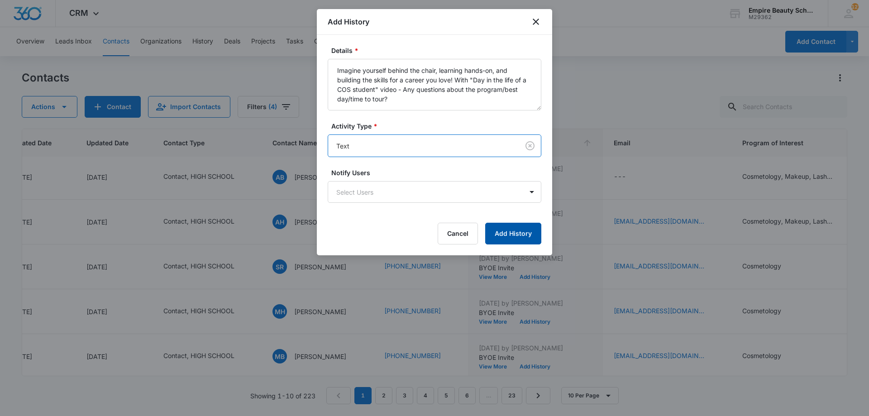
click at [524, 230] on button "Add History" at bounding box center [513, 234] width 56 height 22
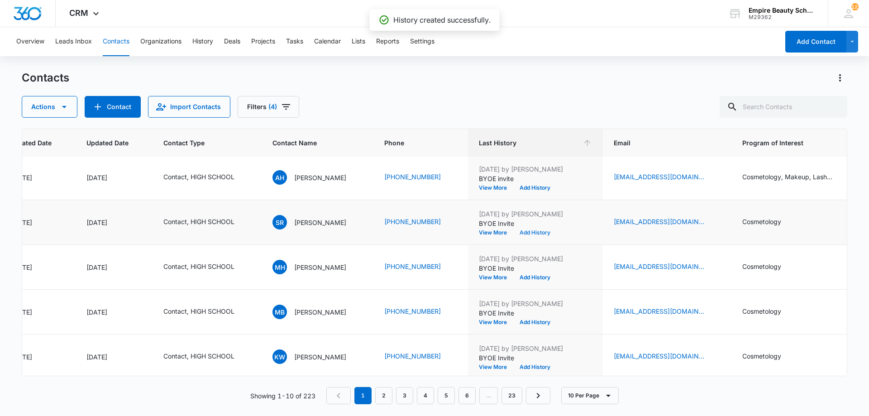
scroll to position [226, 99]
click at [532, 275] on button "Add History" at bounding box center [534, 276] width 43 height 5
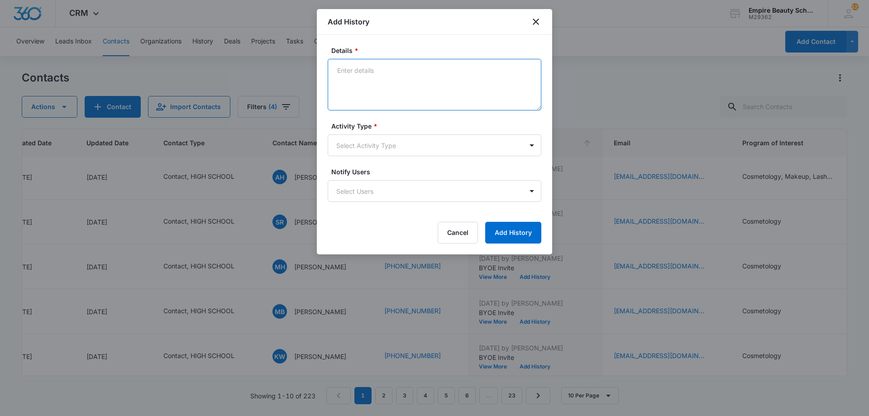
paste textarea "Imagine yourself behind the chair, learning hands-on, and building the skills f…"
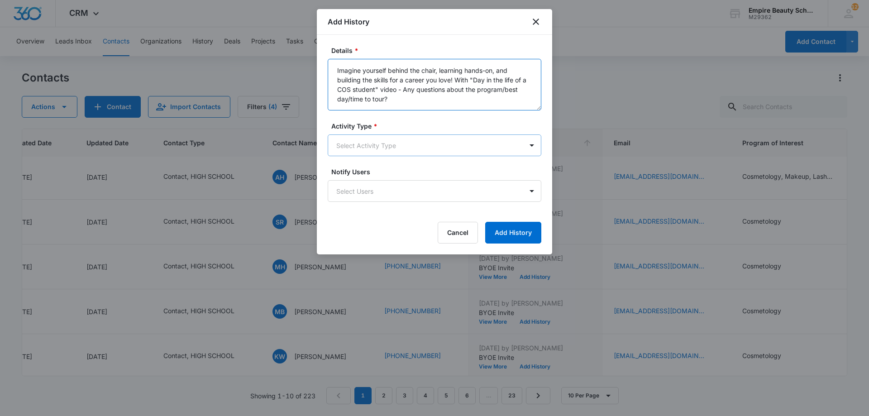
type textarea "Imagine yourself behind the chair, learning hands-on, and building the skills f…"
click at [394, 139] on body "CRM Apps Forms CRM Email Shop Payments POS Files Brand Settings Empire Beauty S…" at bounding box center [434, 208] width 869 height 416
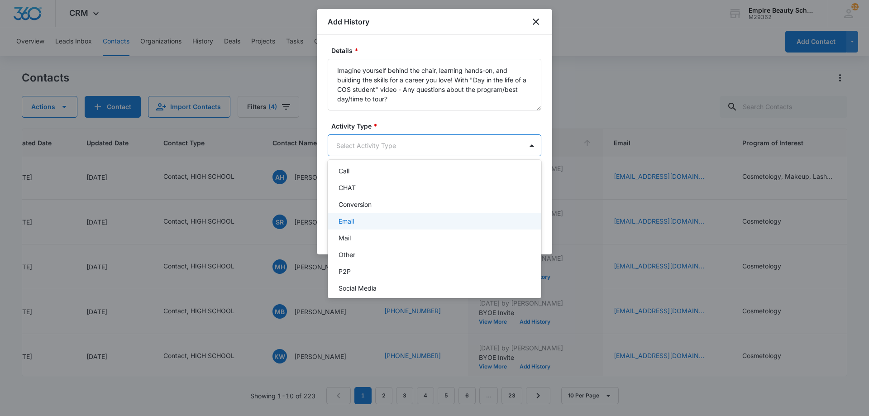
scroll to position [47, 0]
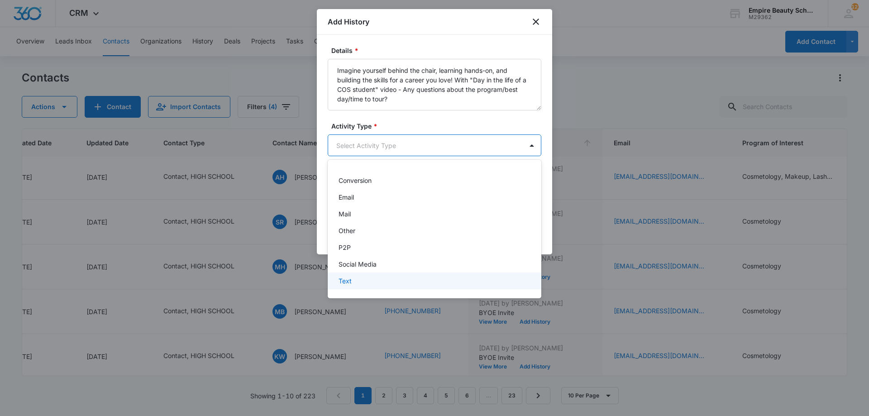
drag, startPoint x: 375, startPoint y: 272, endPoint x: 369, endPoint y: 280, distance: 10.7
click at [369, 280] on div "-None Selected- Call CHAT Conversion Email Mail Other P2P Social Media Text" at bounding box center [435, 229] width 214 height 124
click at [369, 280] on div "Text" at bounding box center [434, 281] width 190 height 10
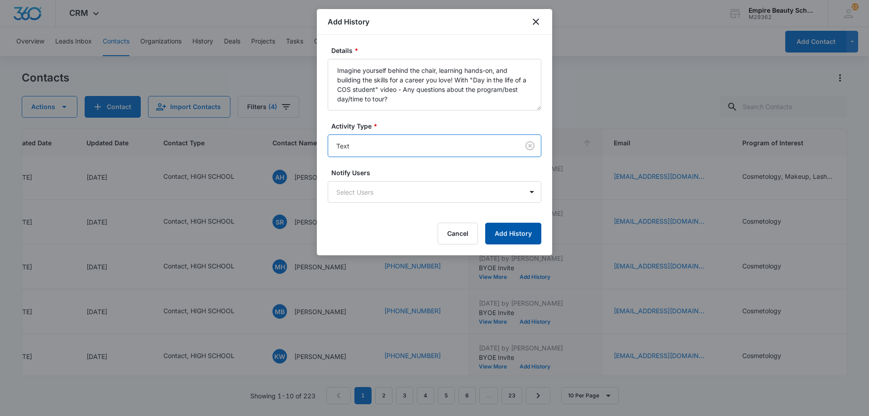
click at [499, 235] on button "Add History" at bounding box center [513, 234] width 56 height 22
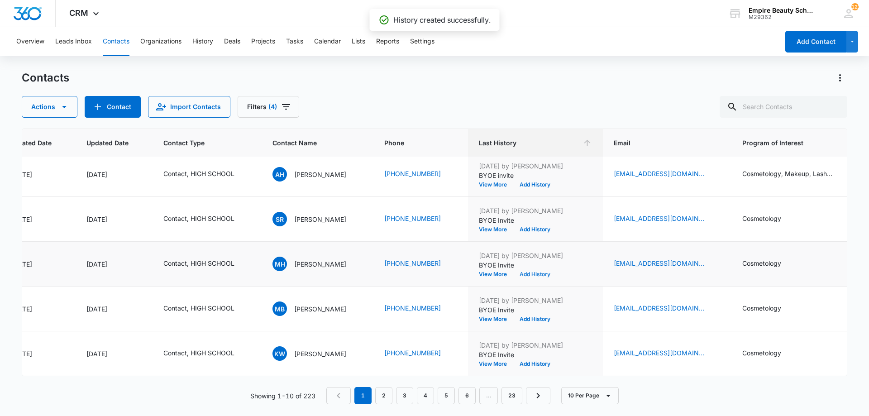
scroll to position [236, 99]
click at [526, 316] on button "Add History" at bounding box center [534, 318] width 43 height 5
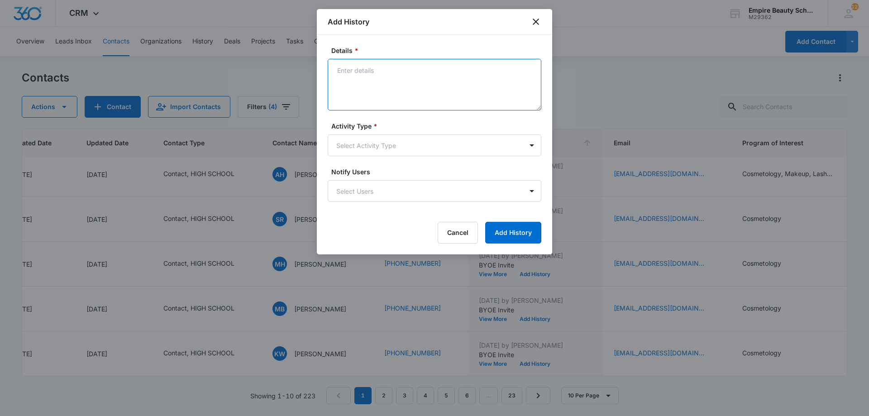
paste textarea "Imagine yourself behind the chair, learning hands-on, and building the skills f…"
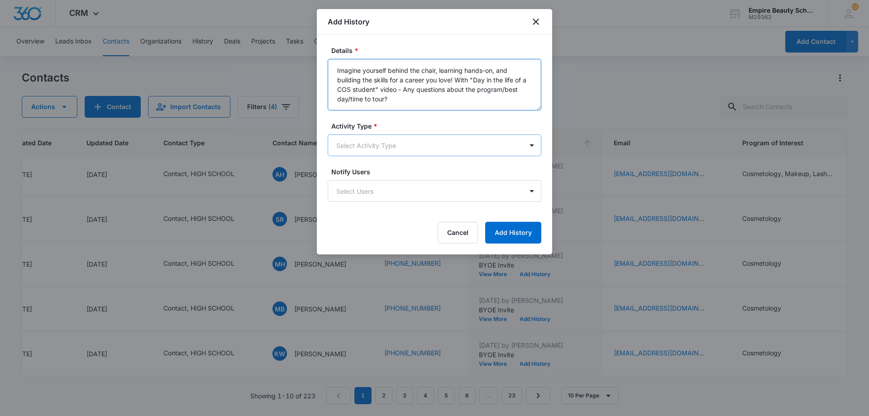
type textarea "Imagine yourself behind the chair, learning hands-on, and building the skills f…"
click at [373, 151] on body "CRM Apps Forms CRM Email Shop Payments POS Files Brand Settings Empire Beauty S…" at bounding box center [434, 208] width 869 height 416
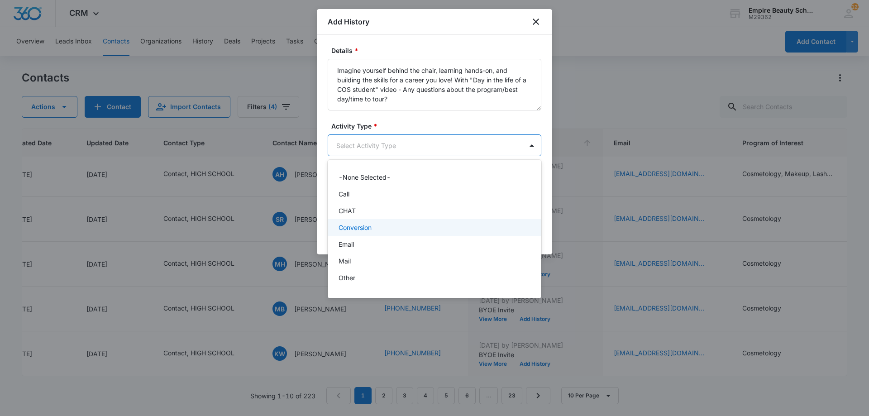
scroll to position [47, 0]
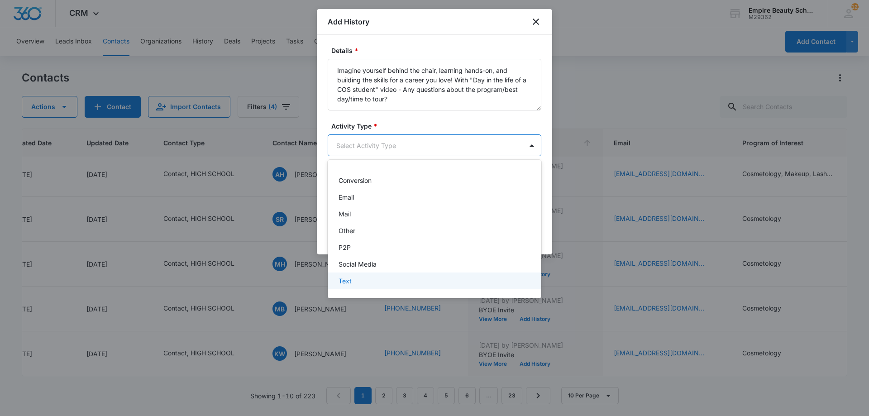
click at [349, 283] on p "Text" at bounding box center [345, 281] width 13 height 10
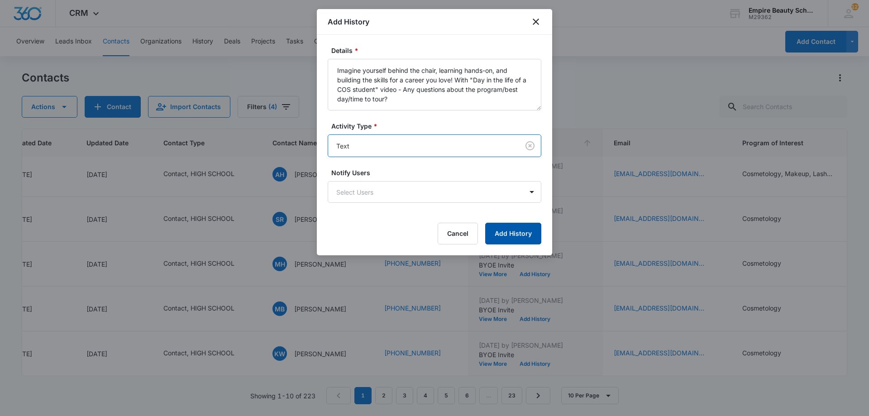
click at [510, 236] on button "Add History" at bounding box center [513, 234] width 56 height 22
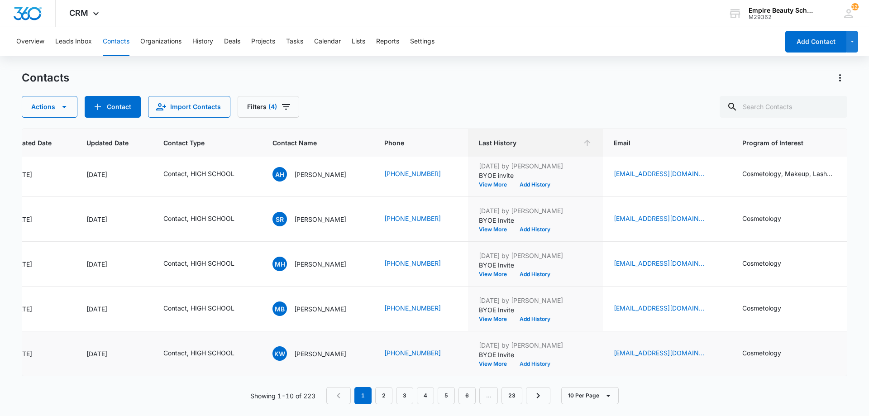
click at [537, 361] on button "Add History" at bounding box center [534, 363] width 43 height 5
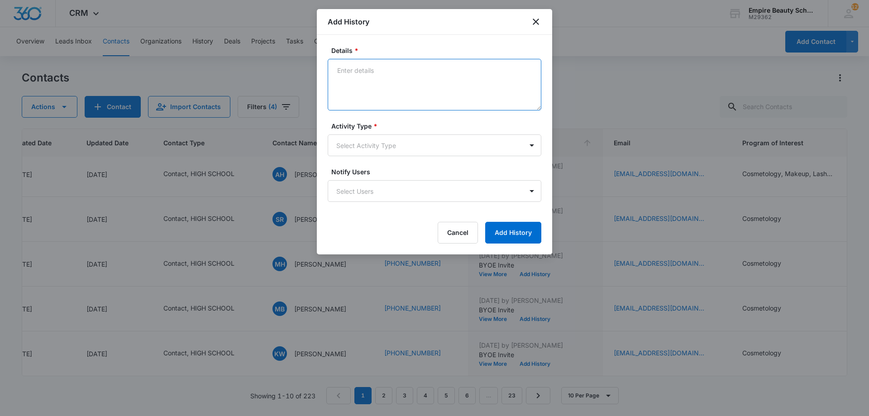
paste textarea "Imagine yourself behind the chair, learning hands-on, and building the skills f…"
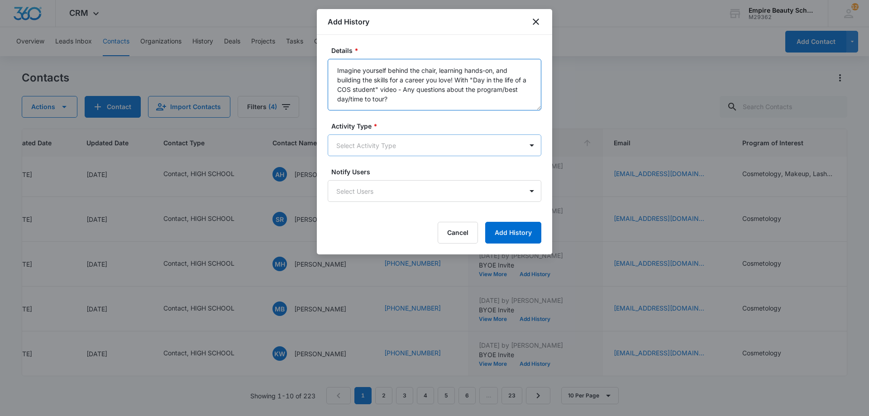
type textarea "Imagine yourself behind the chair, learning hands-on, and building the skills f…"
click at [393, 139] on body "CRM Apps Forms CRM Email Shop Payments POS Files Brand Settings Empire Beauty S…" at bounding box center [434, 208] width 869 height 416
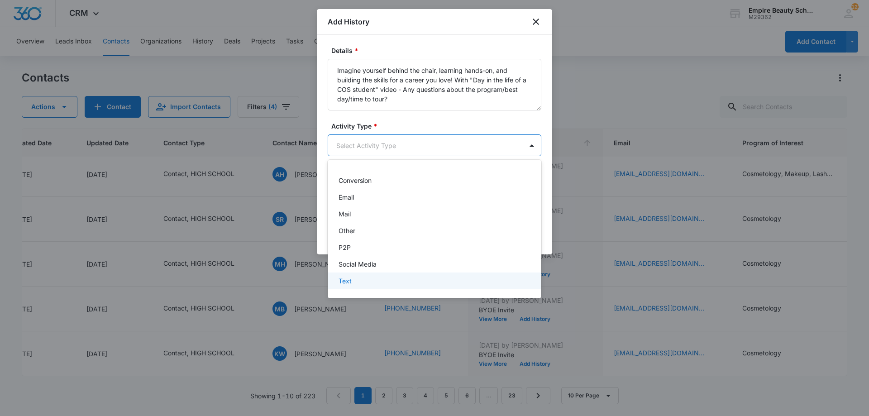
click at [375, 281] on div "Text" at bounding box center [434, 281] width 190 height 10
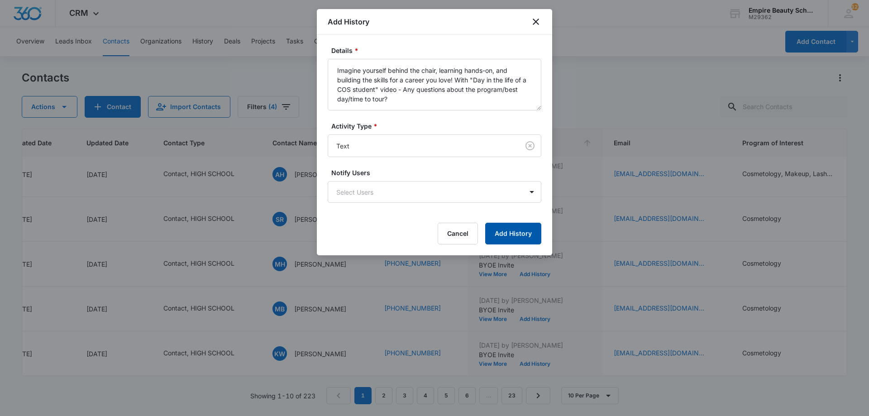
click at [498, 236] on button "Add History" at bounding box center [513, 234] width 56 height 22
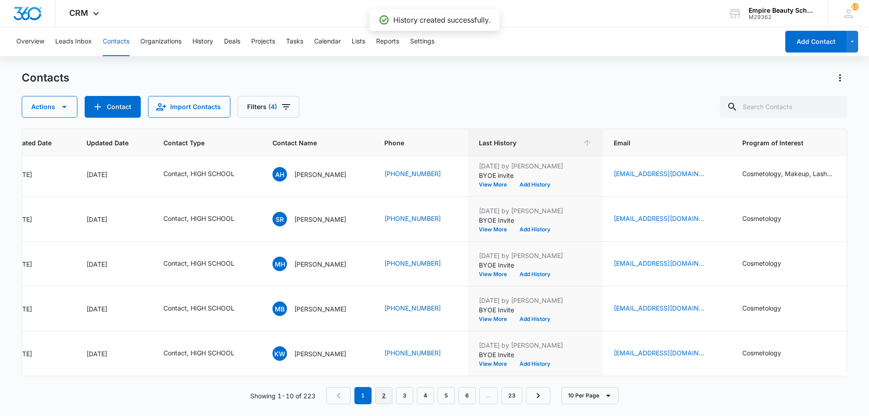
click at [385, 394] on link "2" at bounding box center [383, 395] width 17 height 17
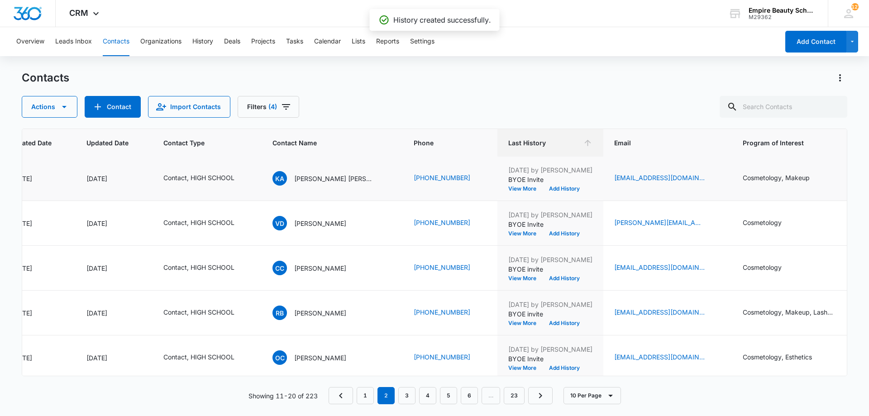
scroll to position [0, 99]
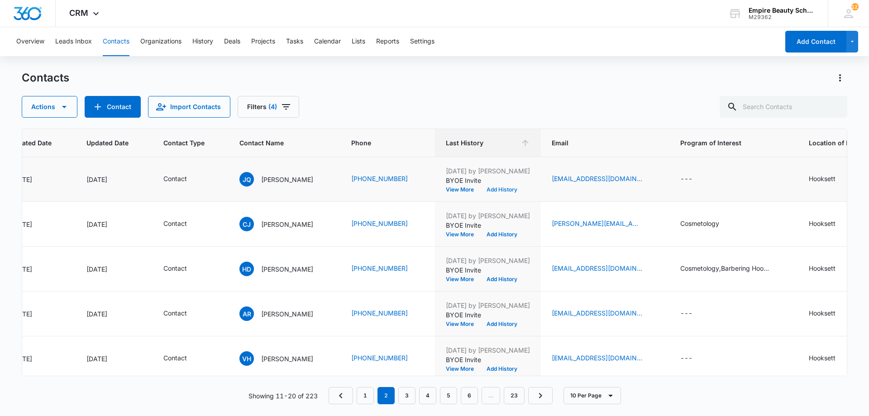
click at [499, 191] on button "Add History" at bounding box center [501, 189] width 43 height 5
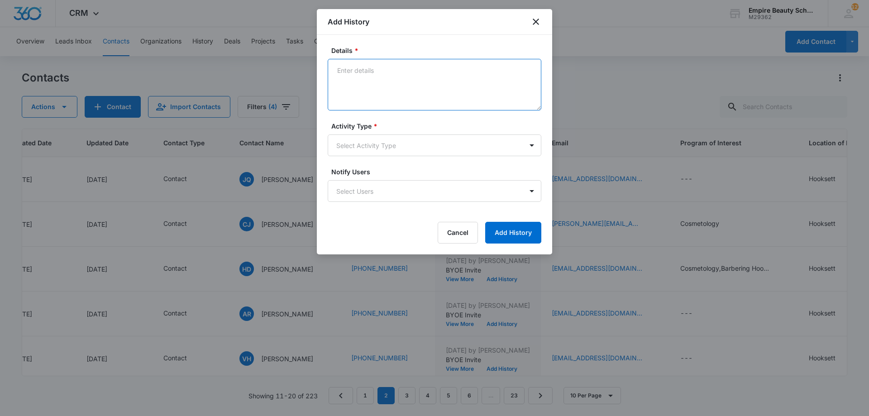
paste textarea "Imagine yourself behind the chair, learning hands-on, and building the skills f…"
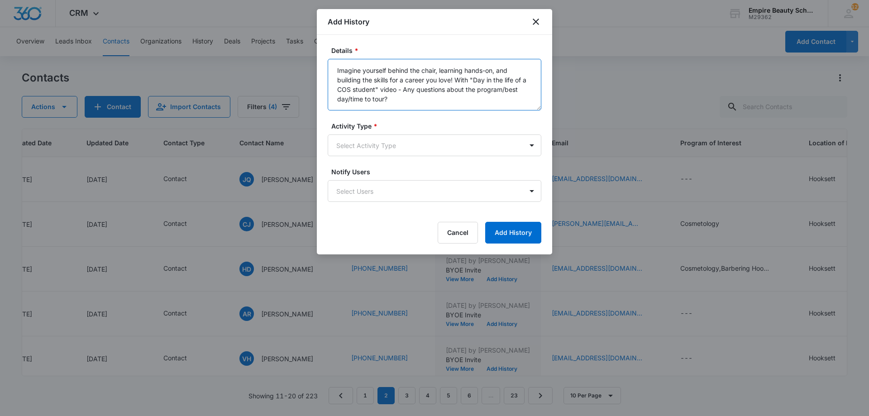
type textarea "Imagine yourself behind the chair, learning hands-on, and building the skills f…"
click at [383, 156] on form "Details * Imagine yourself behind the chair, learning hands-on, and building th…" at bounding box center [435, 145] width 214 height 198
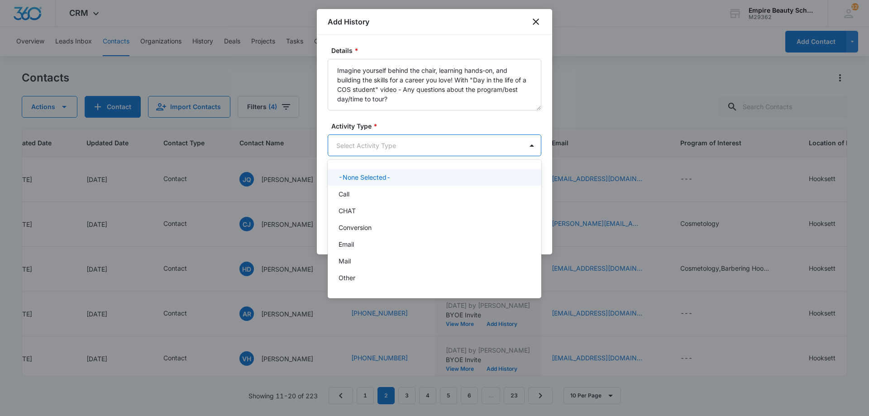
click at [384, 141] on body "CRM Apps Forms CRM Email Shop Payments POS Files Brand Settings Empire Beauty S…" at bounding box center [434, 208] width 869 height 416
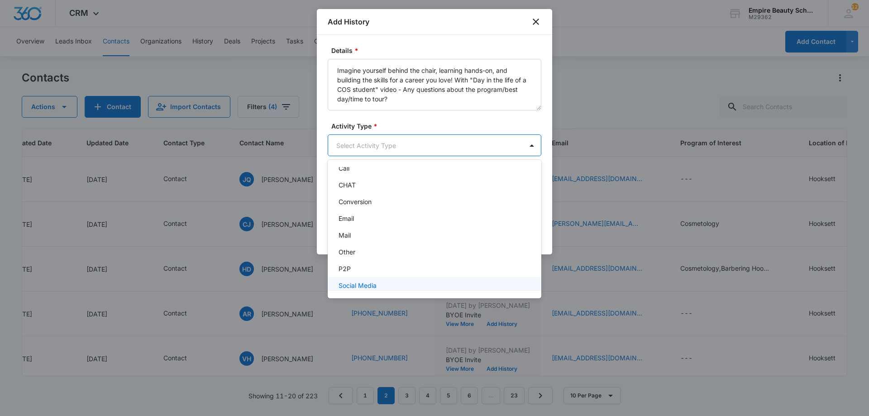
scroll to position [47, 0]
click at [340, 279] on p "Text" at bounding box center [345, 281] width 13 height 10
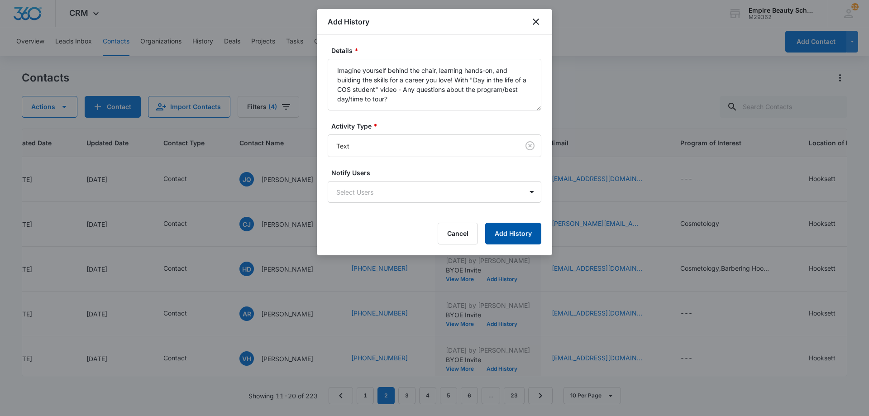
click at [498, 237] on button "Add History" at bounding box center [513, 234] width 56 height 22
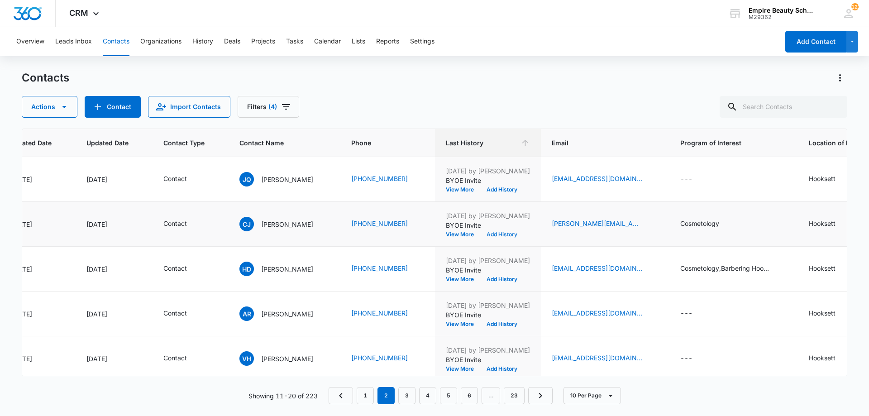
click at [503, 234] on button "Add History" at bounding box center [501, 234] width 43 height 5
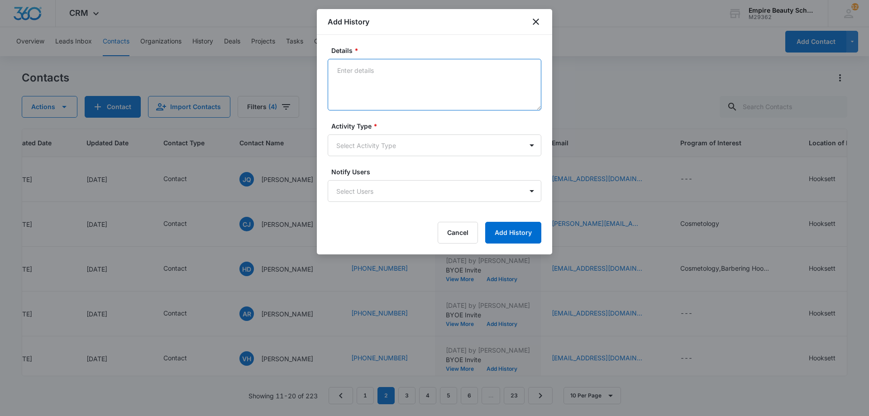
paste textarea "Imagine yourself behind the chair, learning hands-on, and building the skills f…"
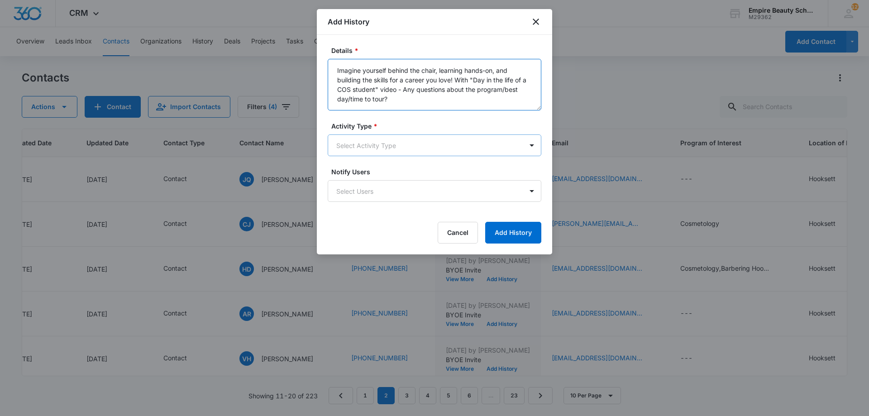
type textarea "Imagine yourself behind the chair, learning hands-on, and building the skills f…"
click at [394, 149] on body "CRM Apps Forms CRM Email Shop Payments POS Files Brand Settings Empire Beauty S…" at bounding box center [434, 208] width 869 height 416
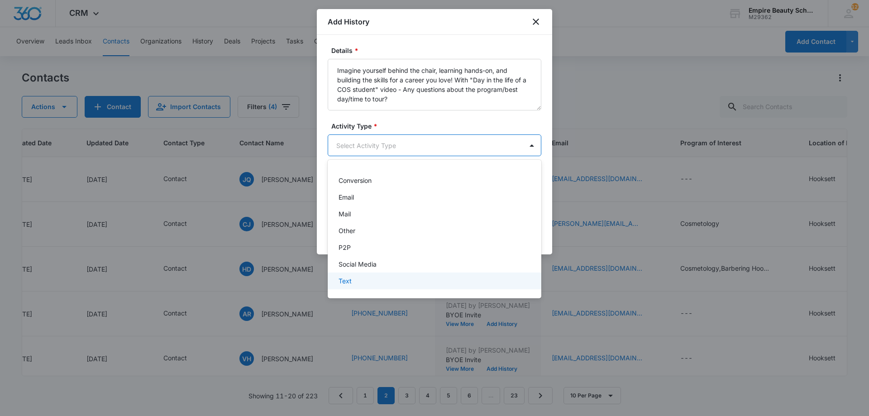
click at [363, 278] on div "Text" at bounding box center [434, 281] width 190 height 10
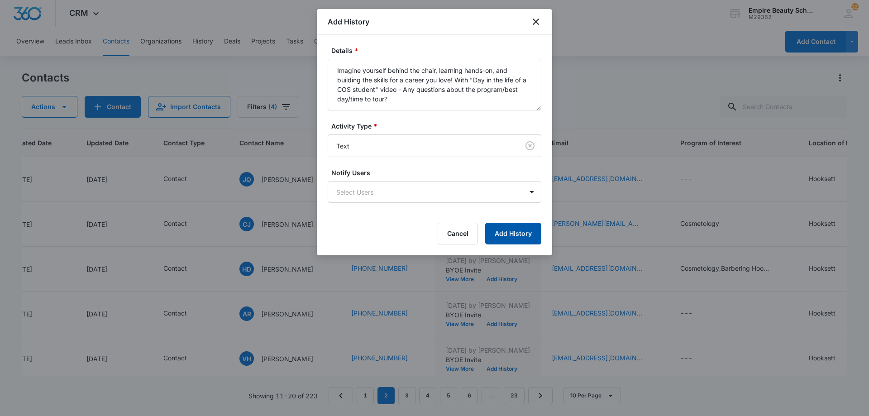
click at [506, 237] on button "Add History" at bounding box center [513, 234] width 56 height 22
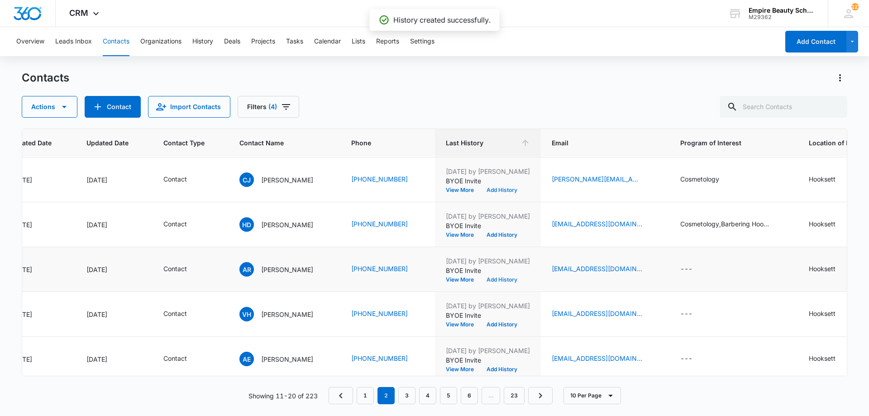
scroll to position [45, 99]
click at [496, 278] on button "Add History" at bounding box center [501, 279] width 43 height 5
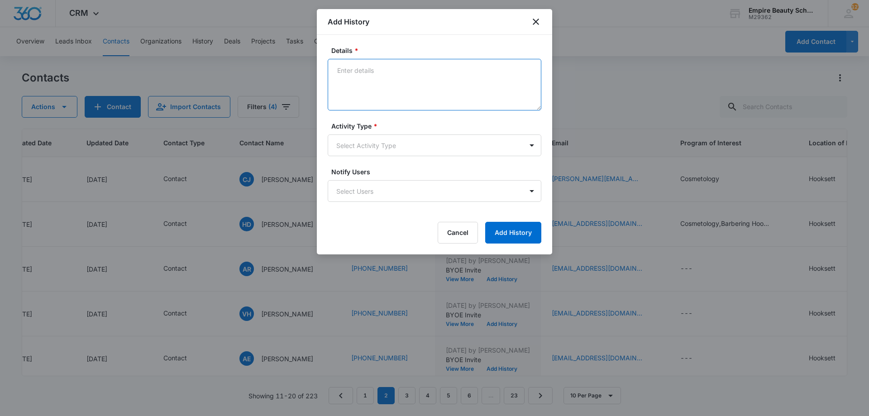
paste textarea "Imagine yourself behind the chair, learning hands-on, and building the skills f…"
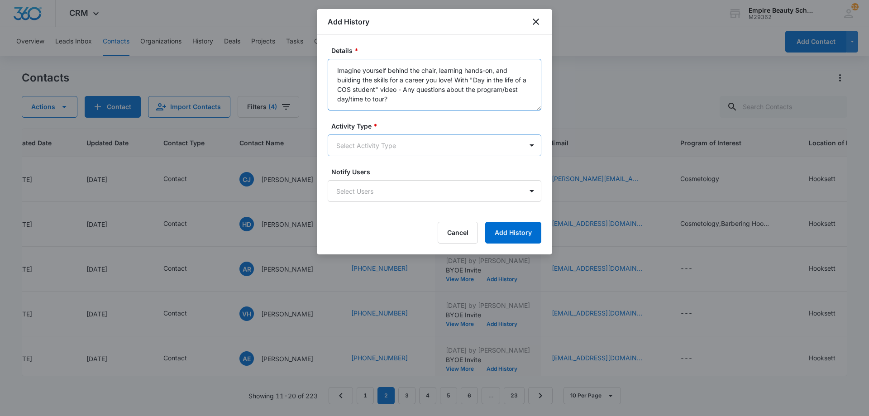
type textarea "Imagine yourself behind the chair, learning hands-on, and building the skills f…"
click at [427, 147] on body "CRM Apps Forms CRM Email Shop Payments POS Files Brand Settings Empire Beauty S…" at bounding box center [434, 208] width 869 height 416
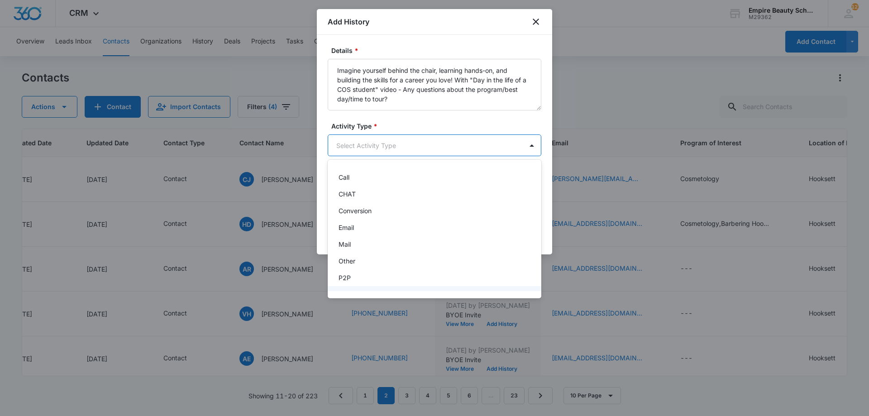
scroll to position [47, 0]
click at [368, 283] on div "Text" at bounding box center [434, 281] width 190 height 10
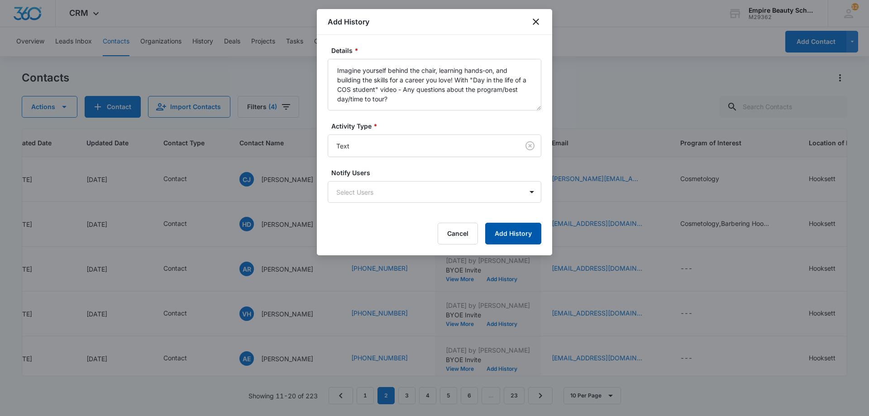
click at [526, 232] on button "Add History" at bounding box center [513, 234] width 56 height 22
